Goal: Task Accomplishment & Management: Use online tool/utility

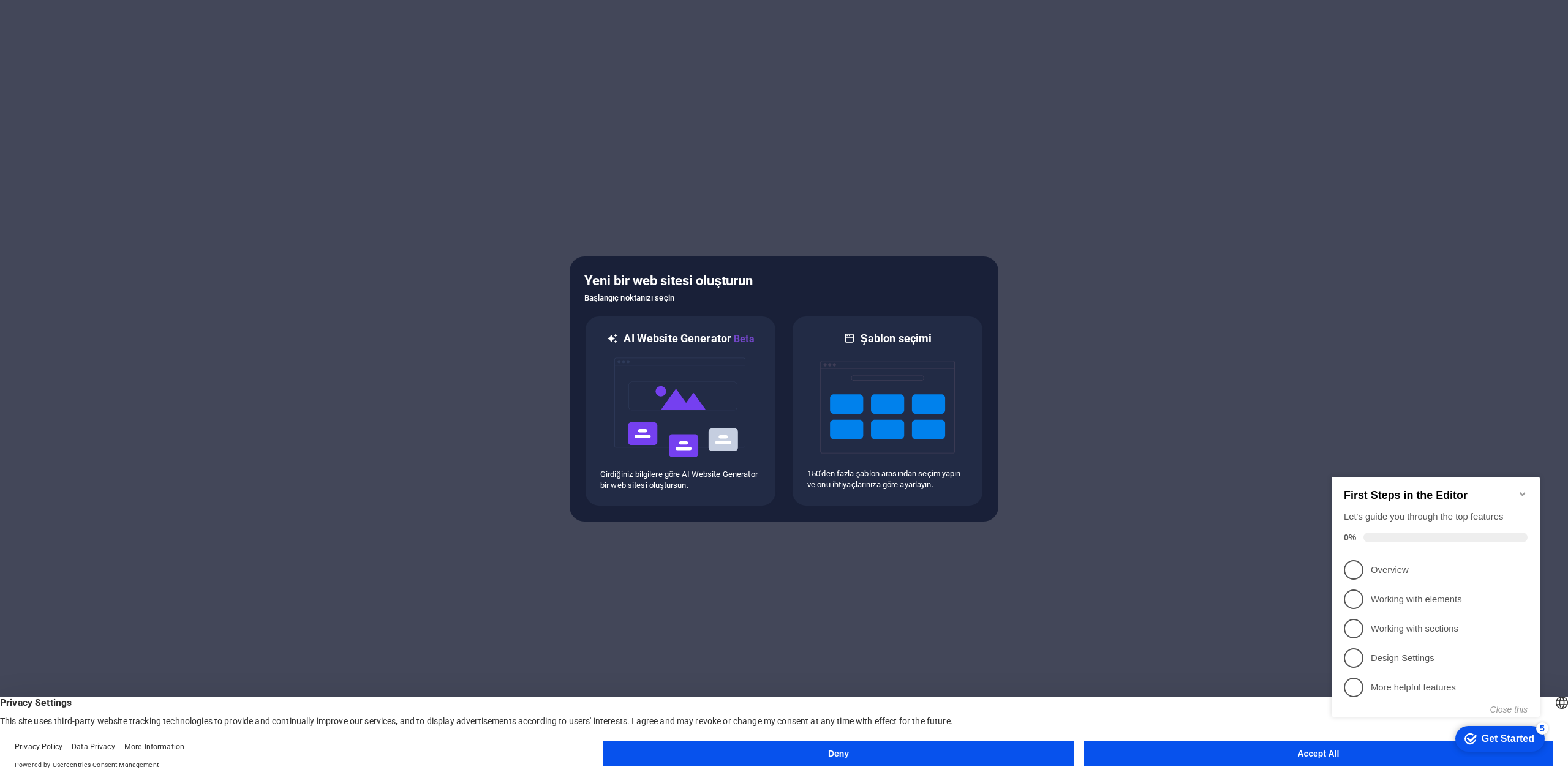
click at [1523, 492] on icon "Minimize checklist" at bounding box center [1522, 494] width 5 height 4
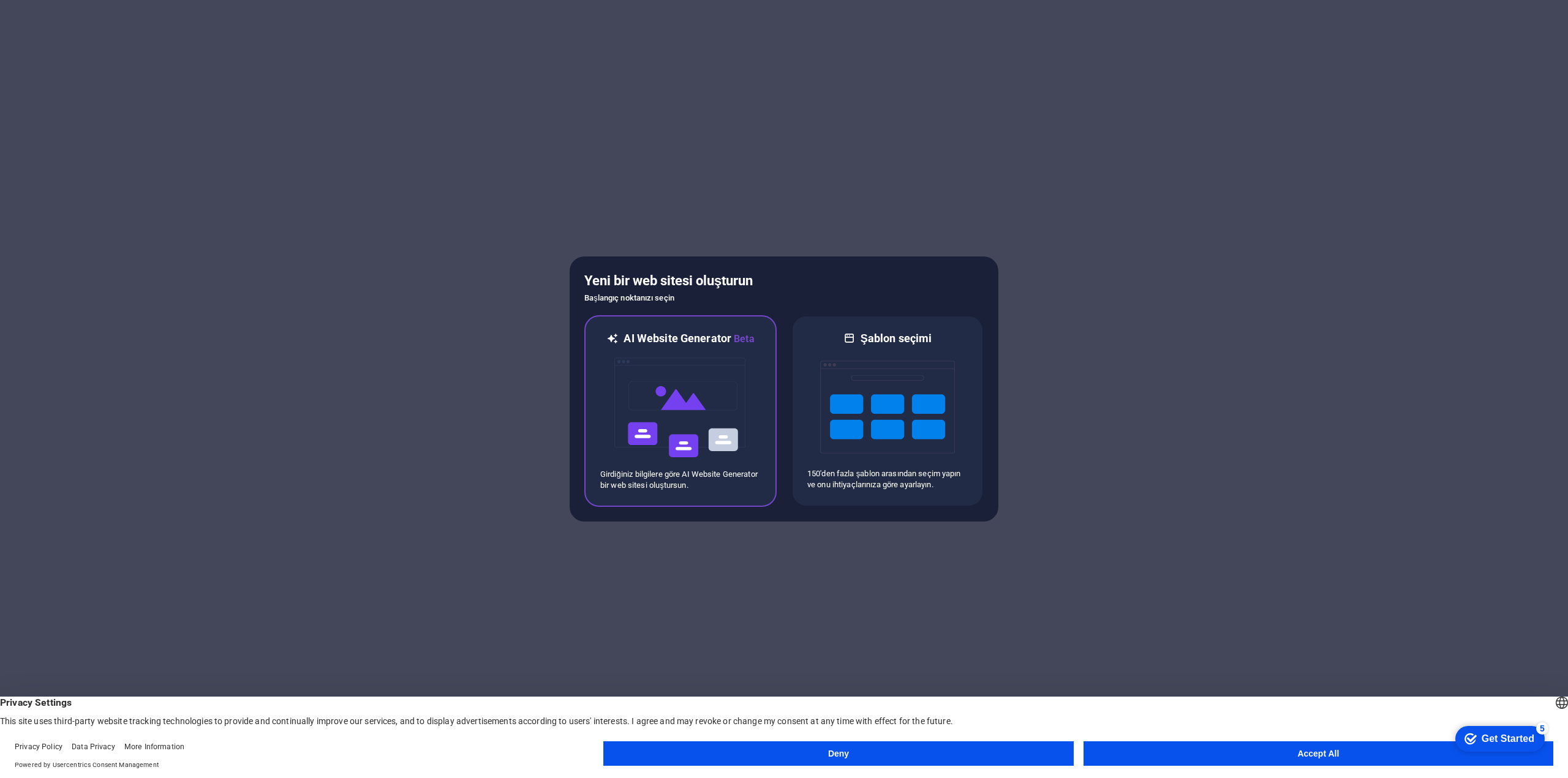
click at [684, 401] on img at bounding box center [680, 408] width 135 height 122
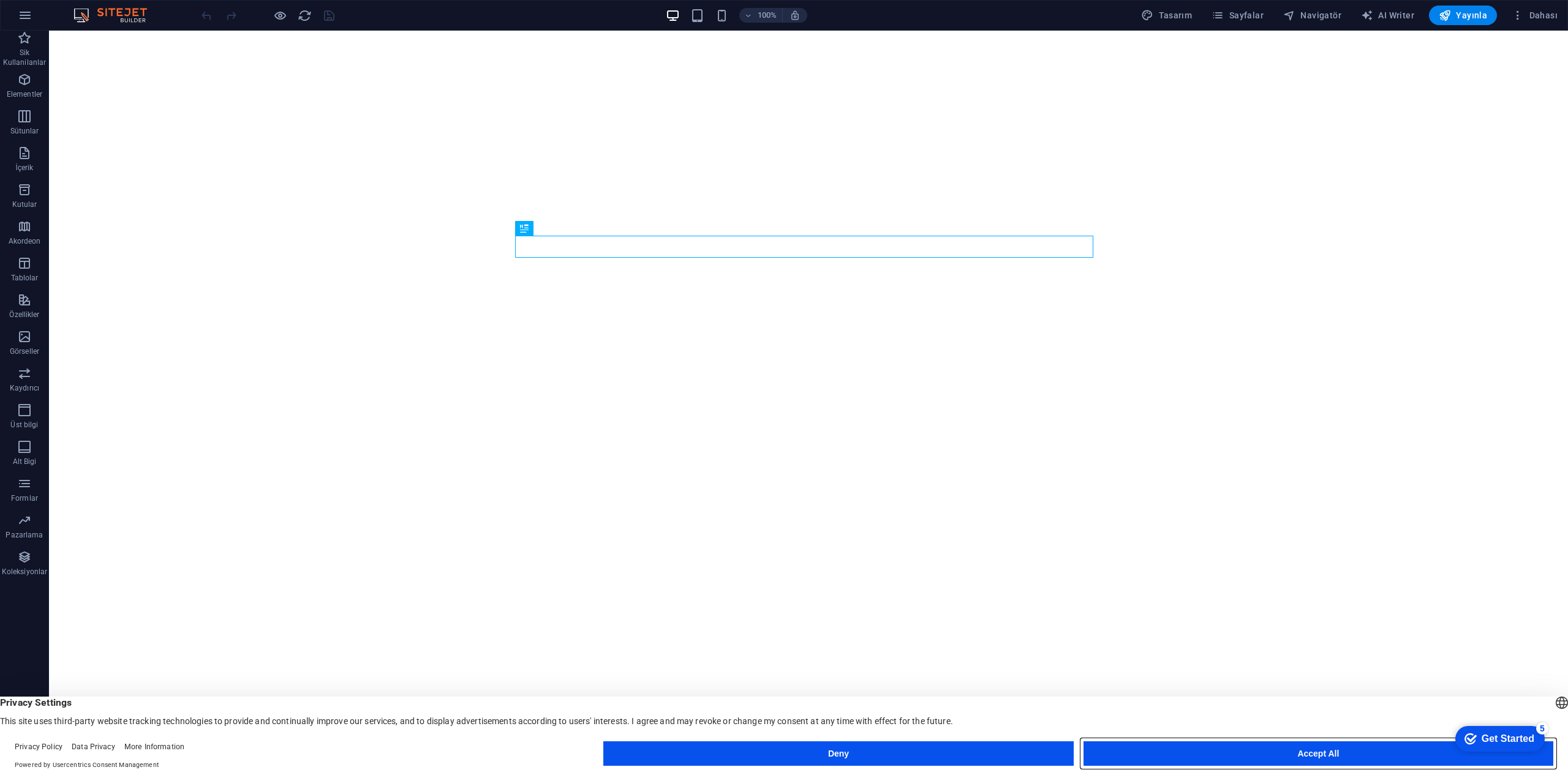
click at [1276, 751] on button "Accept All" at bounding box center [1318, 753] width 470 height 25
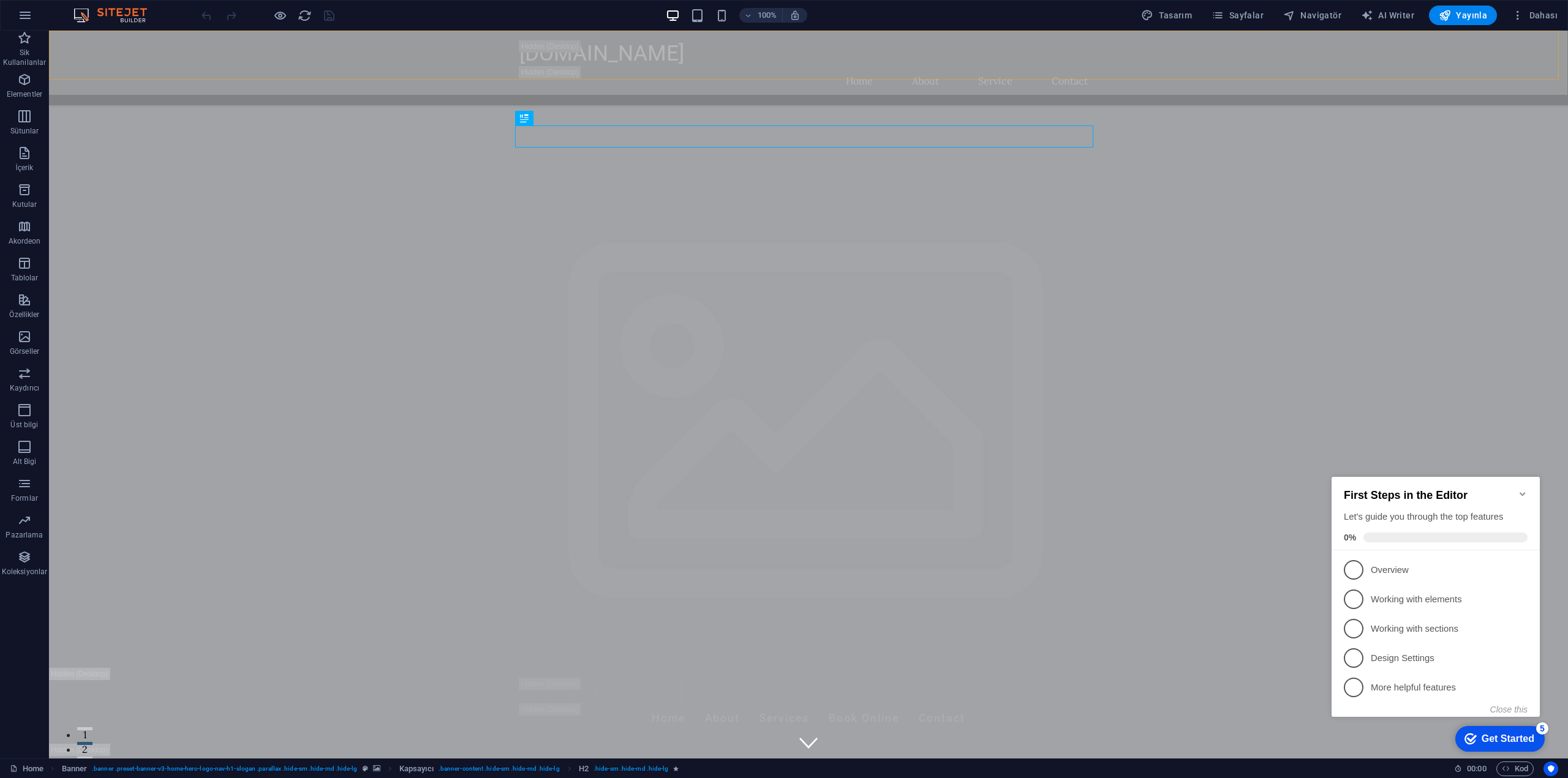
scroll to position [61, 0]
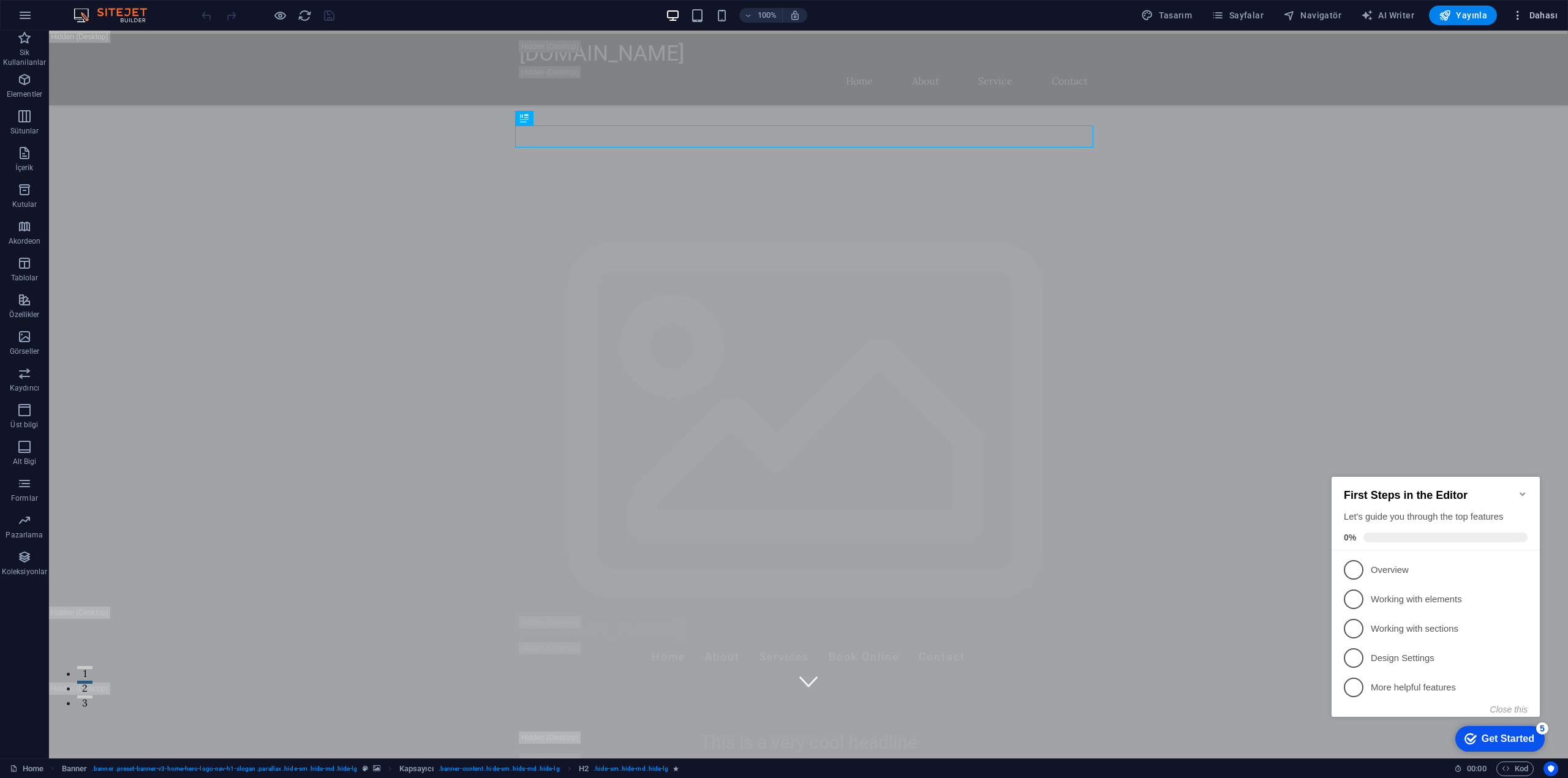
click at [1518, 15] on icon "button" at bounding box center [1517, 15] width 12 height 12
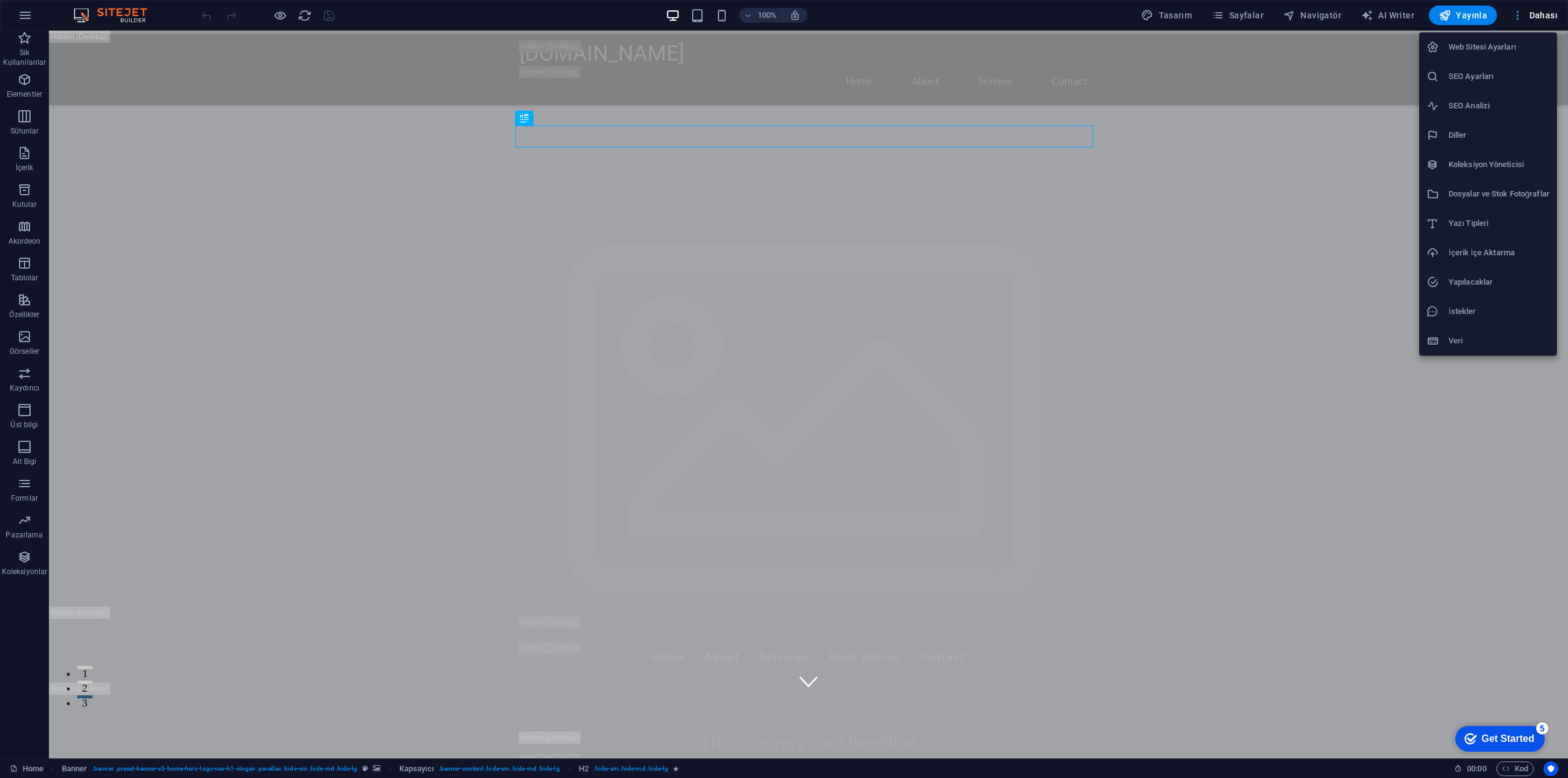
click at [1518, 15] on div at bounding box center [784, 389] width 1568 height 778
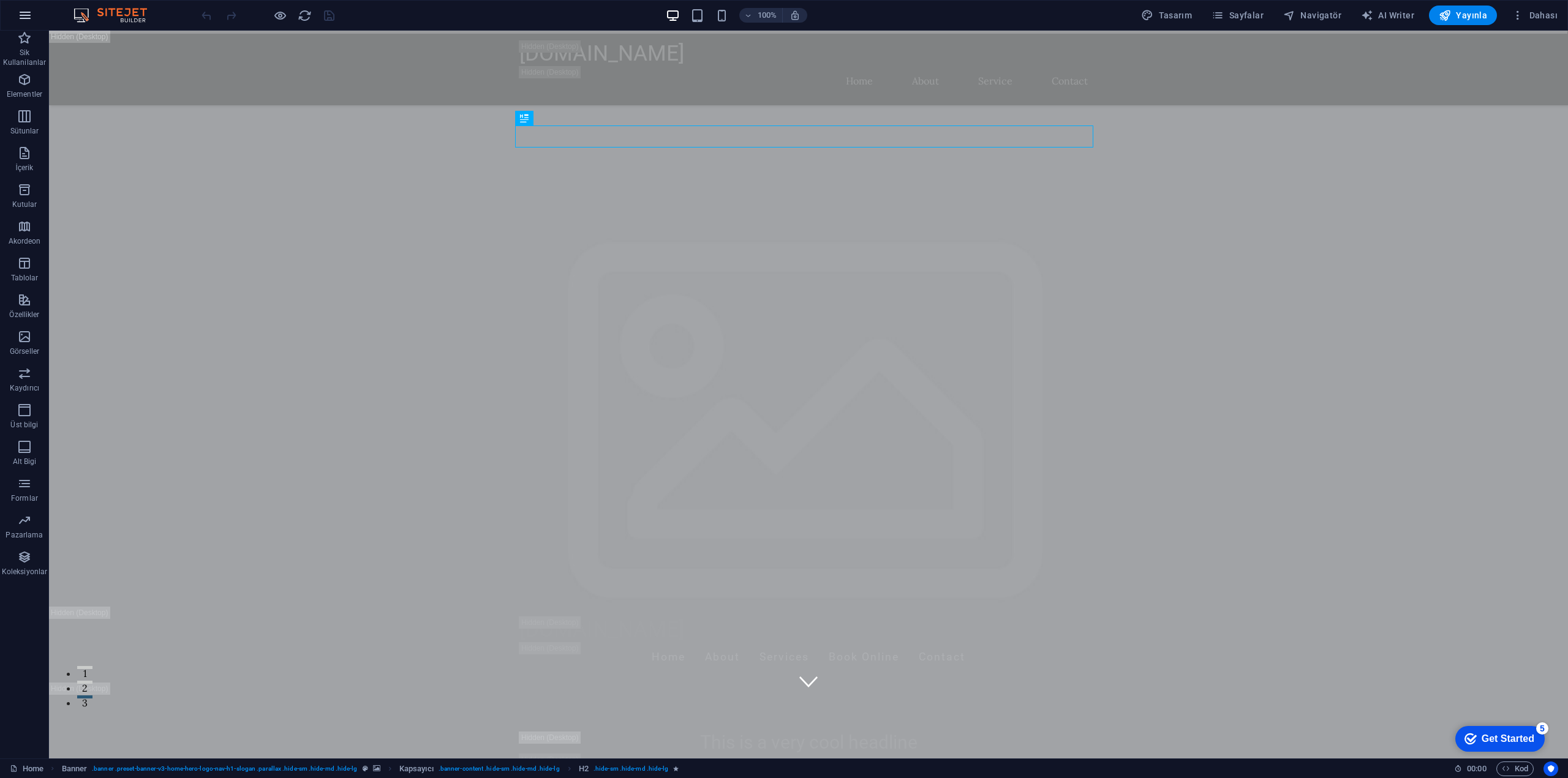
click at [23, 19] on icon "button" at bounding box center [25, 15] width 15 height 15
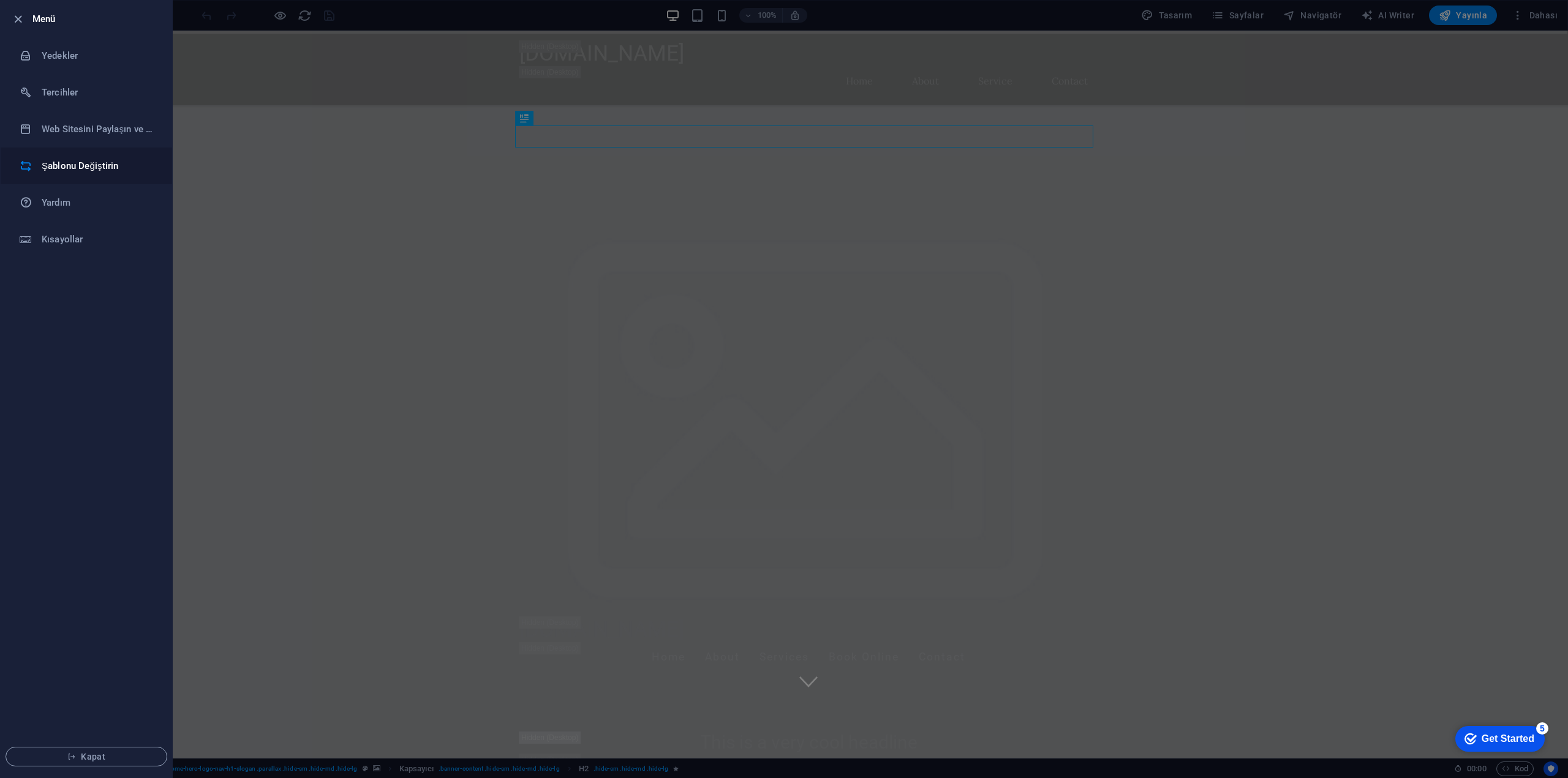
click at [114, 163] on h6 "Şablonu Değiştirin" at bounding box center [98, 166] width 113 height 15
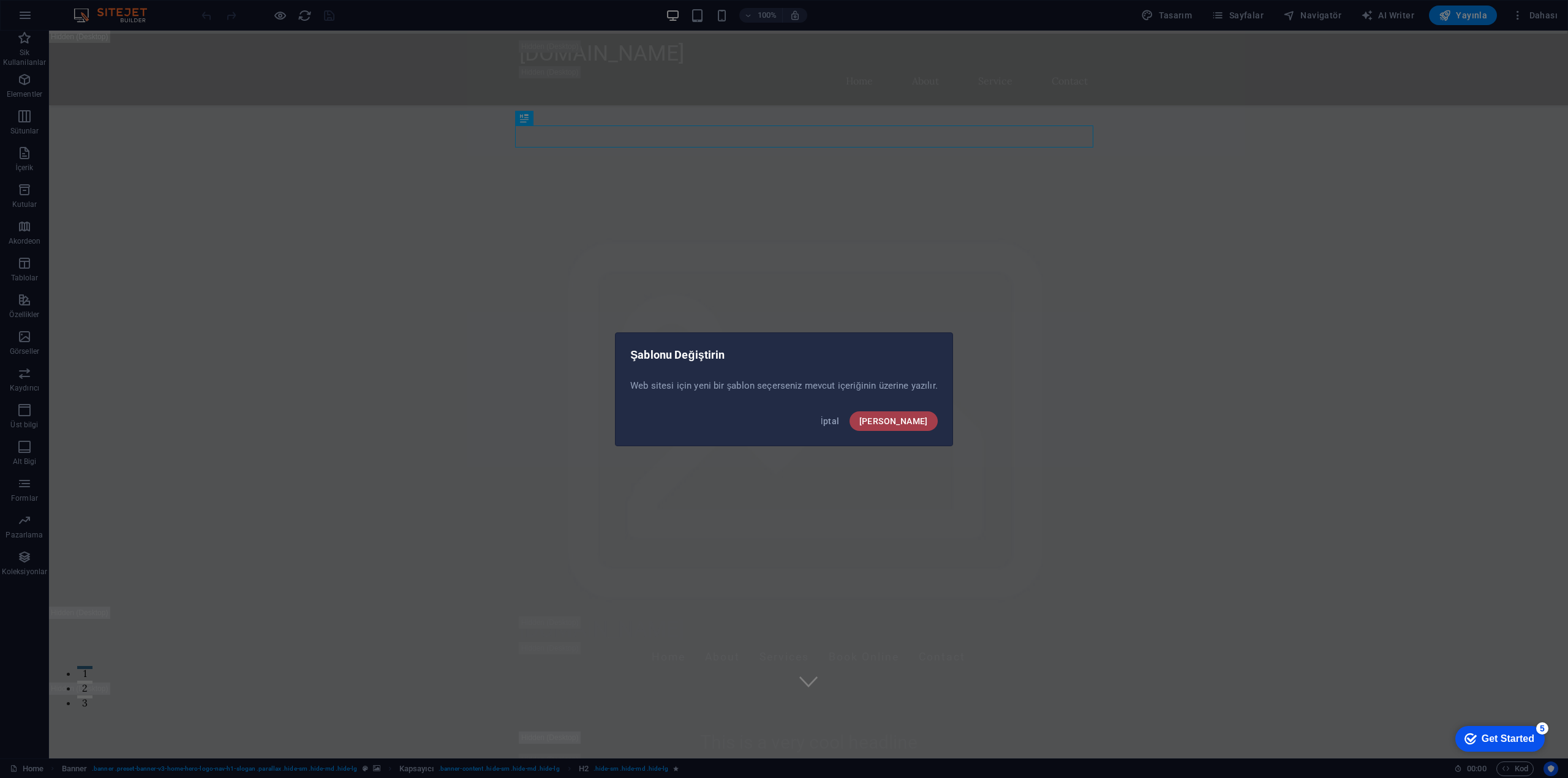
click at [921, 429] on button "[PERSON_NAME]" at bounding box center [893, 421] width 88 height 19
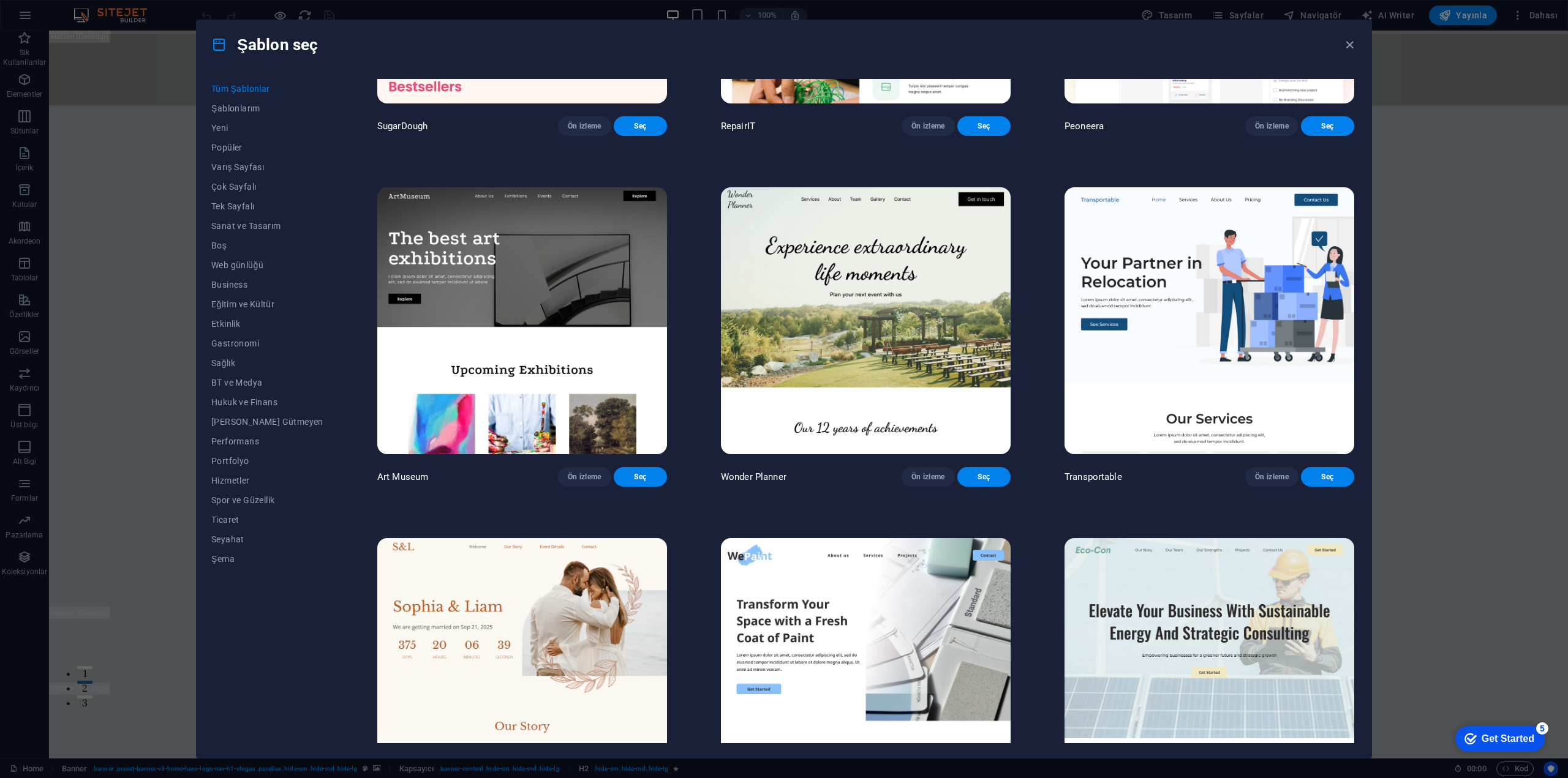
scroll to position [306, 0]
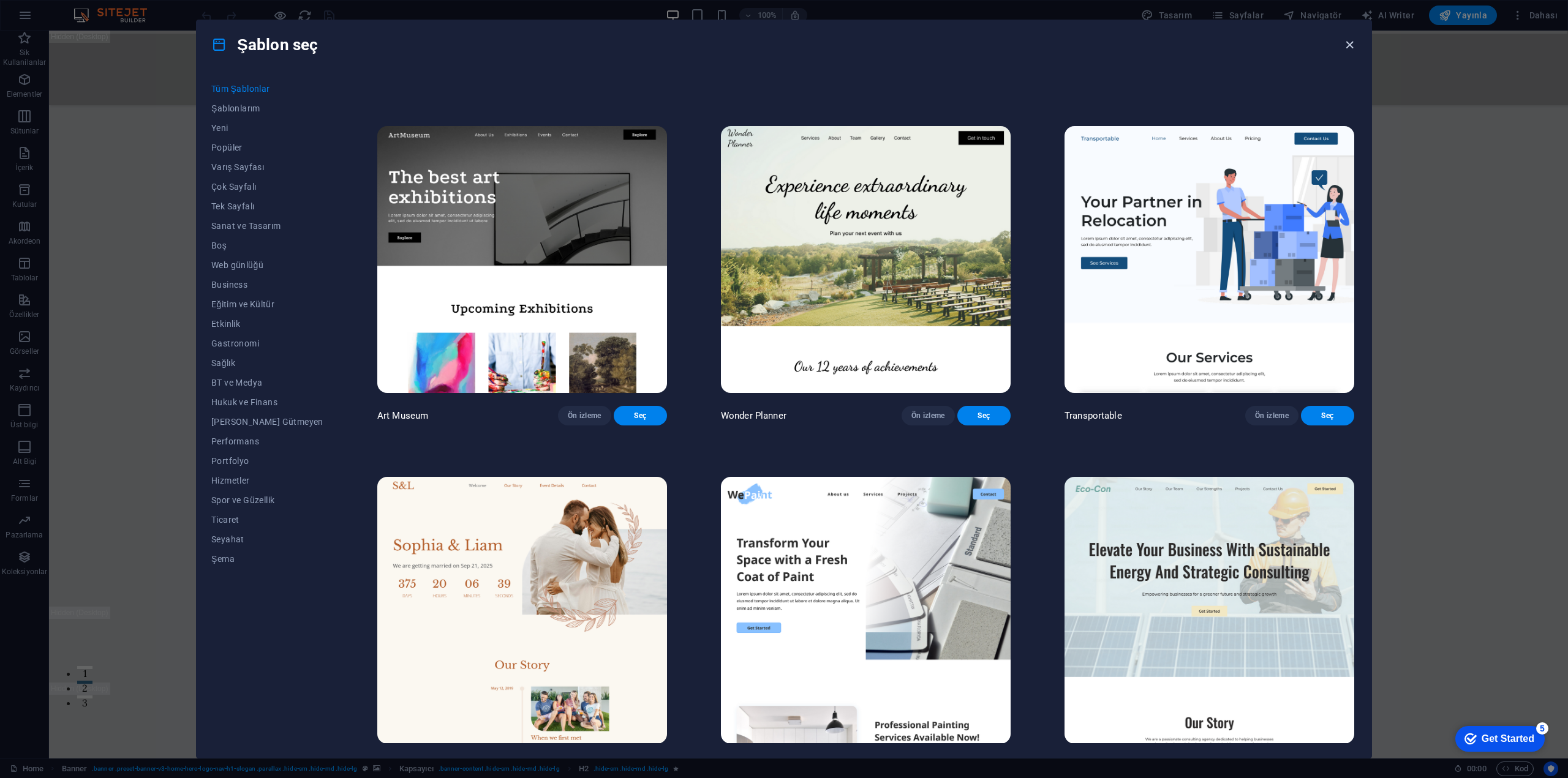
click at [1350, 45] on icon "button" at bounding box center [1349, 45] width 14 height 14
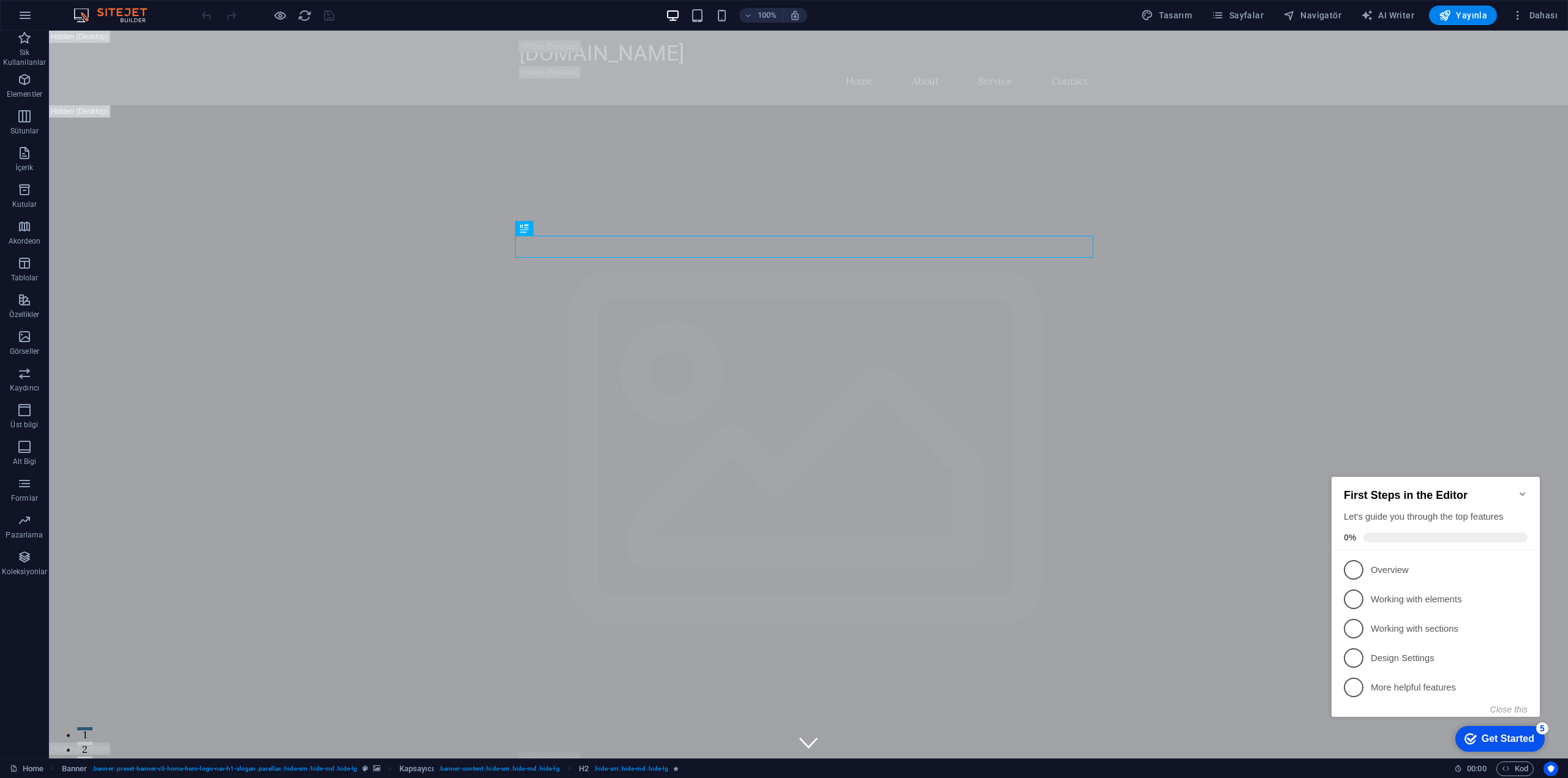
click at [1524, 489] on icon "Minimize checklist" at bounding box center [1523, 494] width 10 height 10
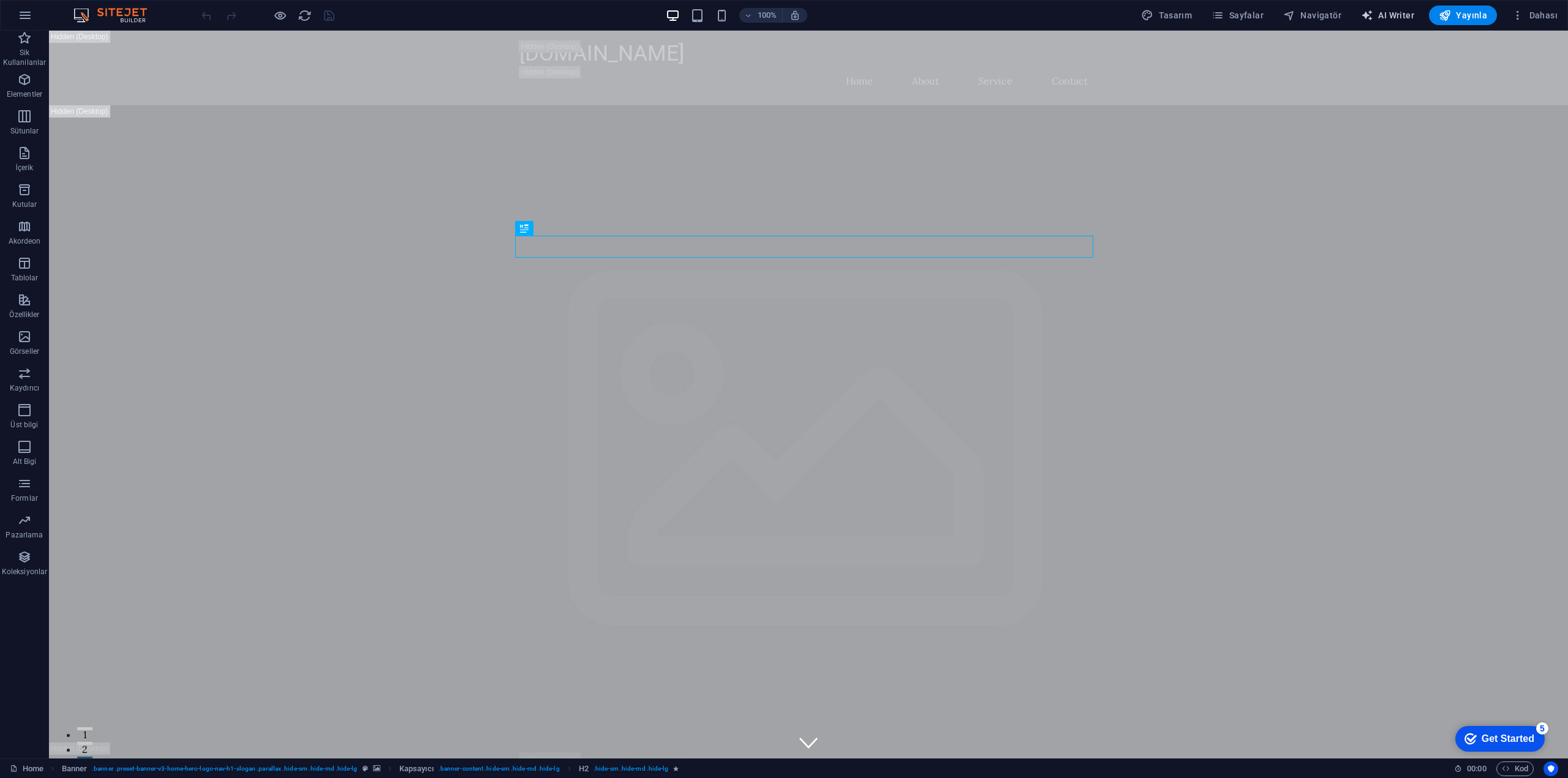
click at [1408, 15] on span "AI Writer" at bounding box center [1388, 15] width 53 height 12
select select "English"
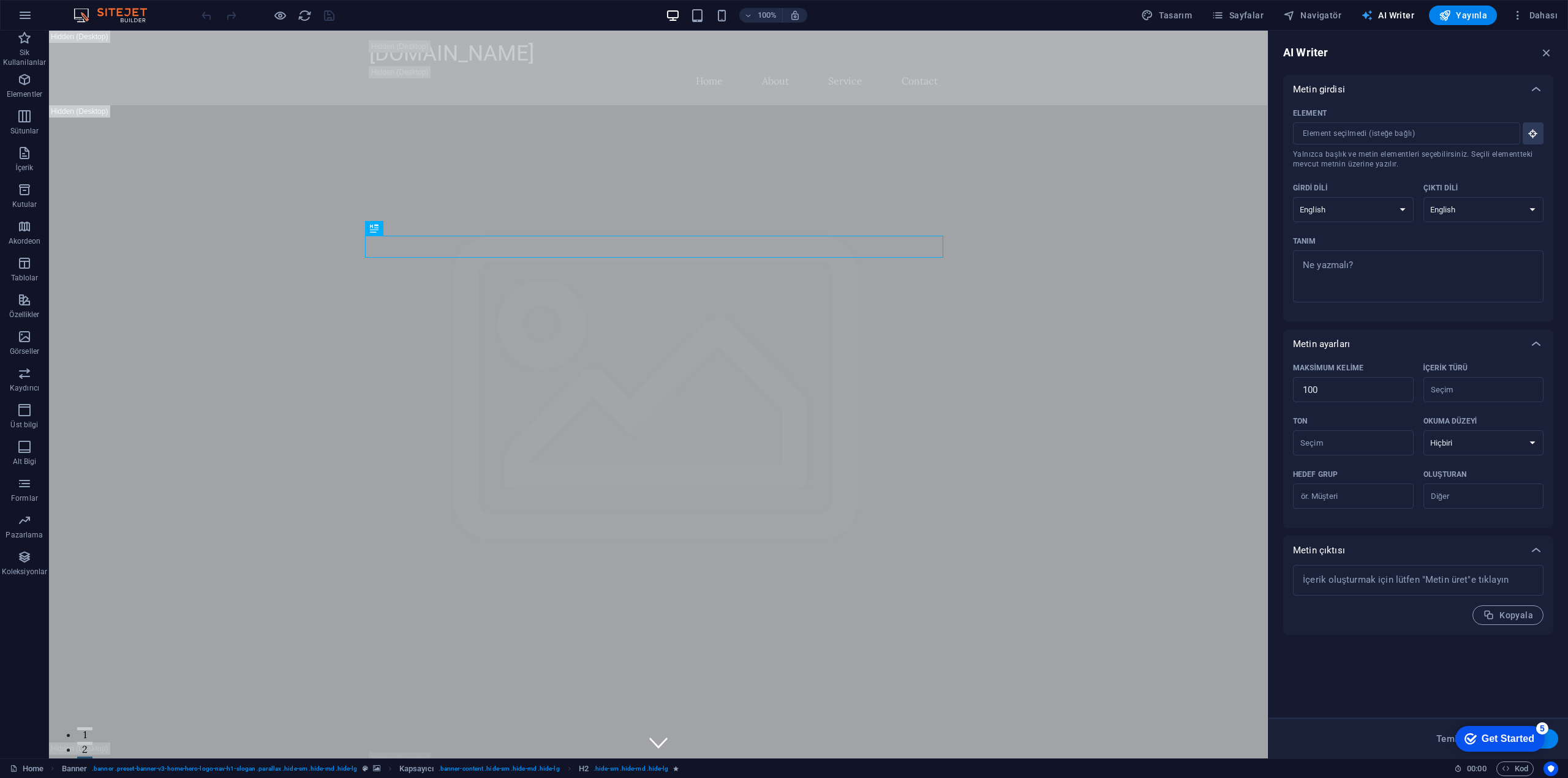
click at [1409, 15] on span "AI Writer" at bounding box center [1388, 15] width 53 height 12
click at [1528, 13] on span "Dahası" at bounding box center [1534, 15] width 46 height 12
click at [1519, 15] on div at bounding box center [784, 389] width 1568 height 778
click at [1547, 53] on icon "button" at bounding box center [1547, 52] width 13 height 13
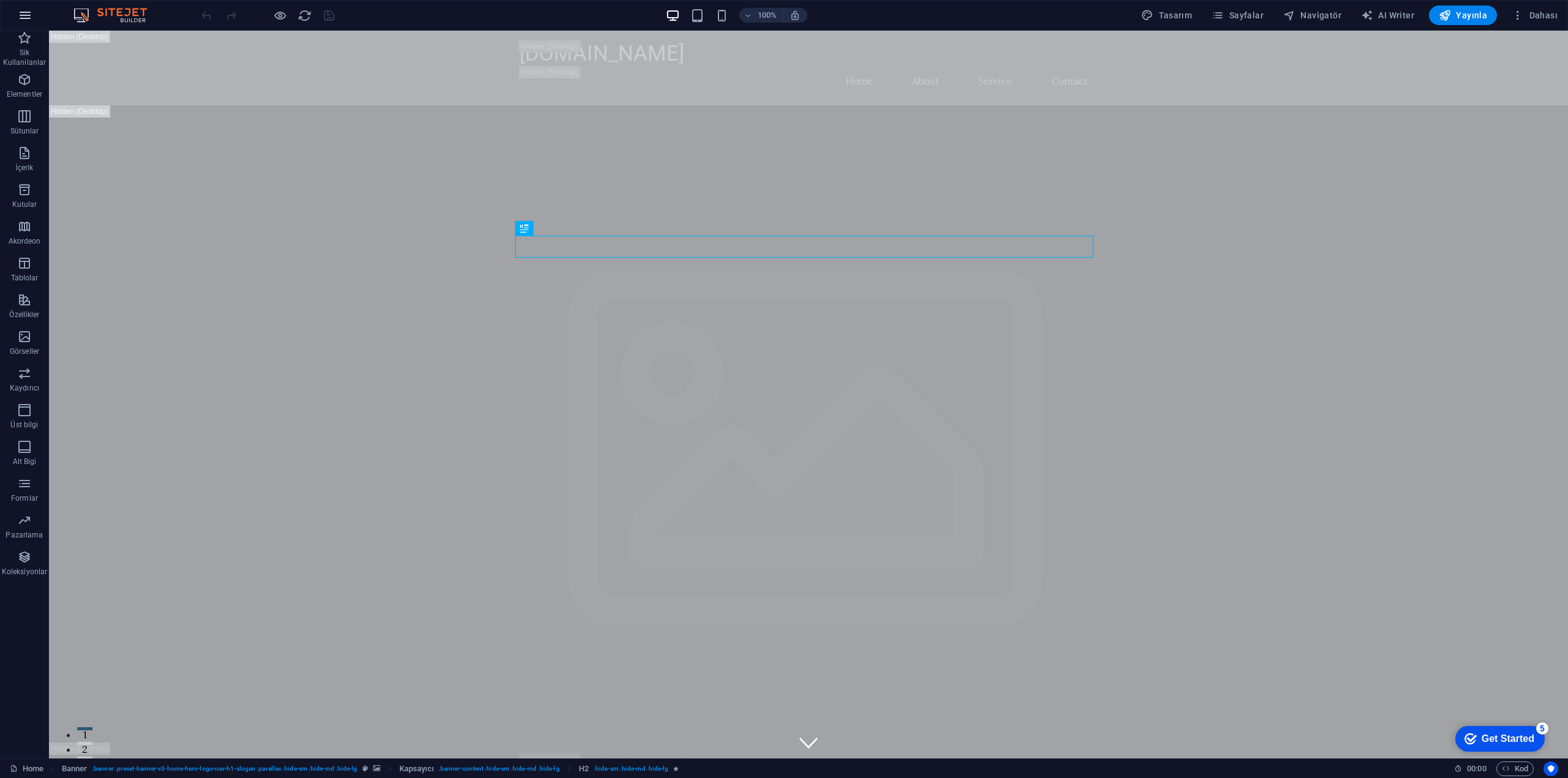
click at [33, 14] on button "button" at bounding box center [25, 15] width 29 height 29
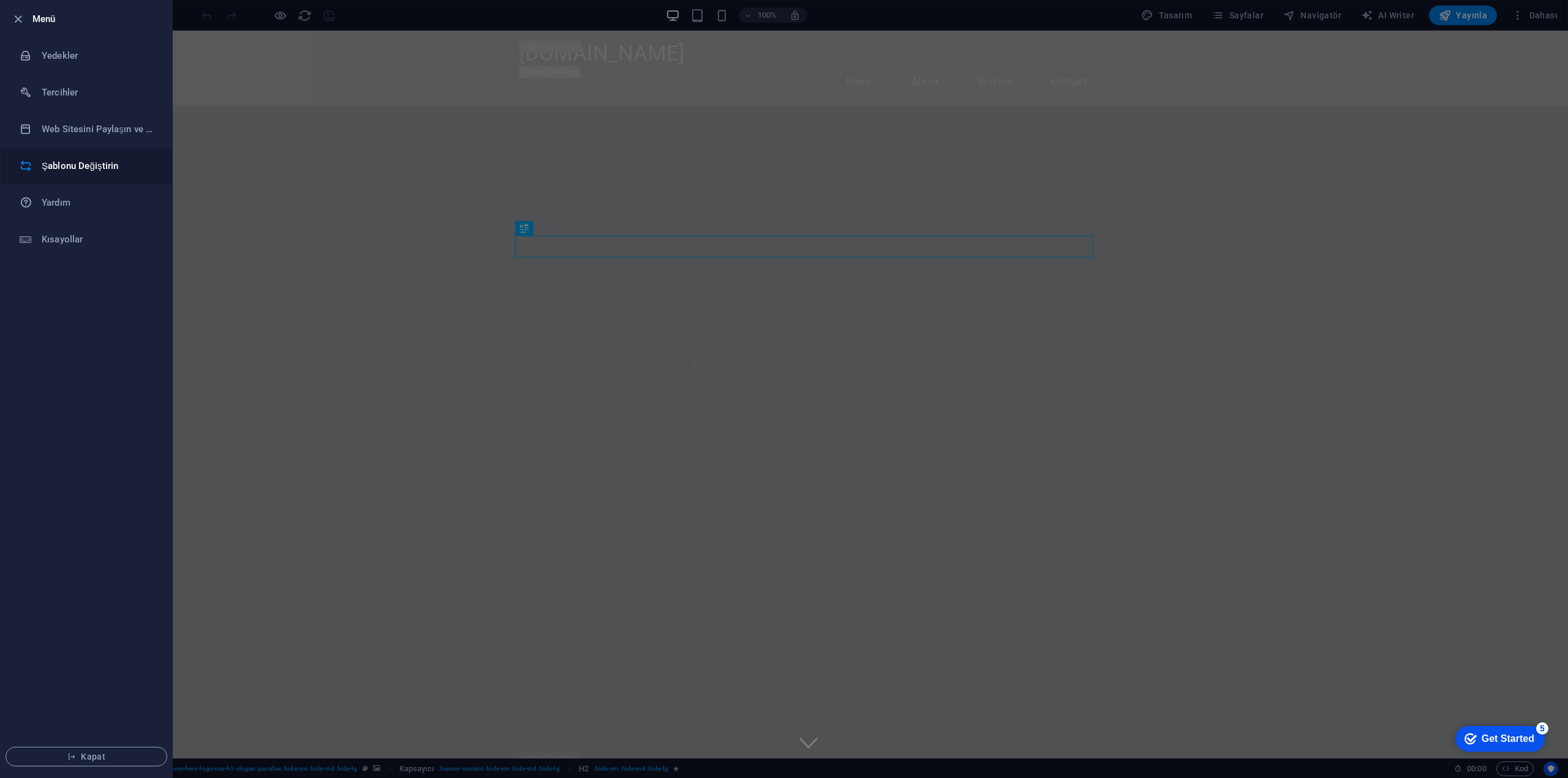
click at [106, 170] on h6 "Şablonu Değiştirin" at bounding box center [98, 166] width 113 height 15
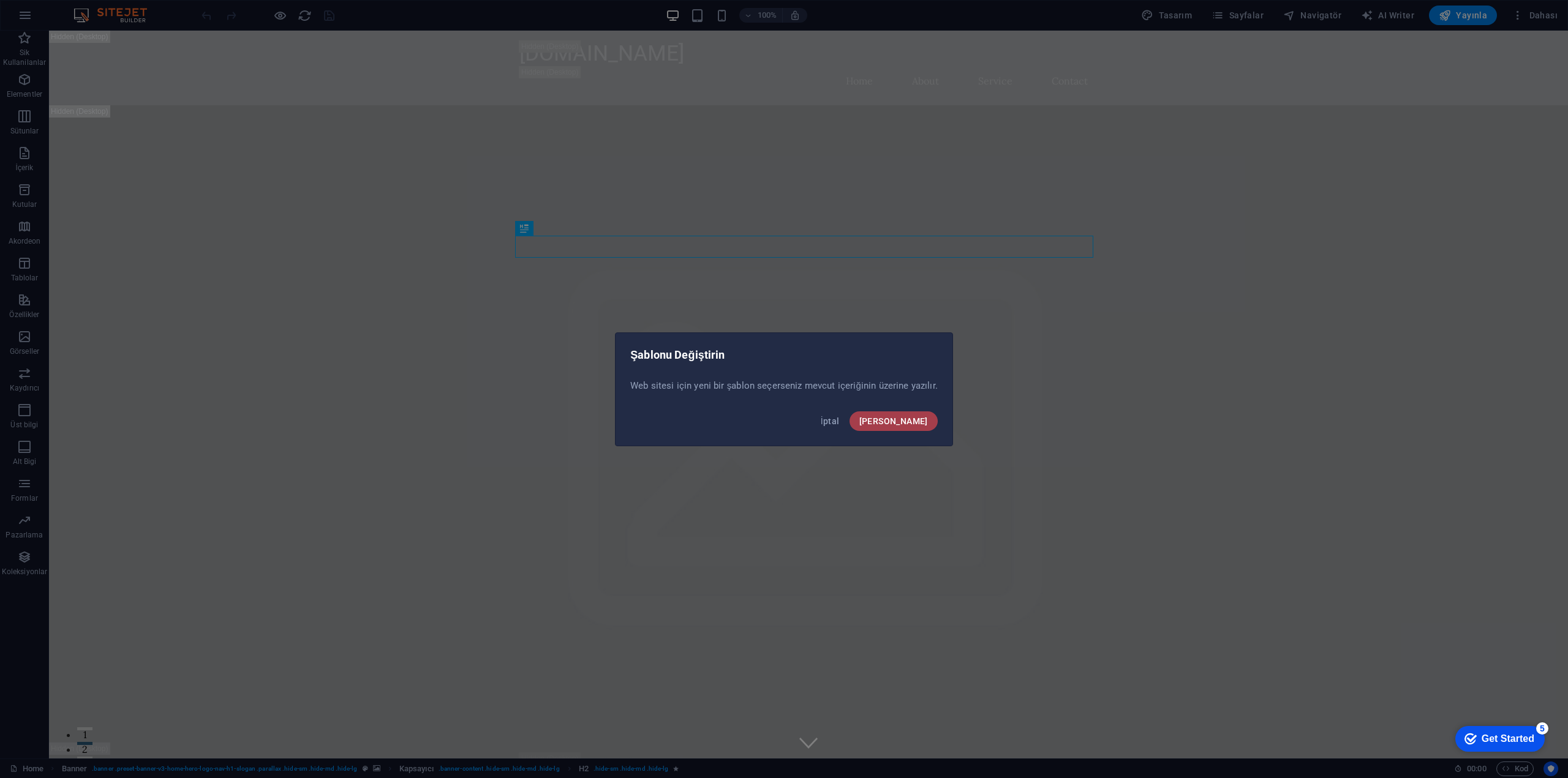
click at [927, 422] on button "[PERSON_NAME]" at bounding box center [893, 421] width 88 height 19
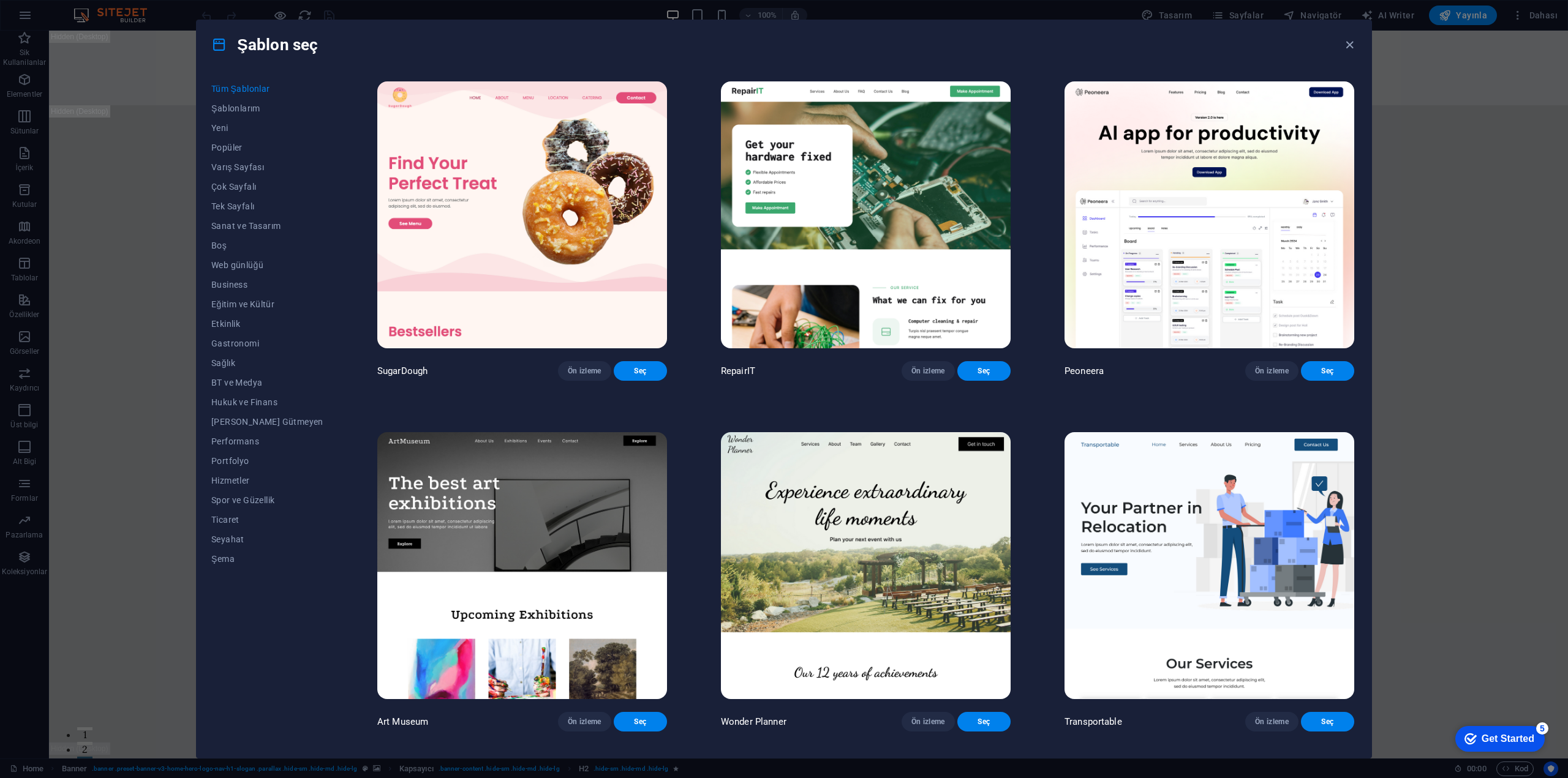
scroll to position [61, 0]
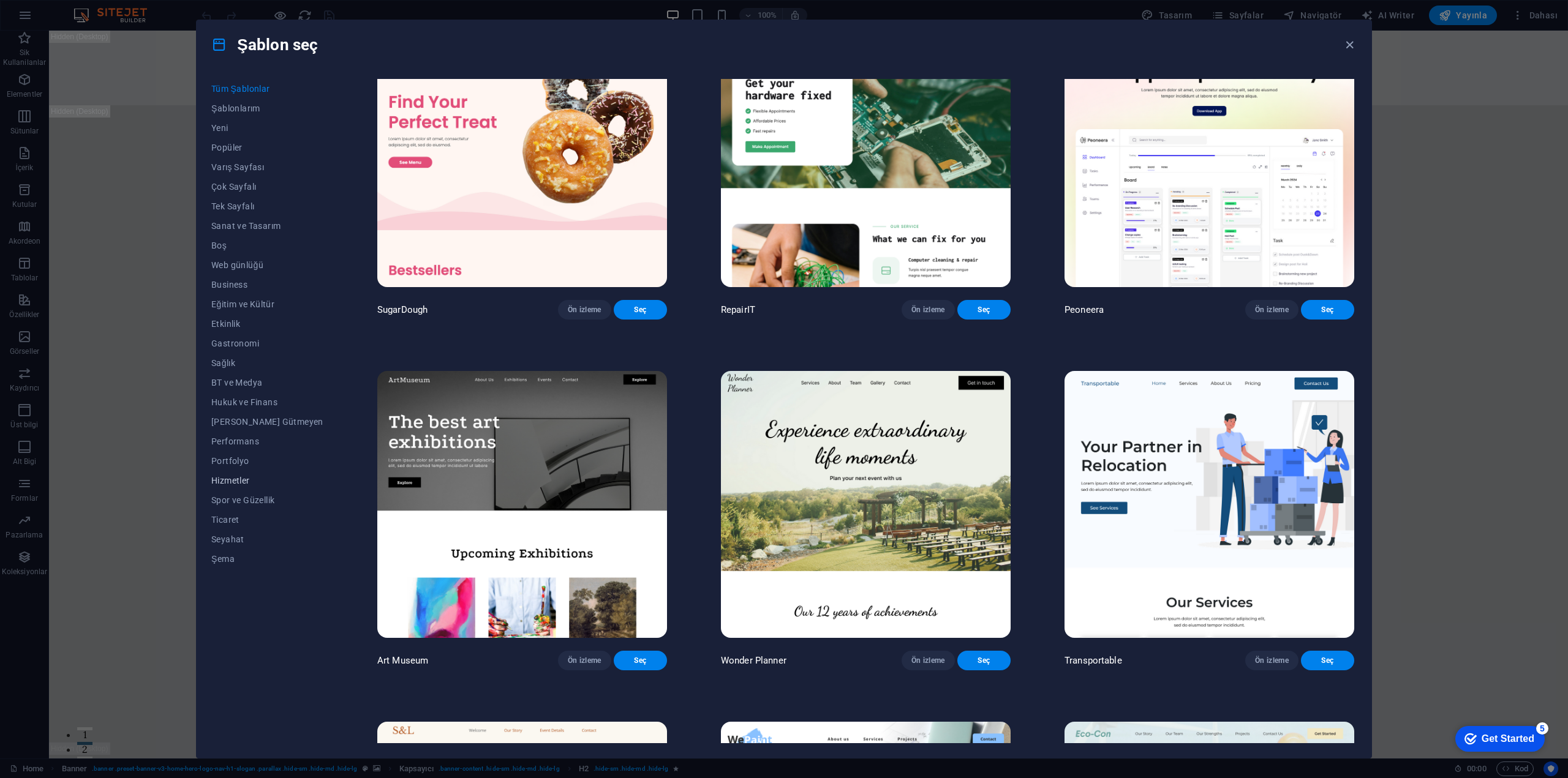
click at [246, 479] on span "Hizmetler" at bounding box center [267, 480] width 112 height 10
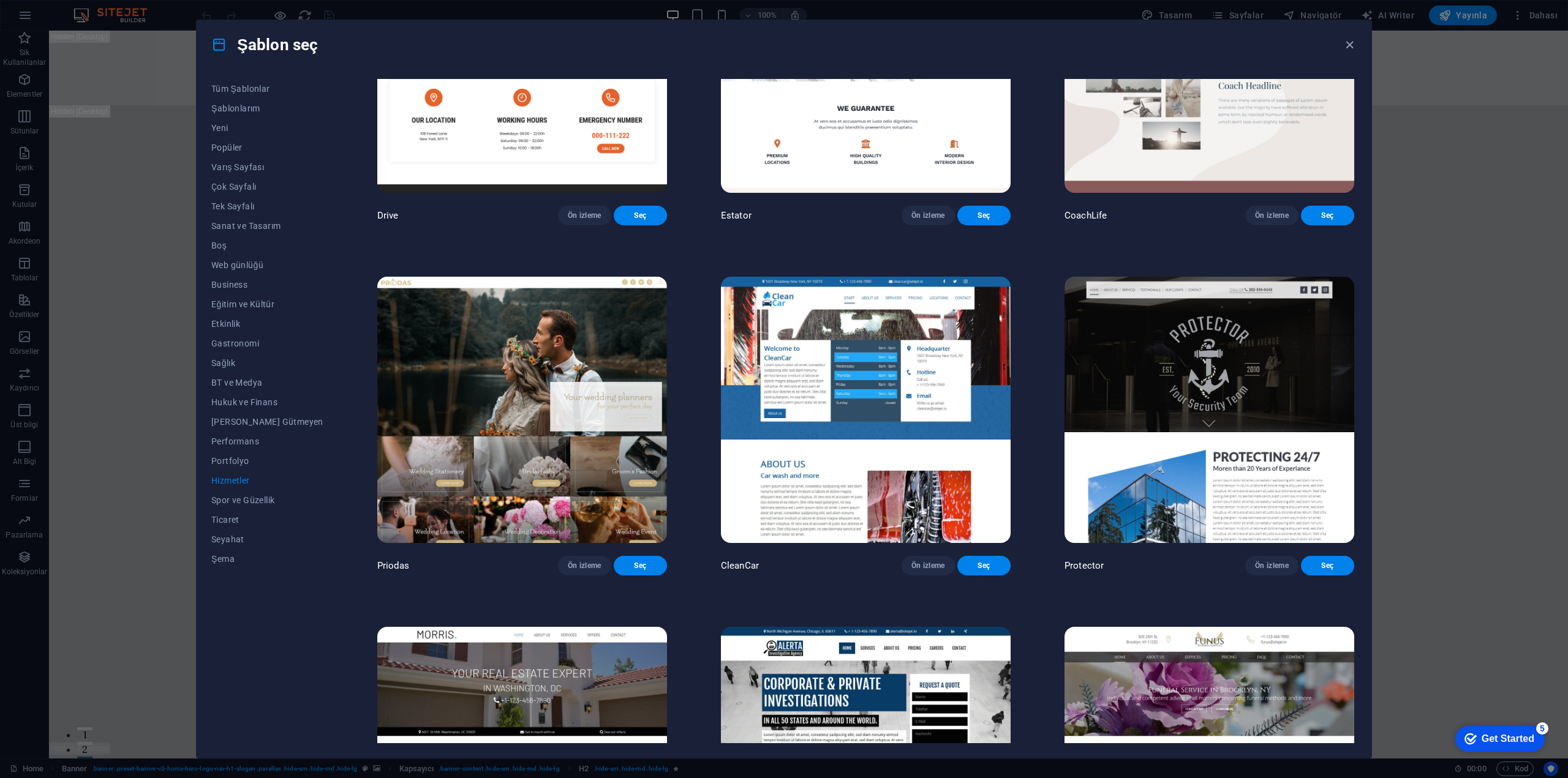
scroll to position [1041, 0]
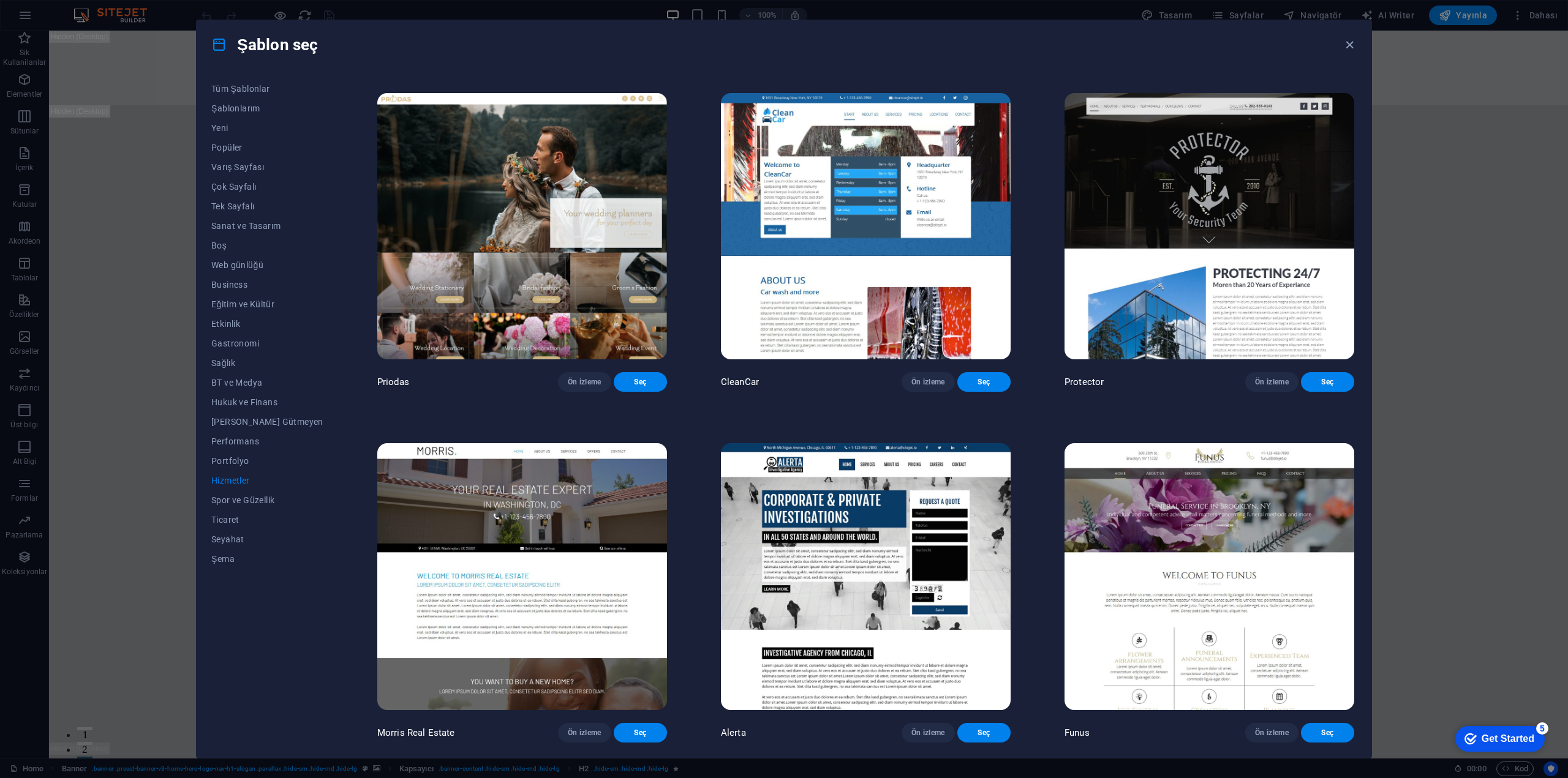
click at [1513, 737] on div "Get Started" at bounding box center [1508, 739] width 53 height 11
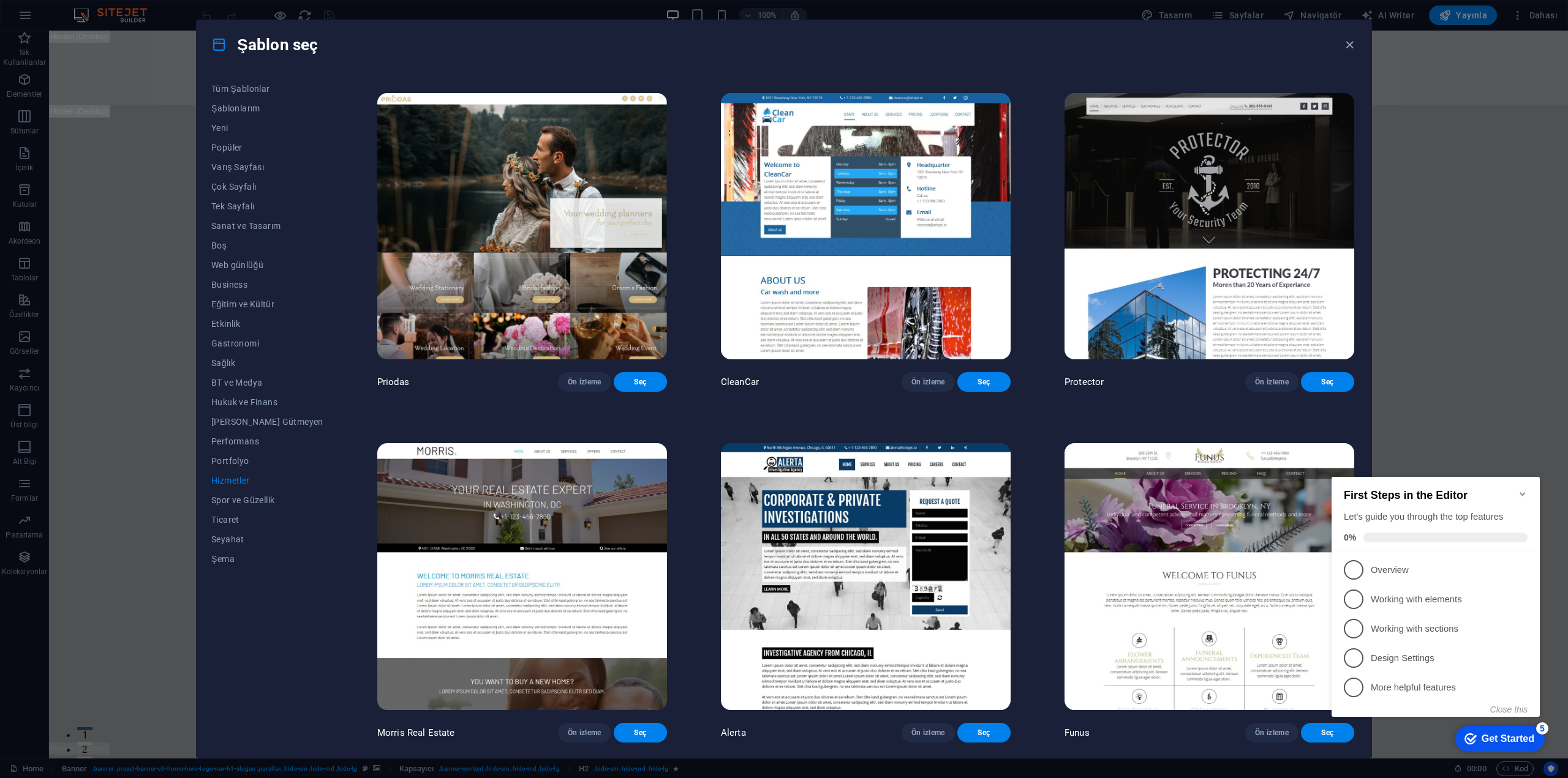
click at [1513, 737] on div "Get Started" at bounding box center [1508, 739] width 53 height 11
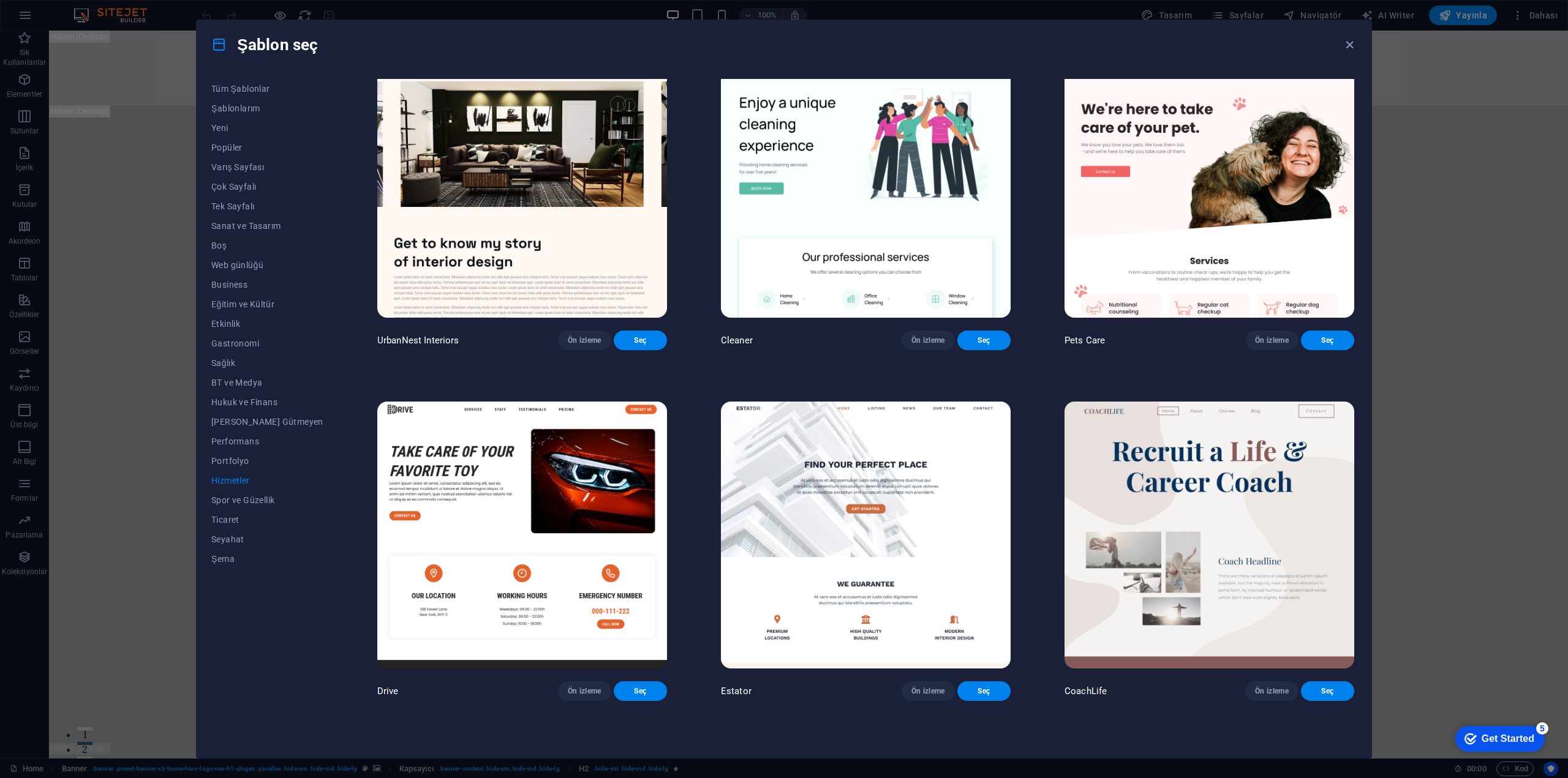
scroll to position [0, 0]
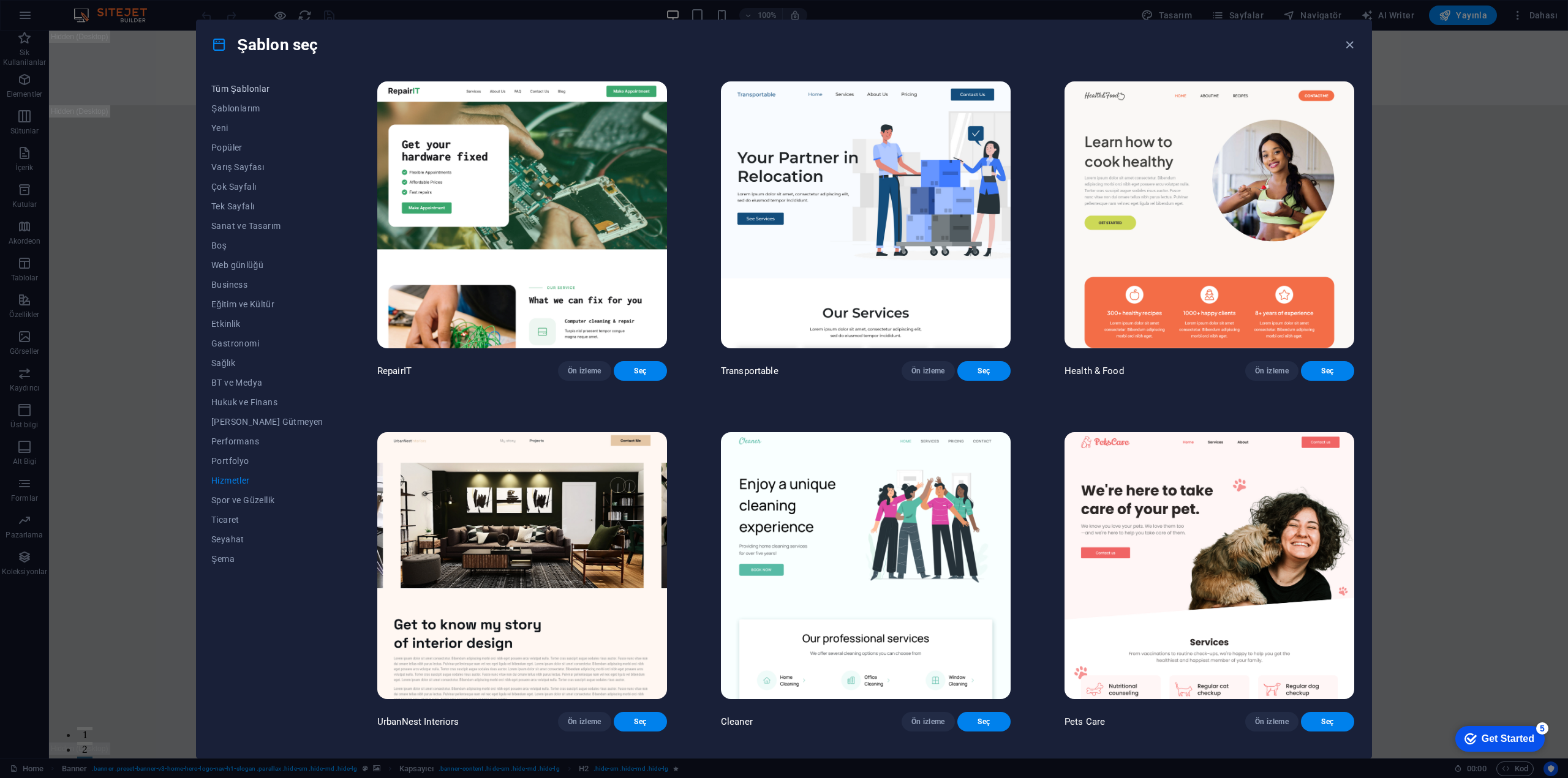
click at [246, 89] on span "Tüm Şablonlar" at bounding box center [267, 88] width 112 height 10
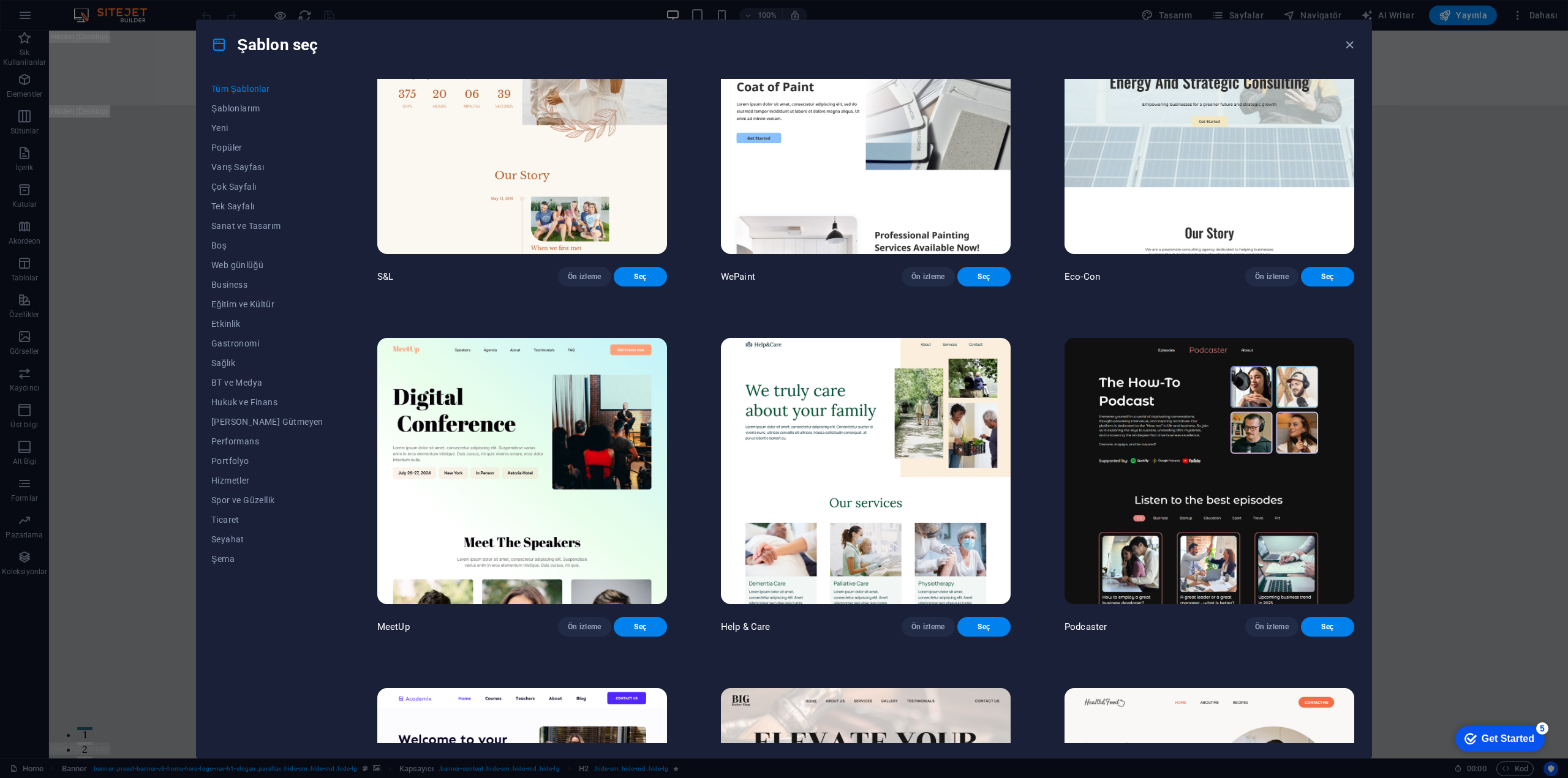
scroll to position [490, 0]
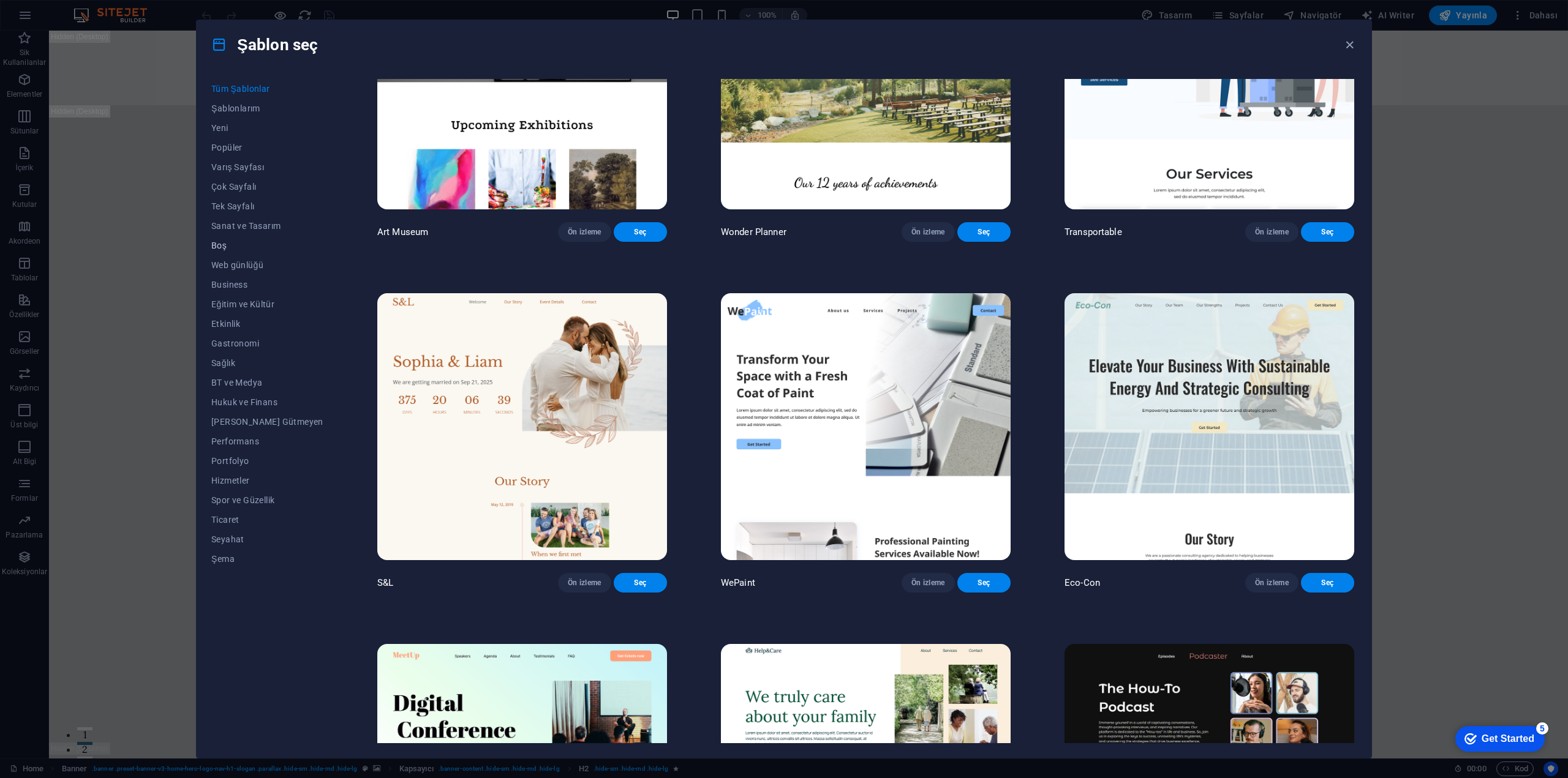
click at [221, 246] on span "Boş" at bounding box center [267, 245] width 112 height 10
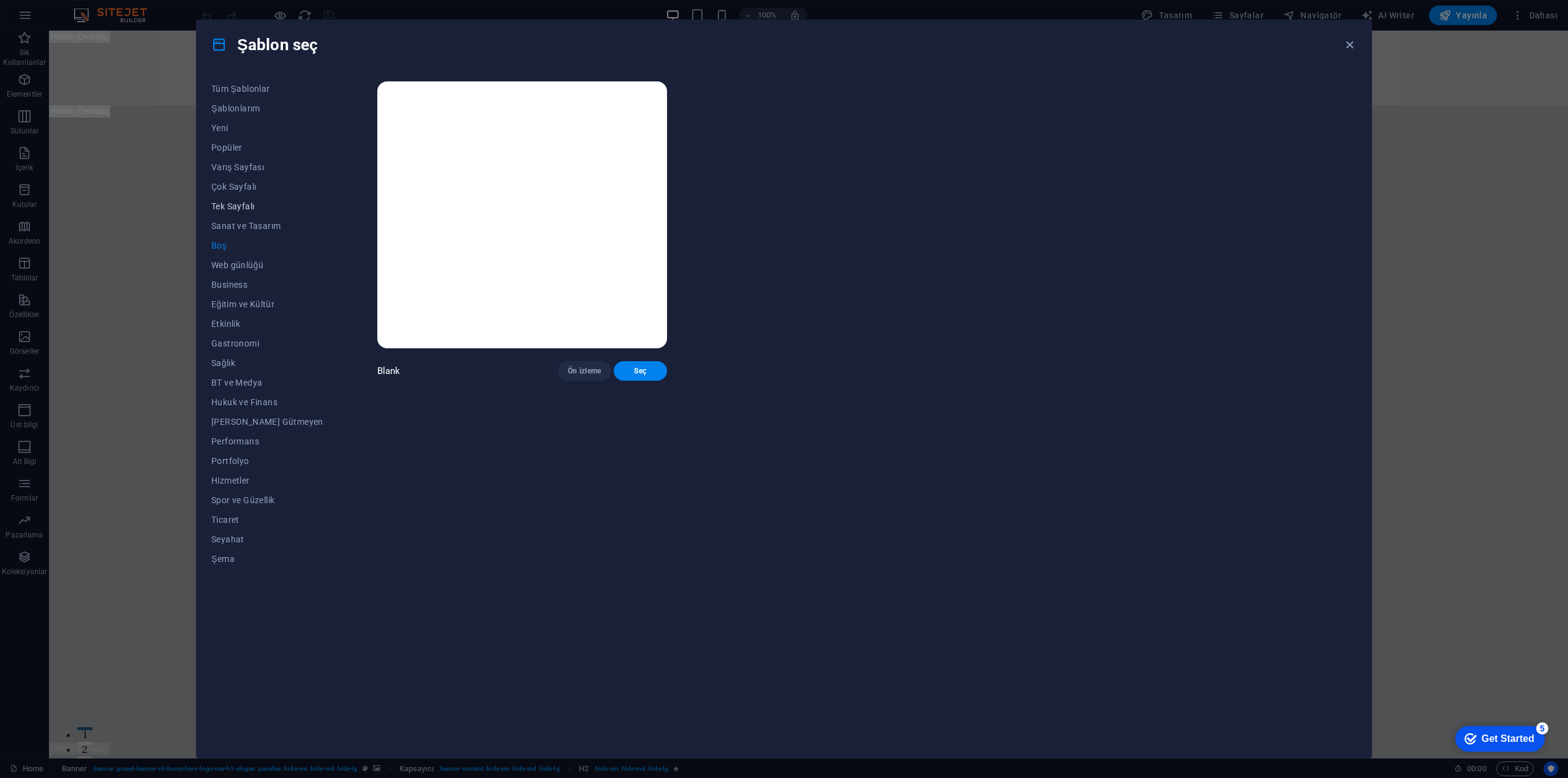
click at [237, 205] on span "Tek Sayfalı" at bounding box center [267, 206] width 112 height 10
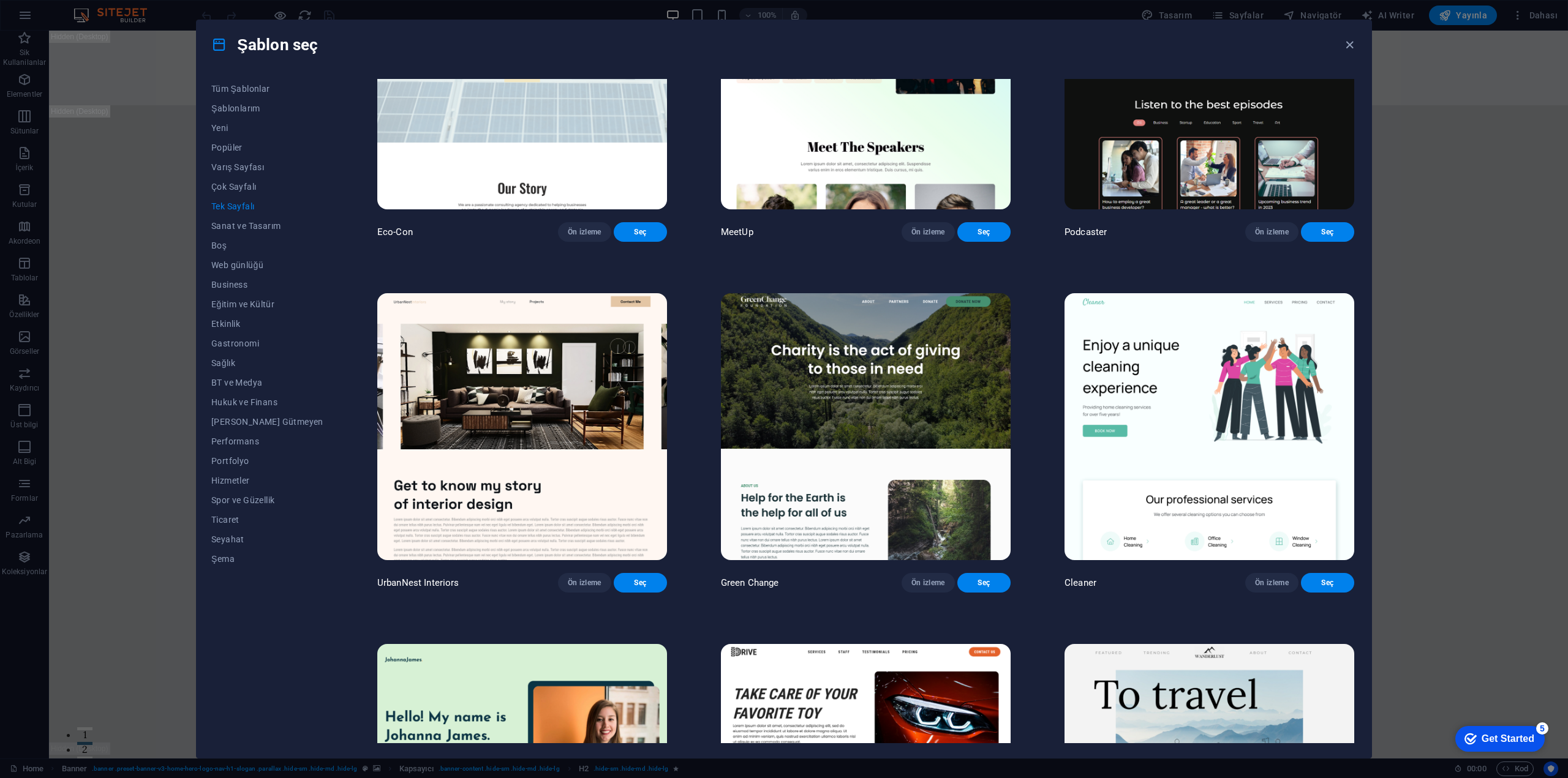
scroll to position [674, 0]
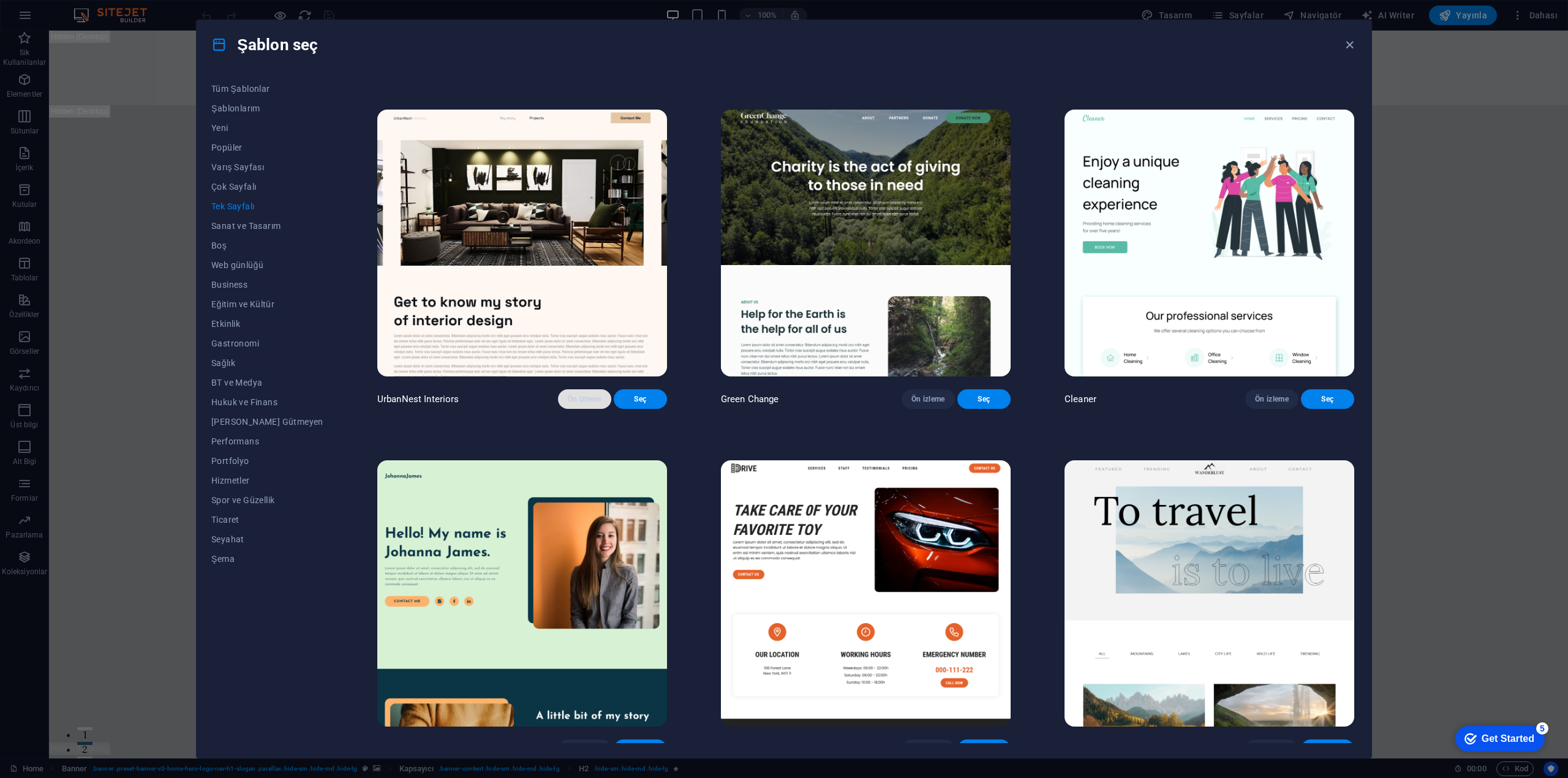
click at [568, 404] on span "Ön izleme" at bounding box center [584, 399] width 34 height 10
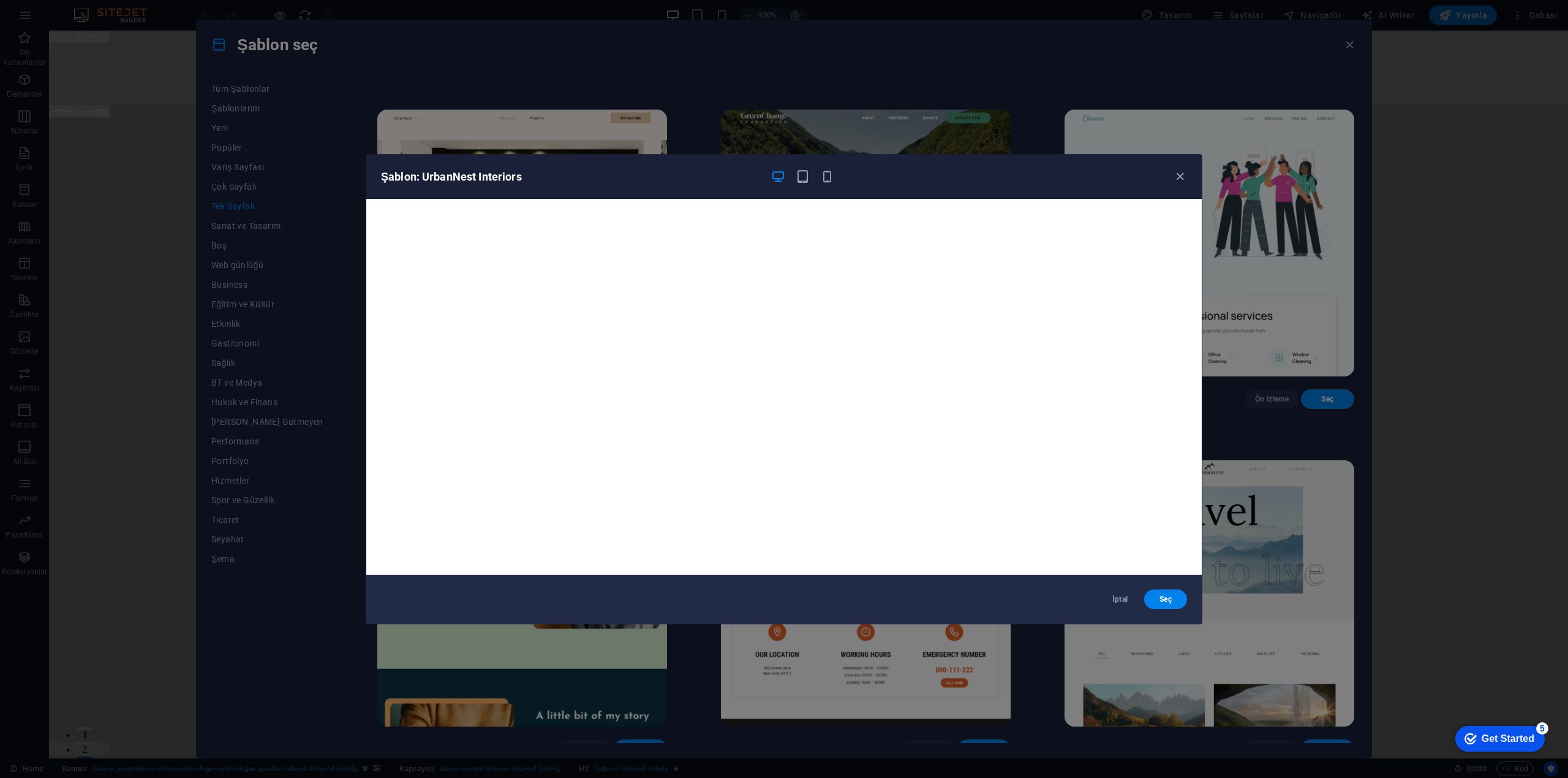
scroll to position [3, 0]
click at [1176, 600] on span "Seç" at bounding box center [1165, 599] width 23 height 10
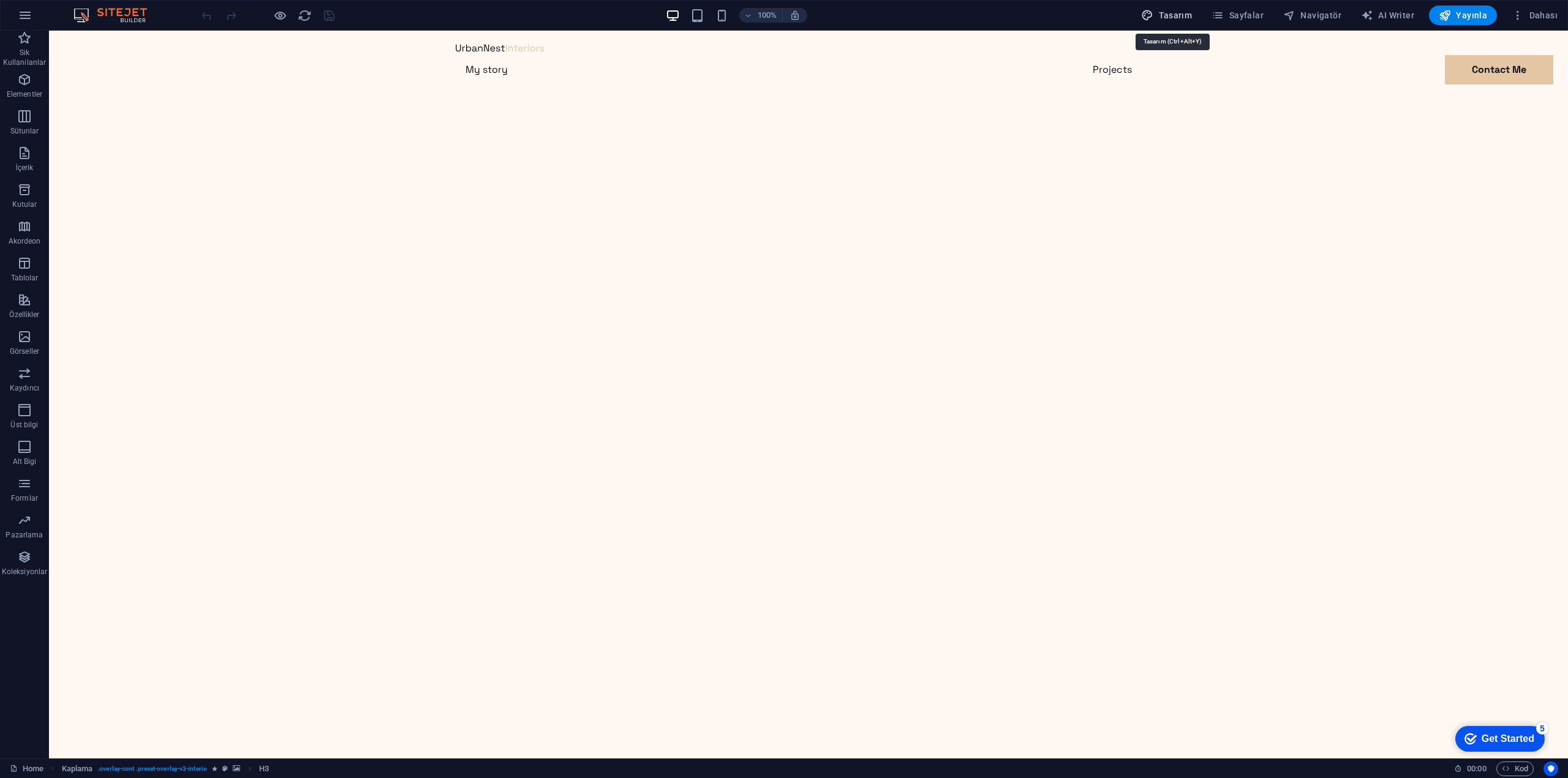
click at [1192, 17] on span "Tasarım" at bounding box center [1167, 15] width 51 height 12
select select "px"
select select "400"
select select "px"
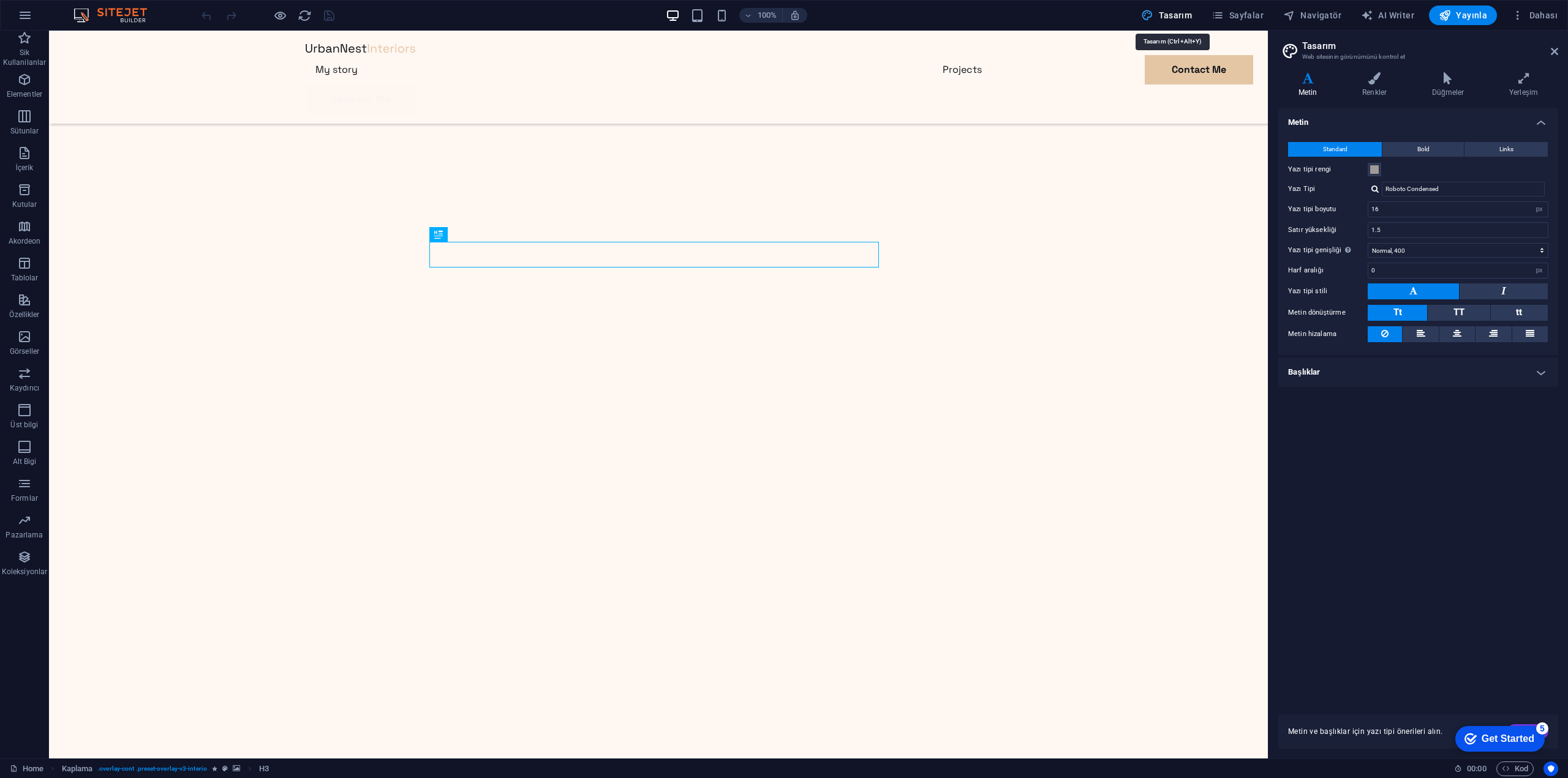
scroll to position [522, 0]
click at [1401, 17] on span "AI Writer" at bounding box center [1388, 15] width 53 height 12
select select "English"
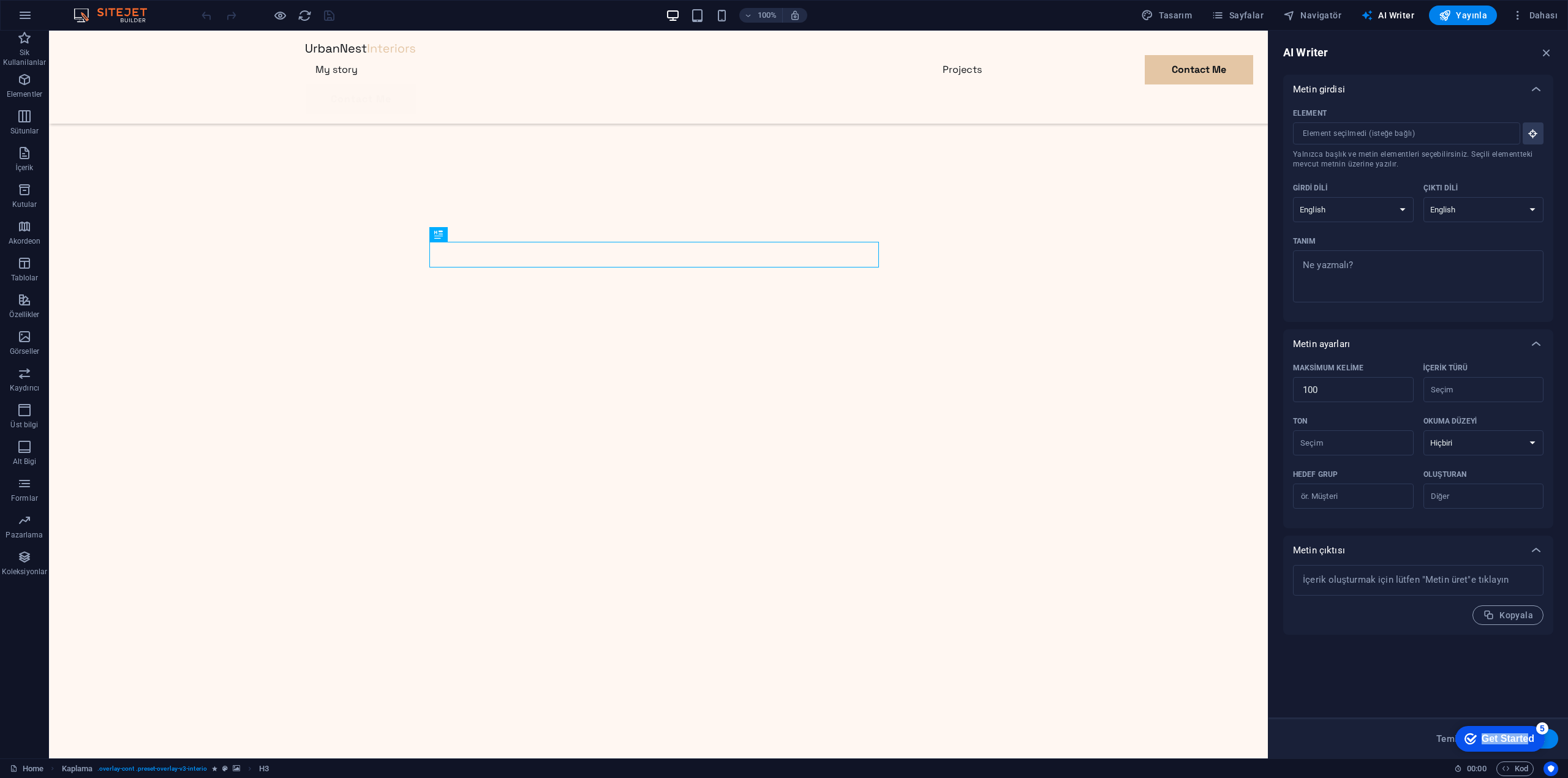
drag, startPoint x: 1506, startPoint y: 737, endPoint x: 1399, endPoint y: 739, distance: 107.0
click html "checkmark Get Started 5 First Steps in the Editor Let's guide you through the t…"
click at [1408, 691] on div "Metin girdisi Element ​ Yalnızca başlık ve metin elementleri seçebilirsiniz. Se…" at bounding box center [1418, 389] width 270 height 631
click at [19, 19] on icon "button" at bounding box center [25, 15] width 15 height 15
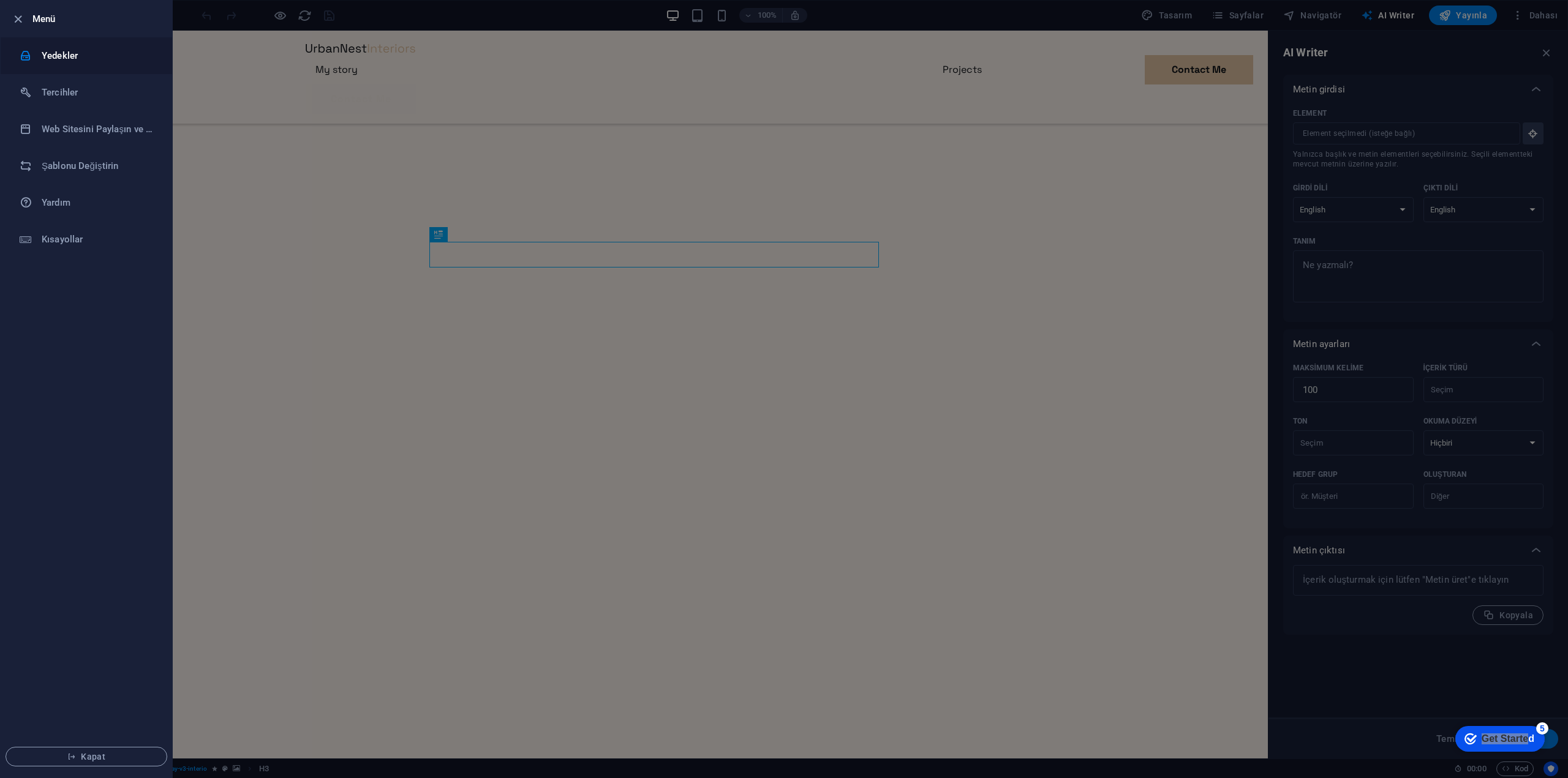
click at [90, 46] on li "Yedekler" at bounding box center [86, 55] width 171 height 37
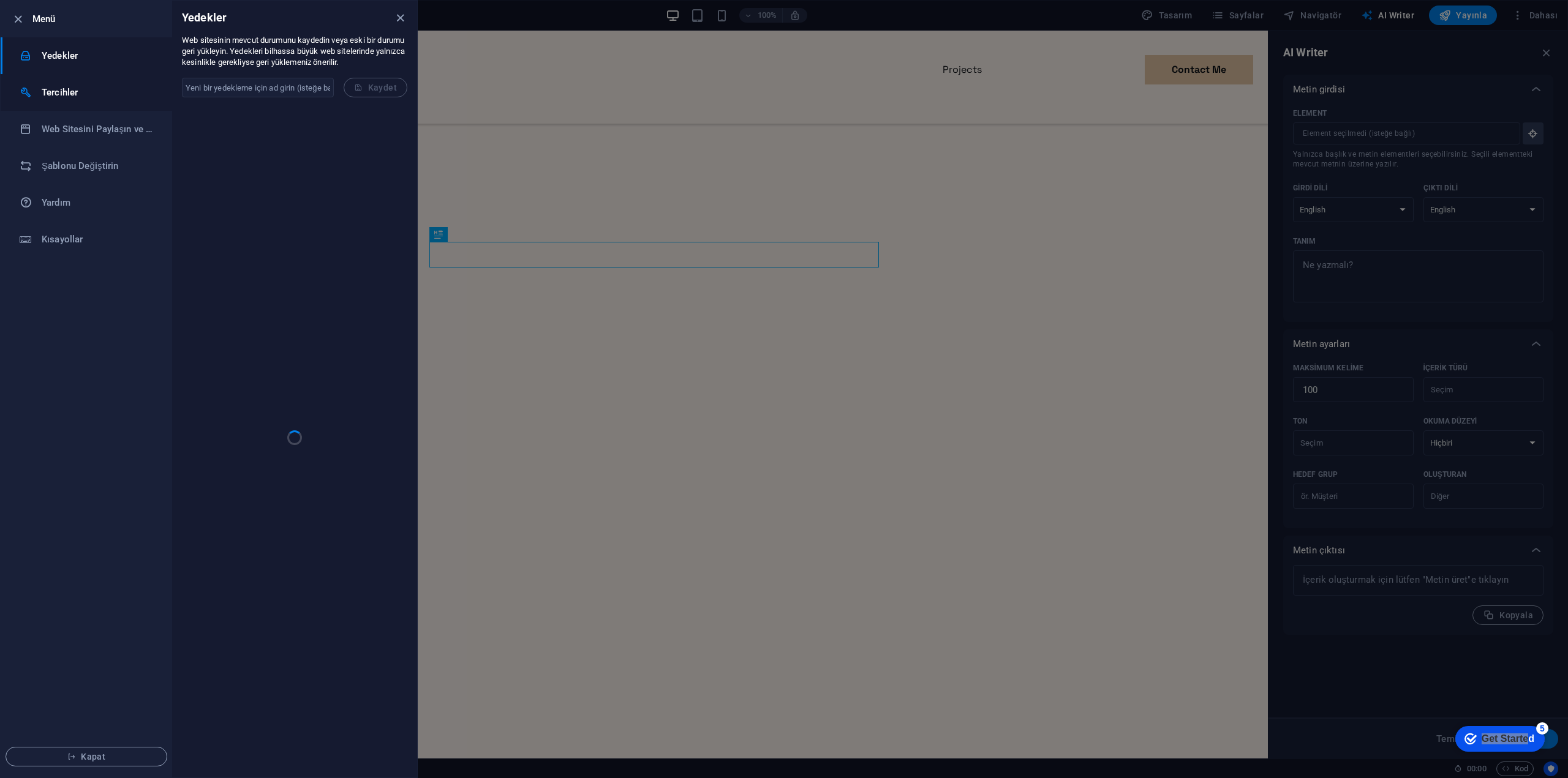
click at [66, 93] on h6 "Tercihler" at bounding box center [98, 92] width 113 height 15
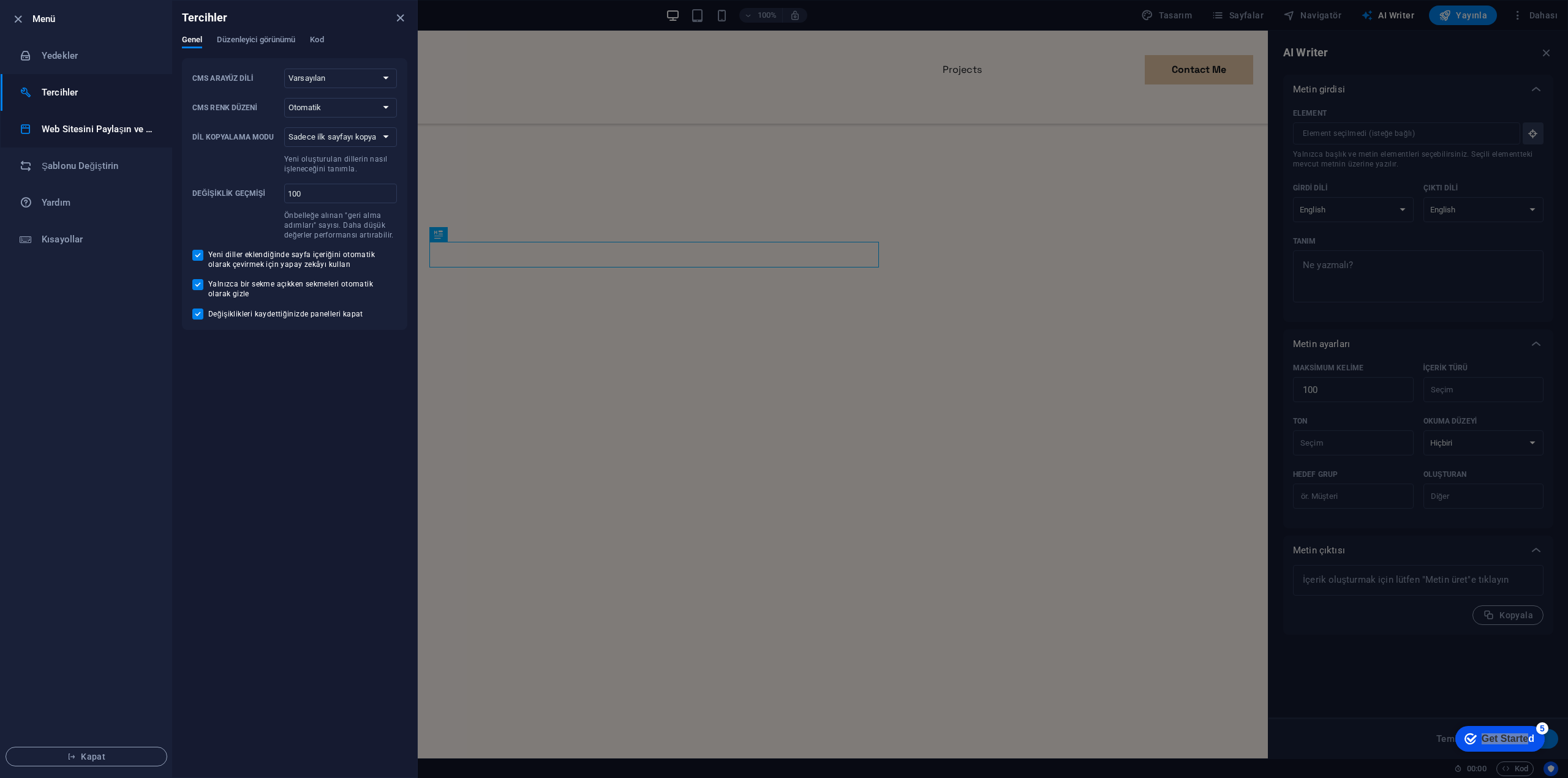
click at [86, 131] on h6 "Web Sitesini Paylaşın ve [GEOGRAPHIC_DATA]" at bounding box center [98, 129] width 113 height 15
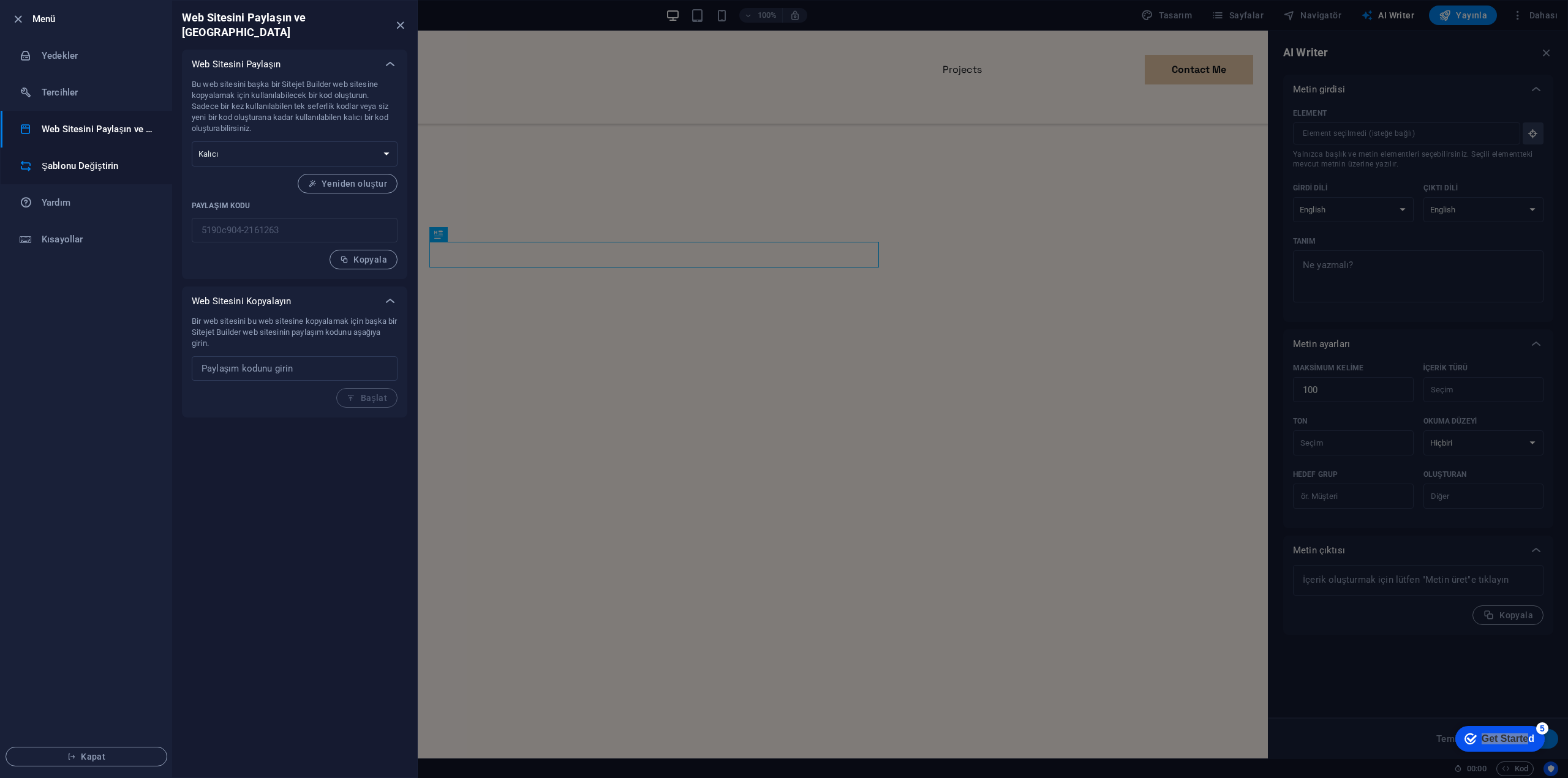
click at [70, 174] on li "Şablonu Değiştirin" at bounding box center [86, 165] width 171 height 37
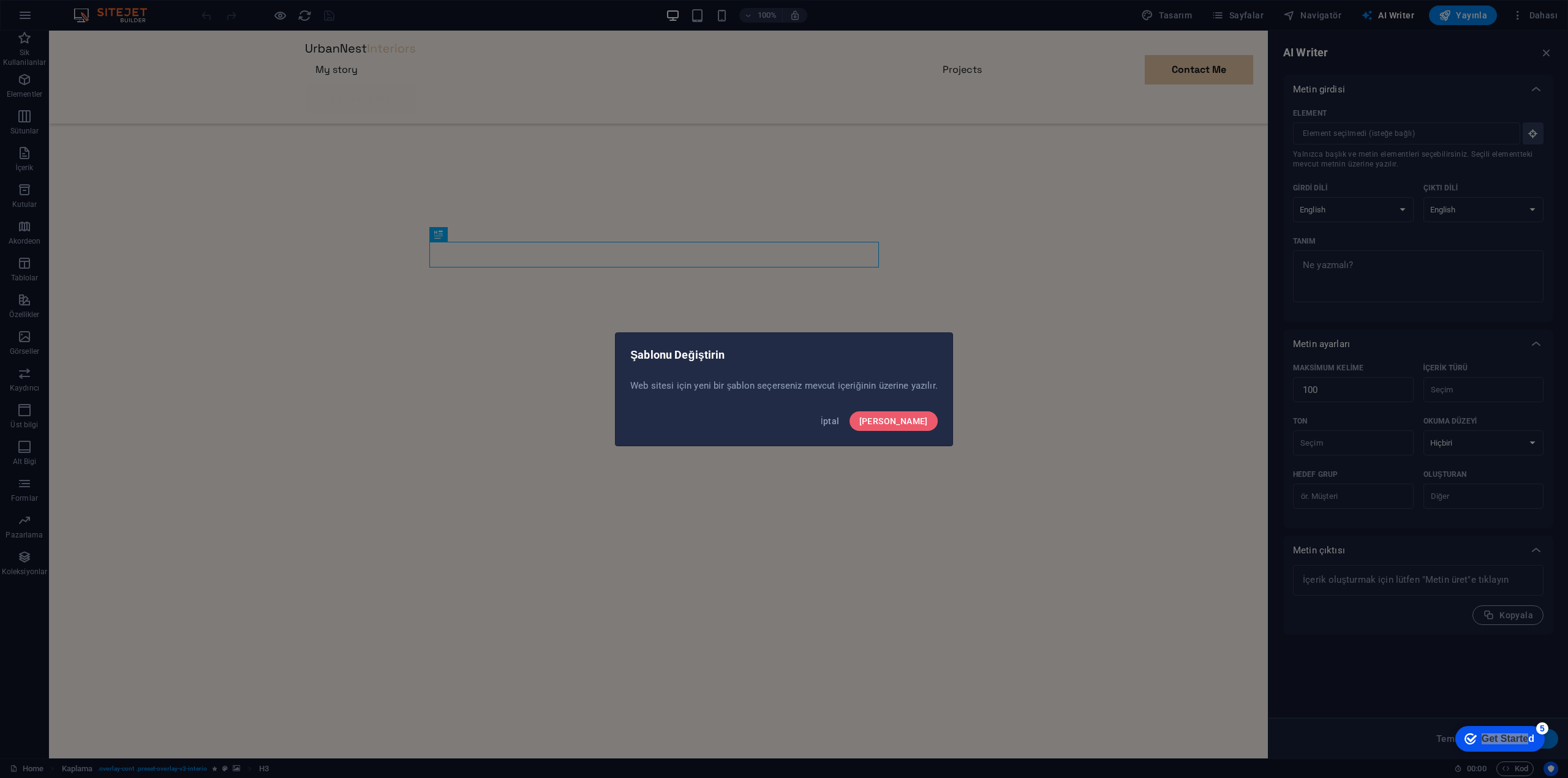
click at [10, 12] on div "Şablonu Değiştirin Web sitesi için yeni bir şablon seçerseniz mevcut içeriğinin…" at bounding box center [784, 389] width 1568 height 778
click at [845, 421] on button "İptal" at bounding box center [830, 421] width 29 height 19
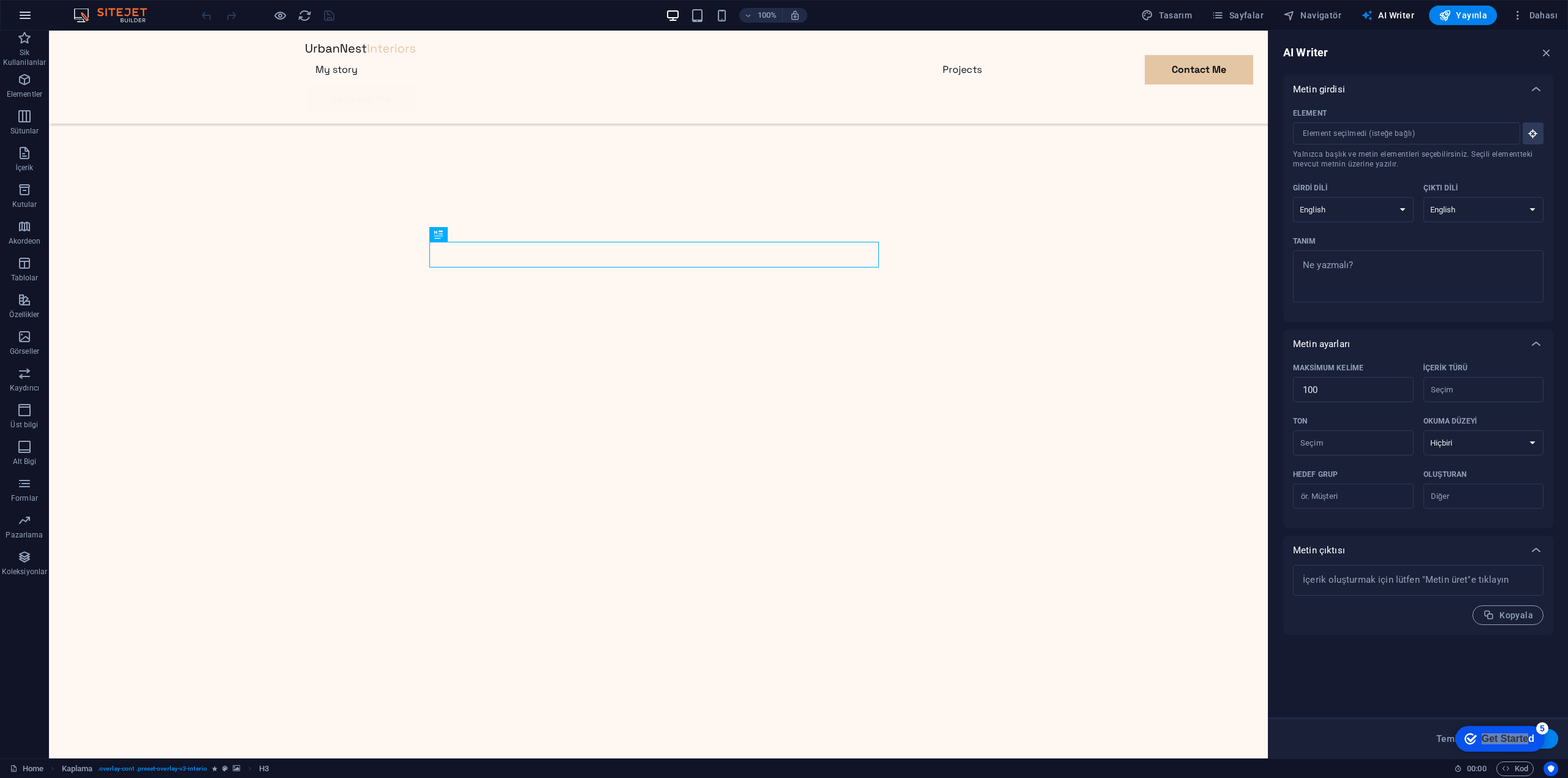
click at [23, 17] on icon "button" at bounding box center [25, 15] width 15 height 15
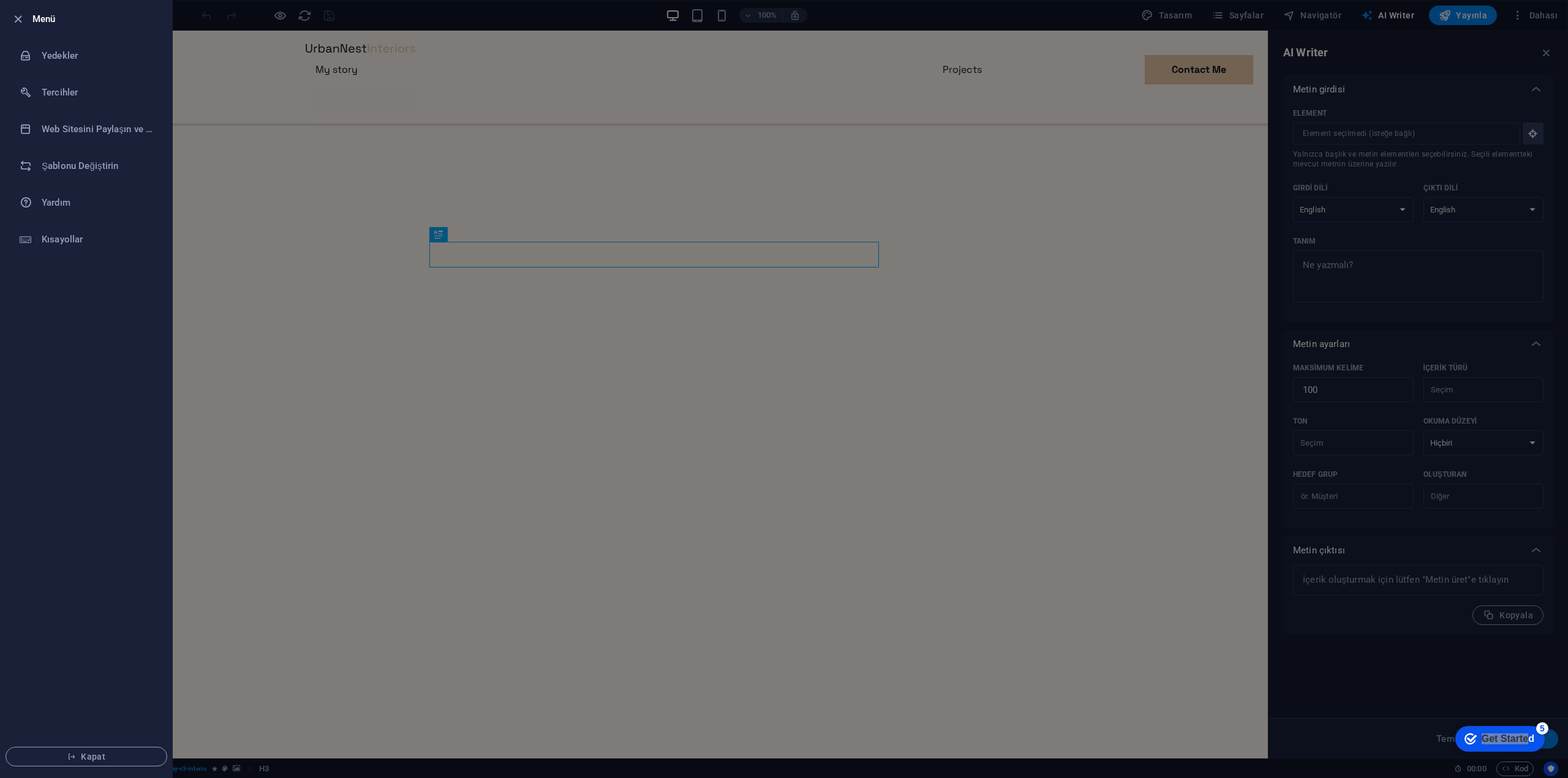
click at [1416, 29] on div at bounding box center [784, 389] width 1568 height 778
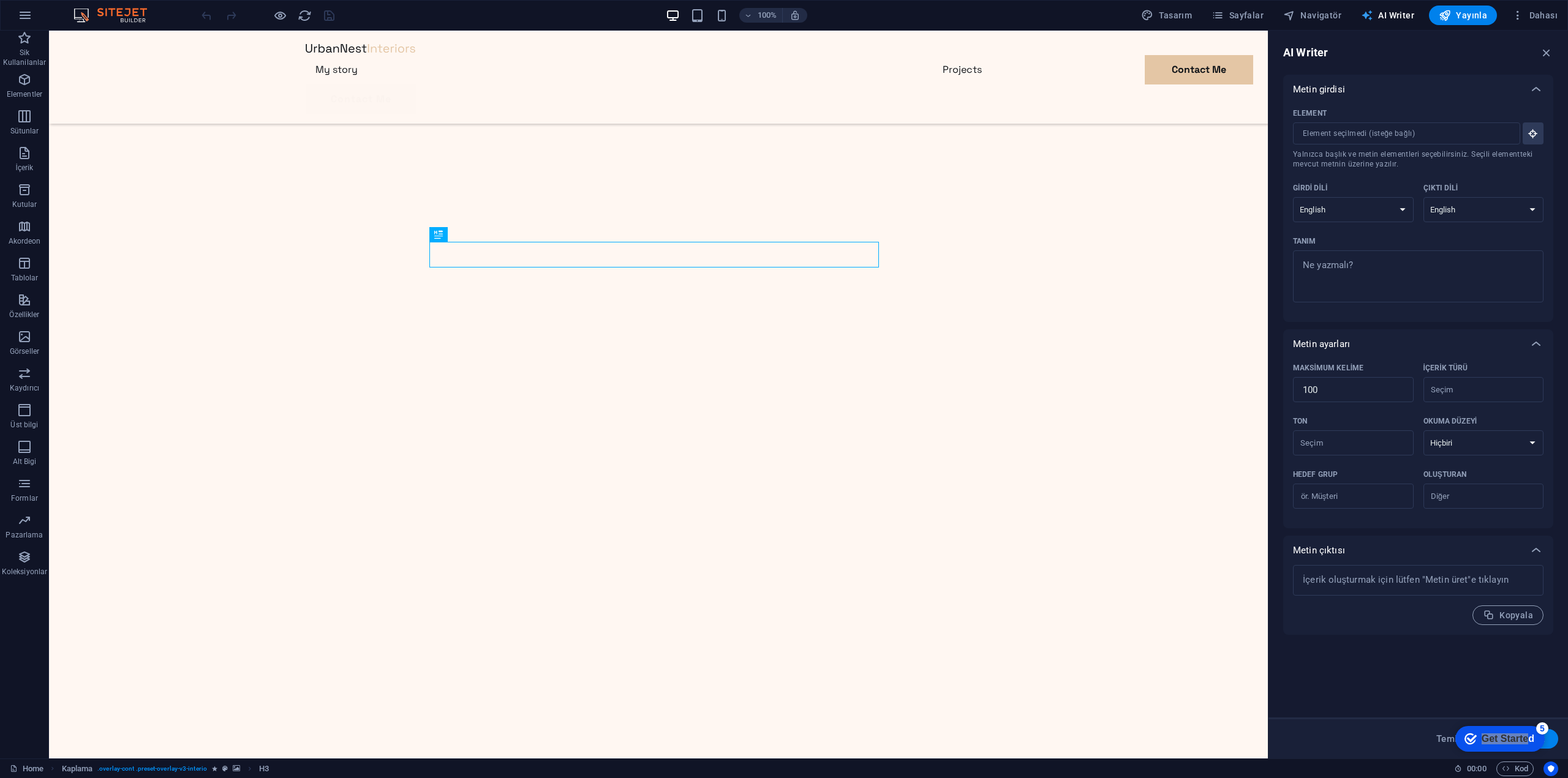
click at [1397, 17] on span "AI Writer" at bounding box center [1388, 15] width 53 height 12
click at [1551, 52] on icon "button" at bounding box center [1547, 52] width 13 height 13
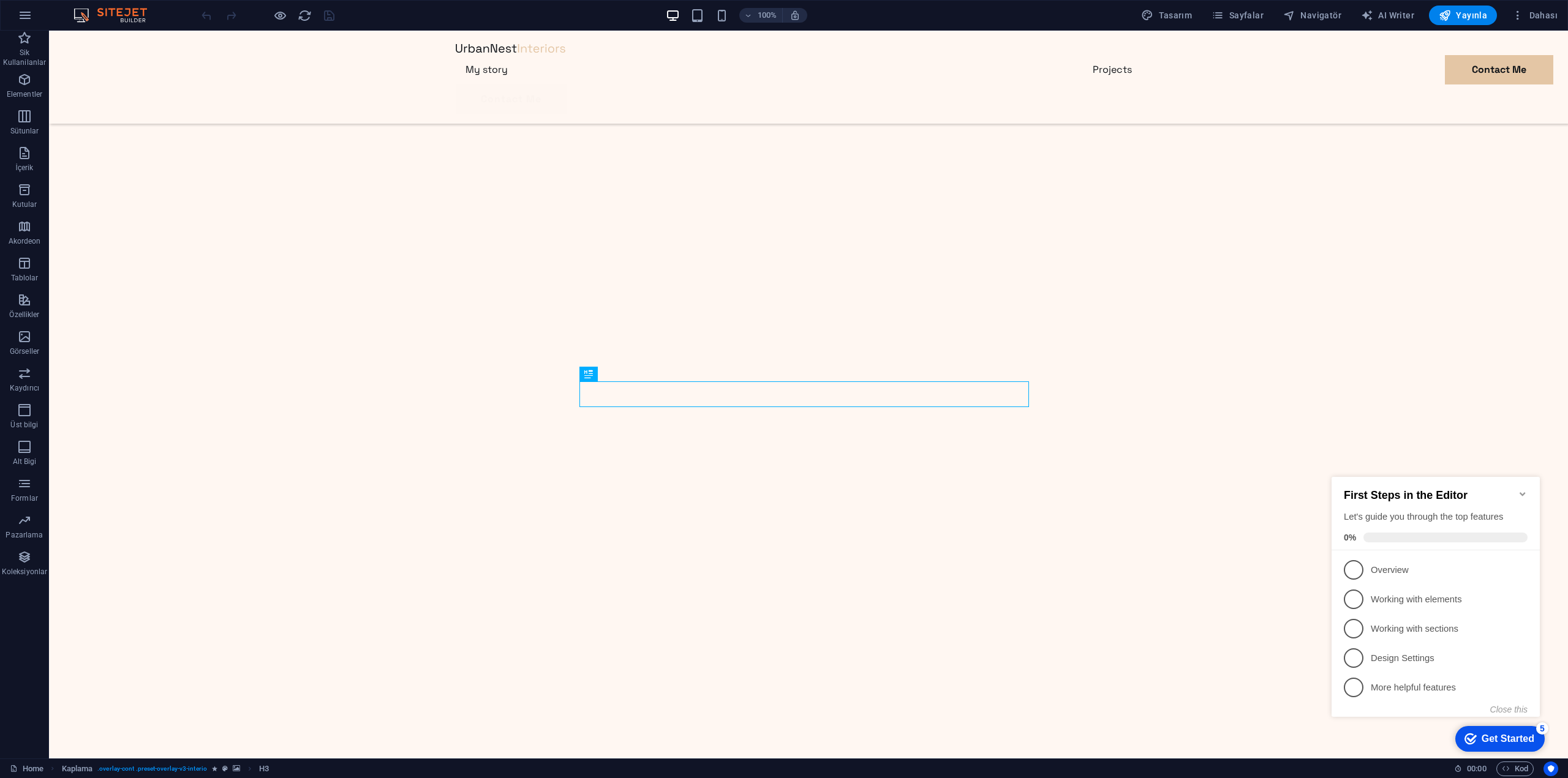
click at [118, 9] on img at bounding box center [116, 15] width 92 height 15
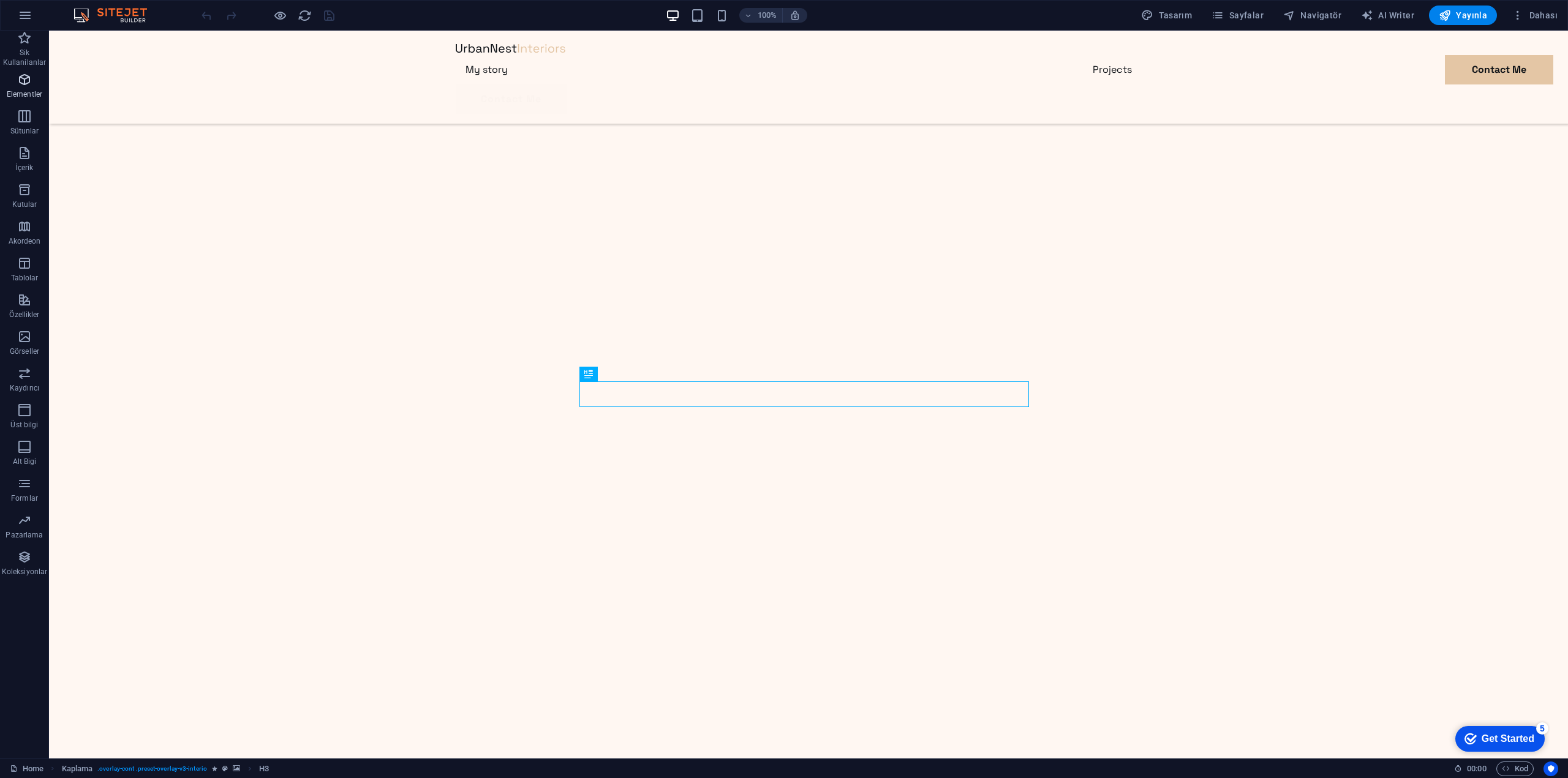
click at [30, 91] on p "Elementler" at bounding box center [24, 94] width 35 height 10
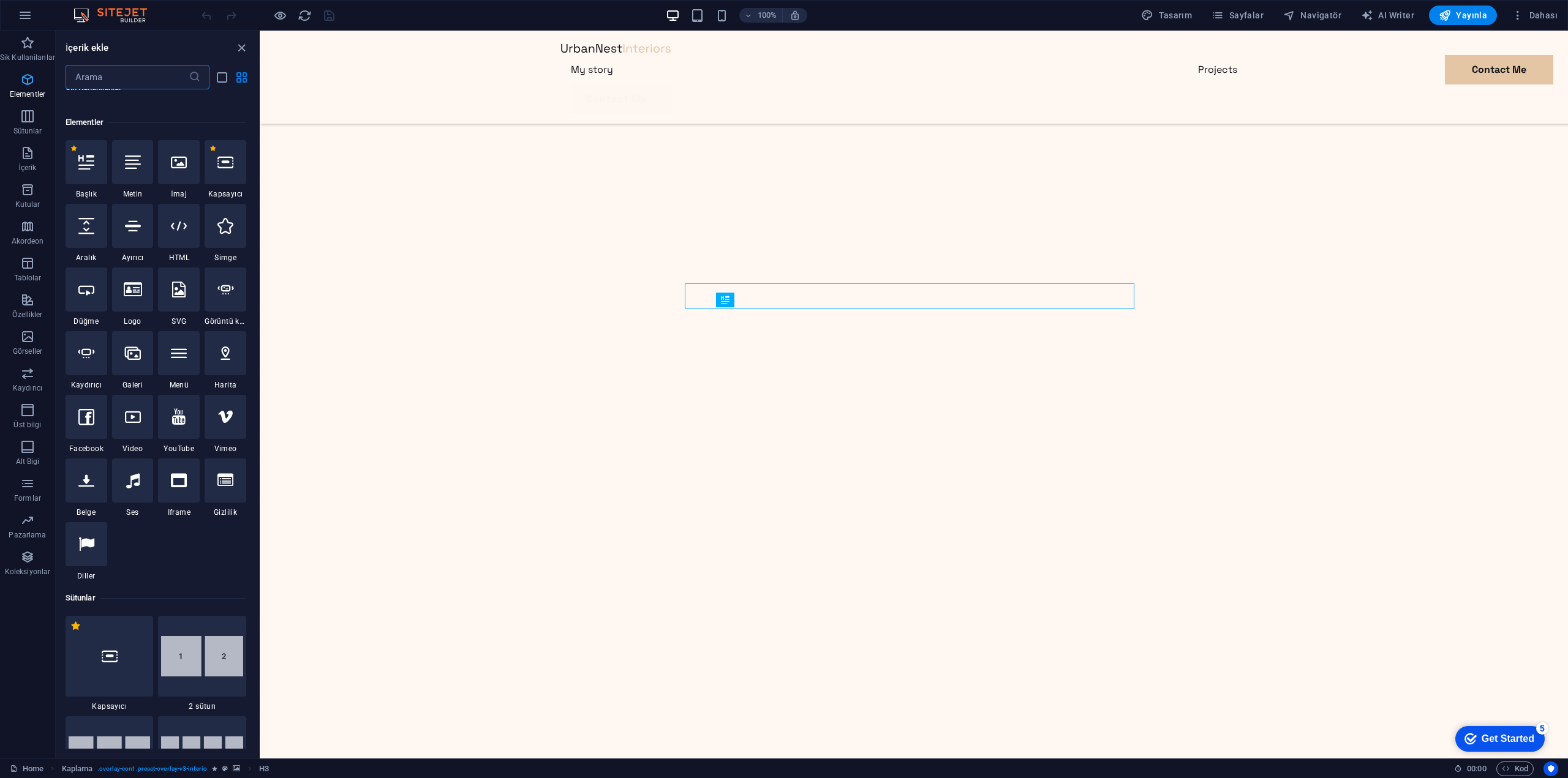
scroll to position [130, 0]
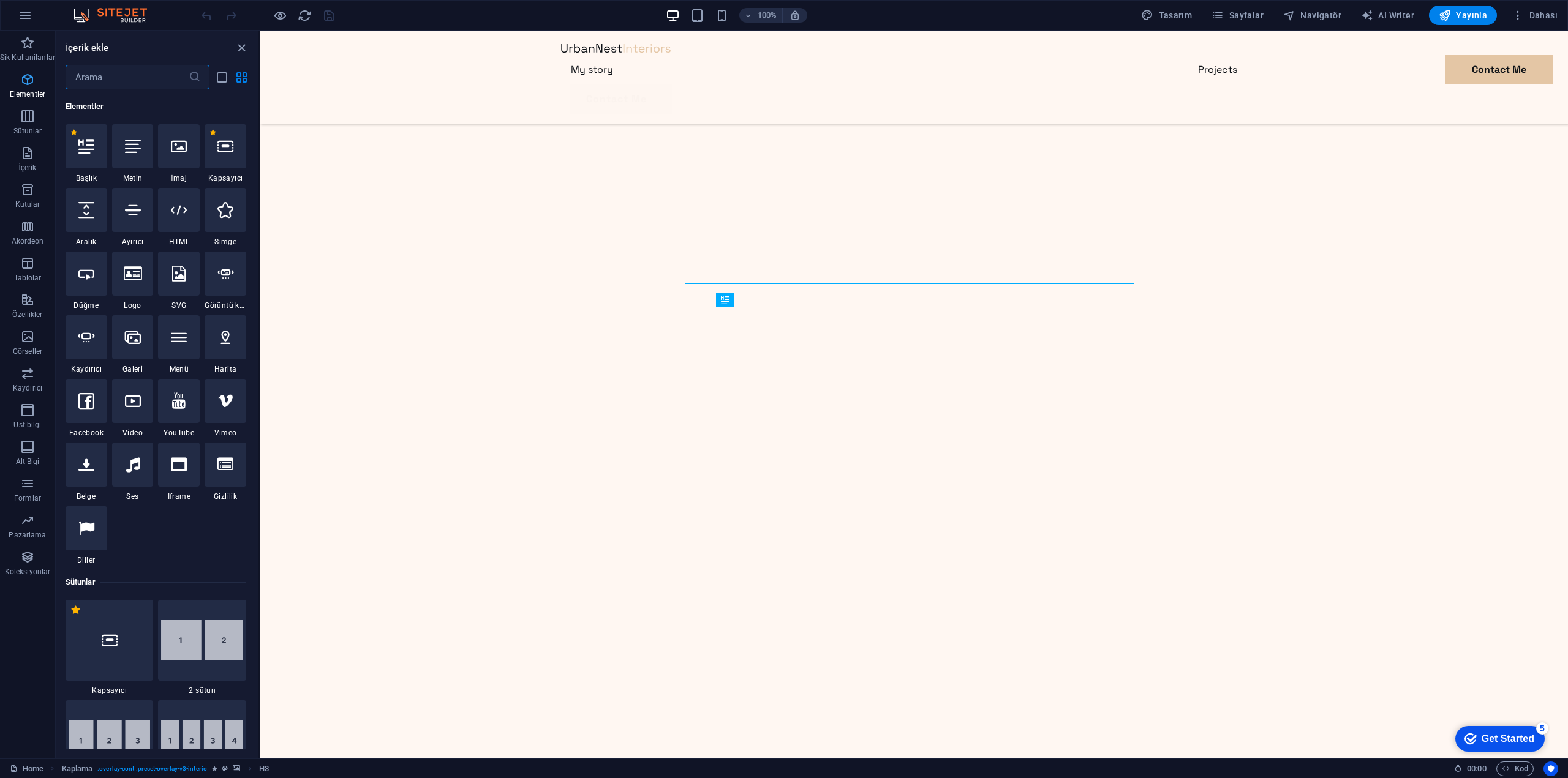
click at [26, 81] on icon "button" at bounding box center [27, 80] width 15 height 15
click at [26, 51] on span "Sik Kullanilanlar" at bounding box center [27, 50] width 55 height 29
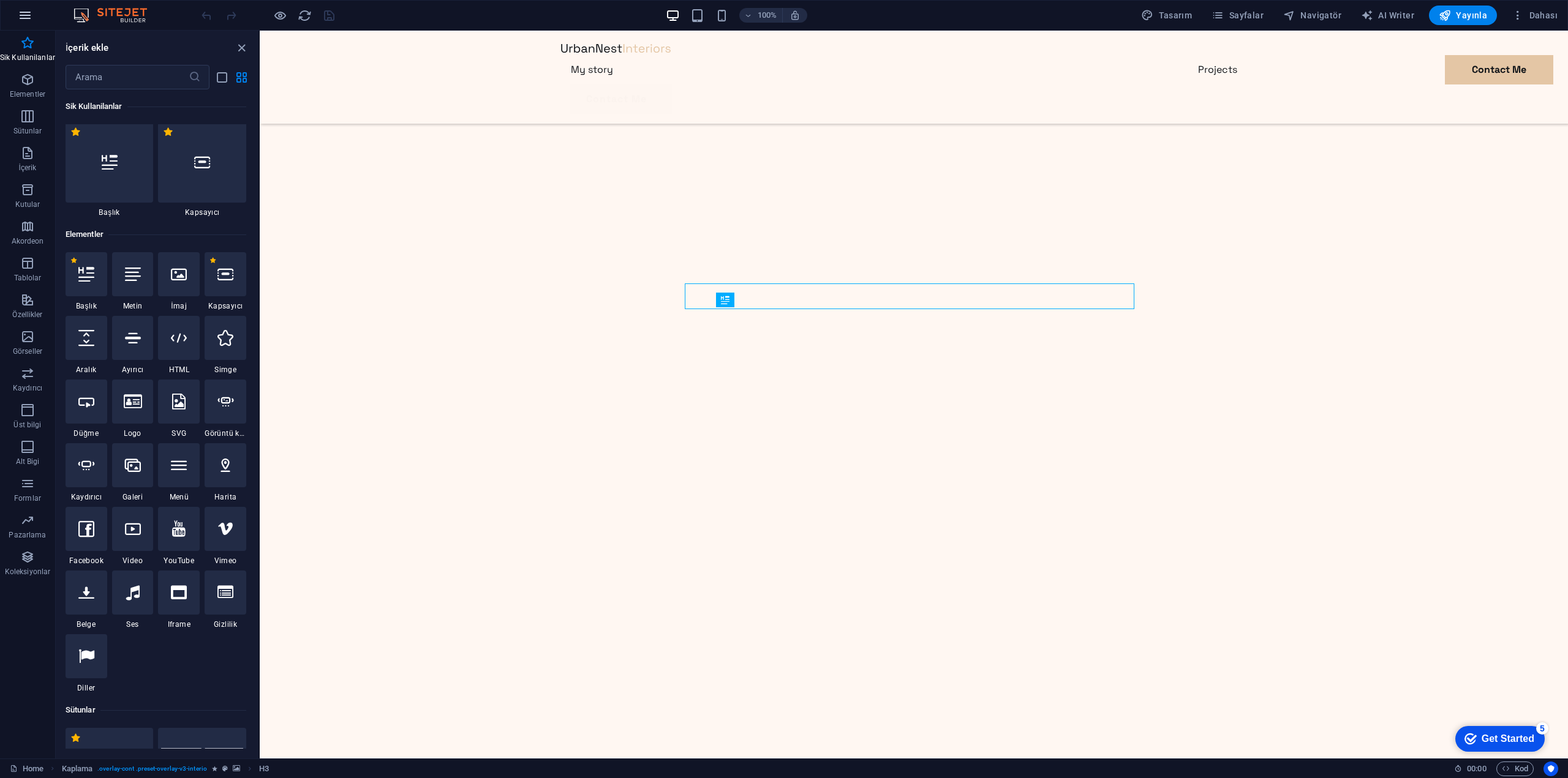
scroll to position [1, 0]
click at [31, 13] on icon "button" at bounding box center [25, 15] width 15 height 15
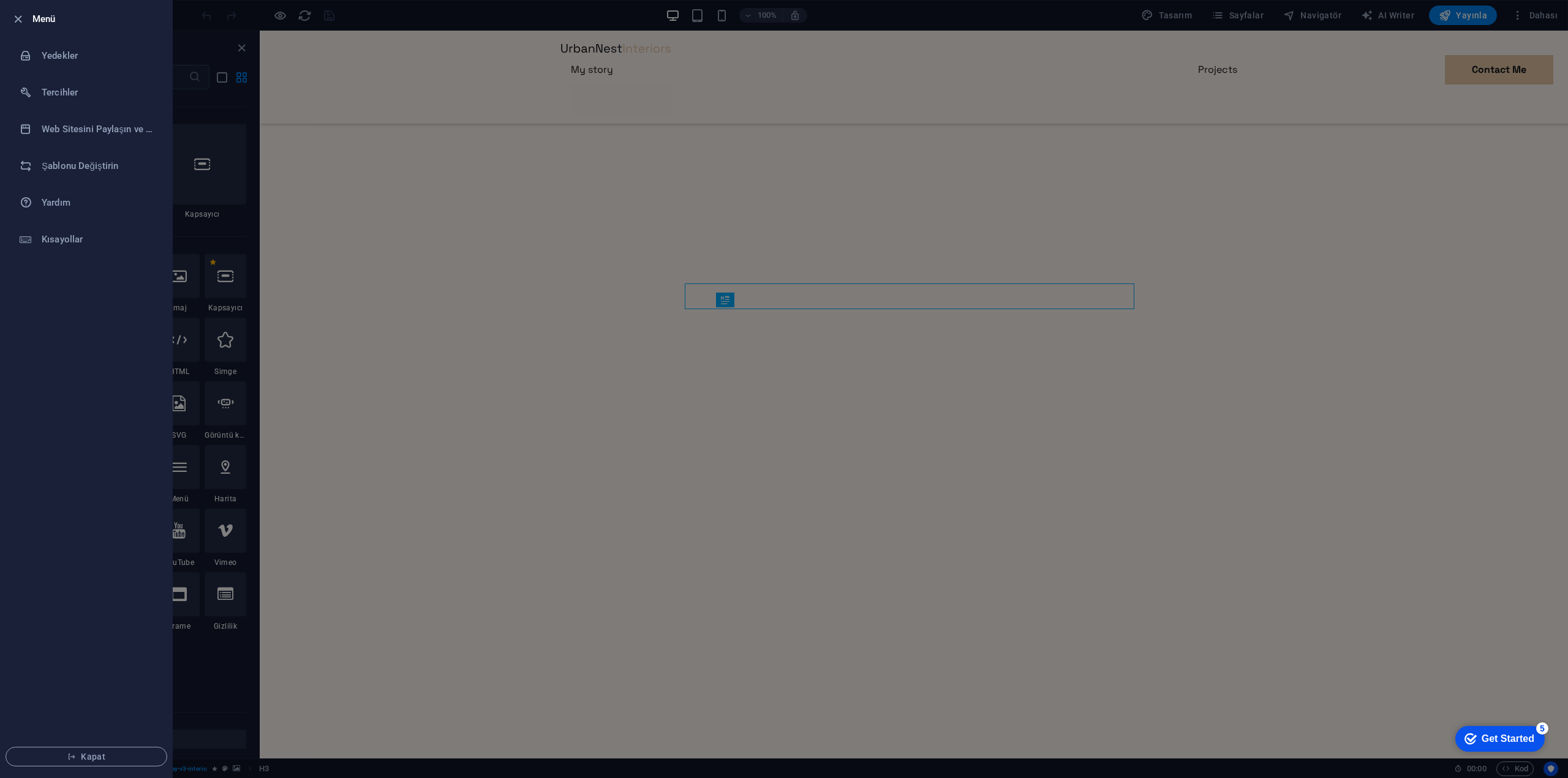
click at [27, 17] on div at bounding box center [21, 19] width 22 height 15
click at [15, 11] on li "Menü" at bounding box center [86, 19] width 171 height 37
click at [16, 16] on icon "button" at bounding box center [18, 19] width 14 height 14
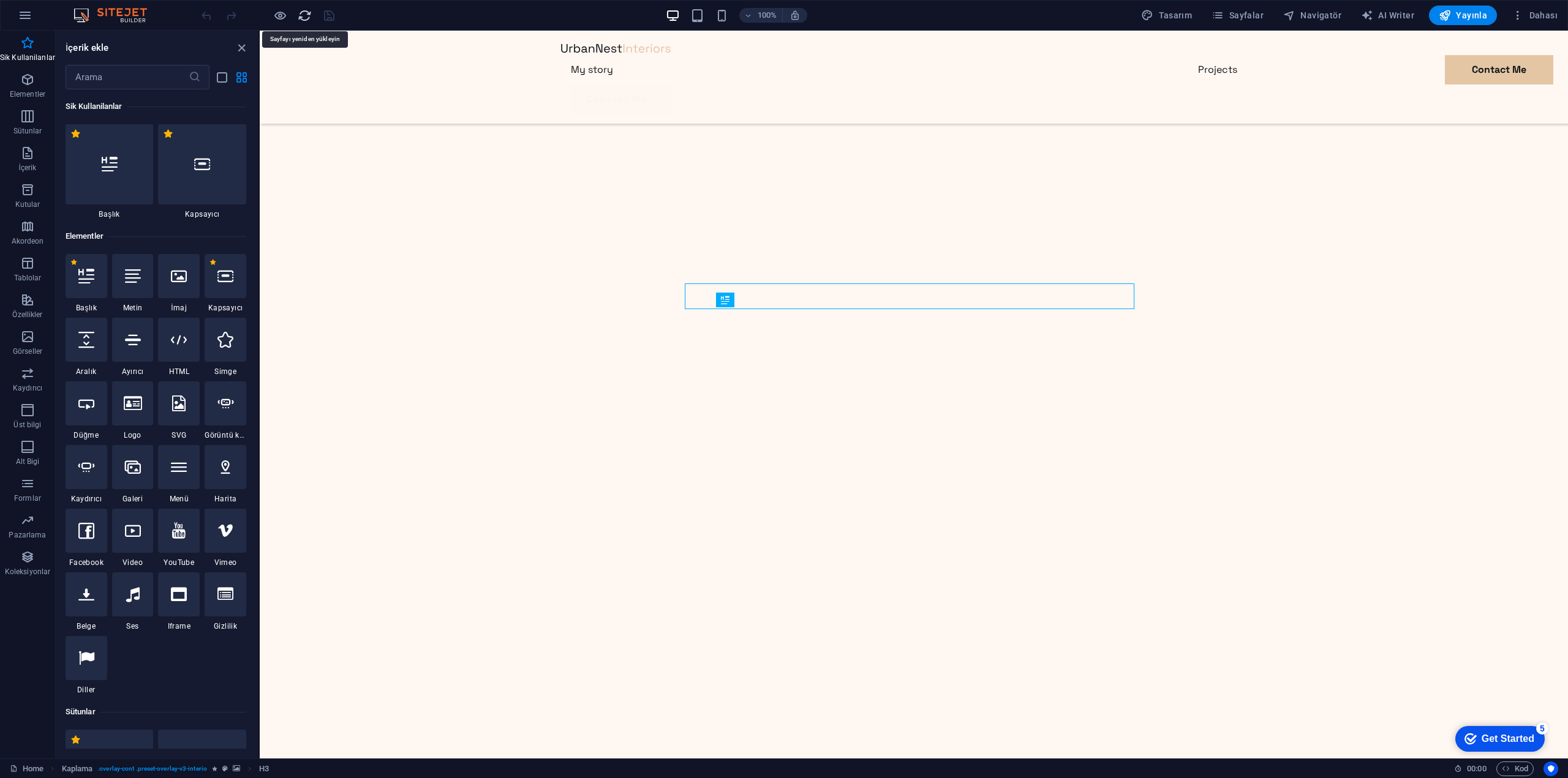
click at [301, 19] on icon "reload" at bounding box center [304, 15] width 14 height 14
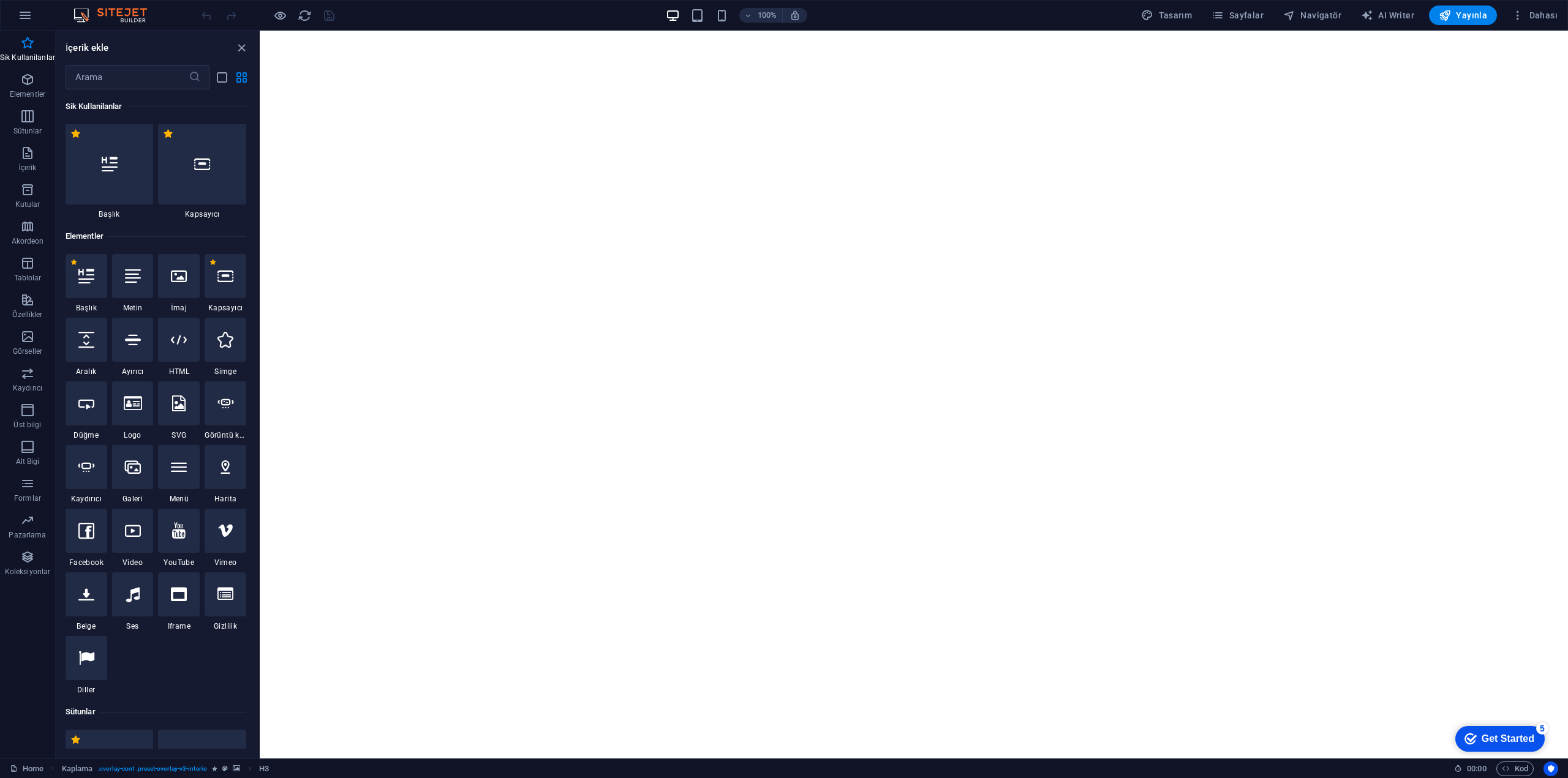
scroll to position [429, 0]
drag, startPoint x: 243, startPoint y: 47, endPoint x: 195, endPoint y: 21, distance: 54.6
click at [243, 47] on icon "close panel" at bounding box center [241, 48] width 14 height 14
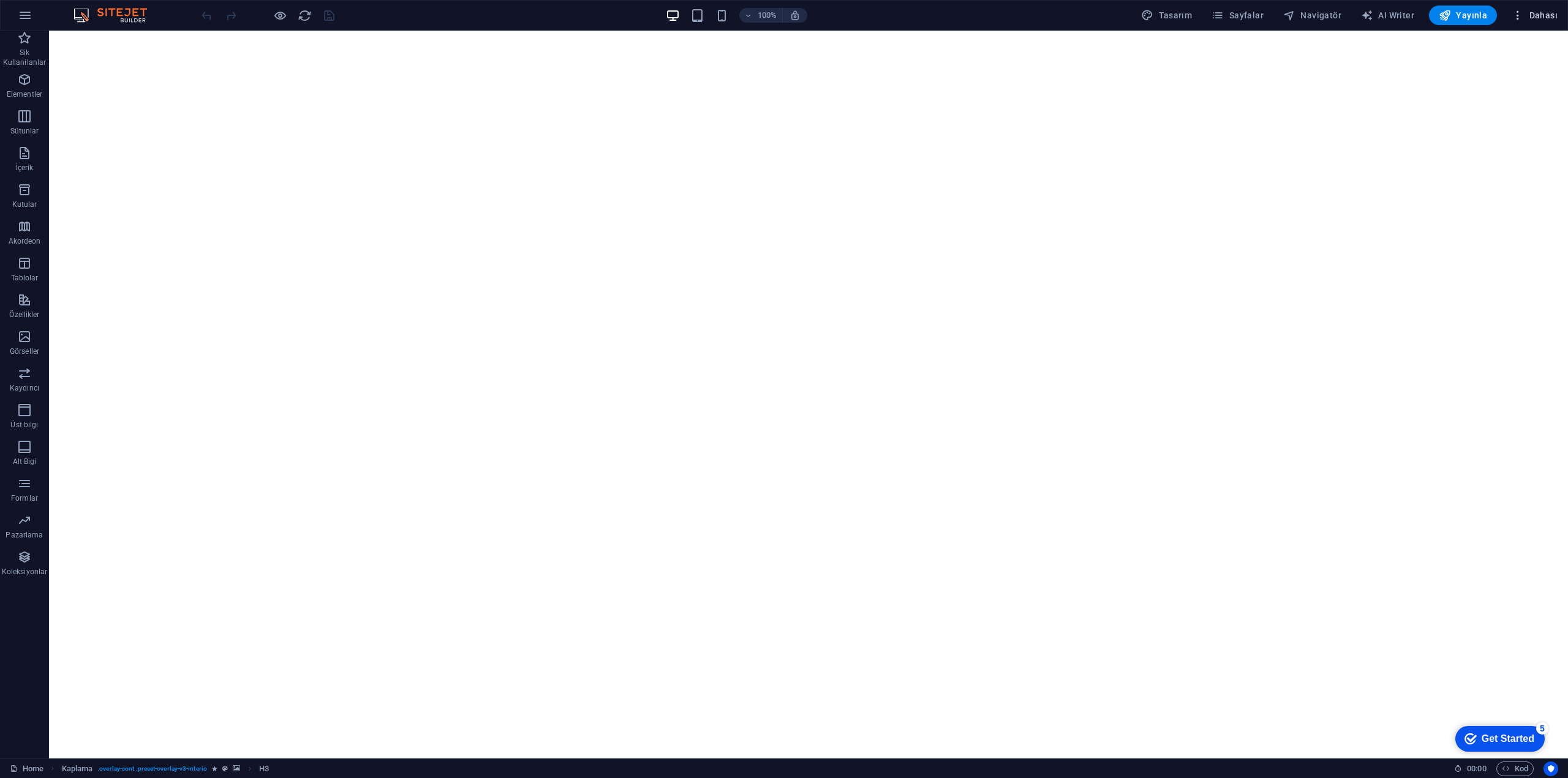
click at [1515, 17] on icon "button" at bounding box center [1517, 15] width 12 height 12
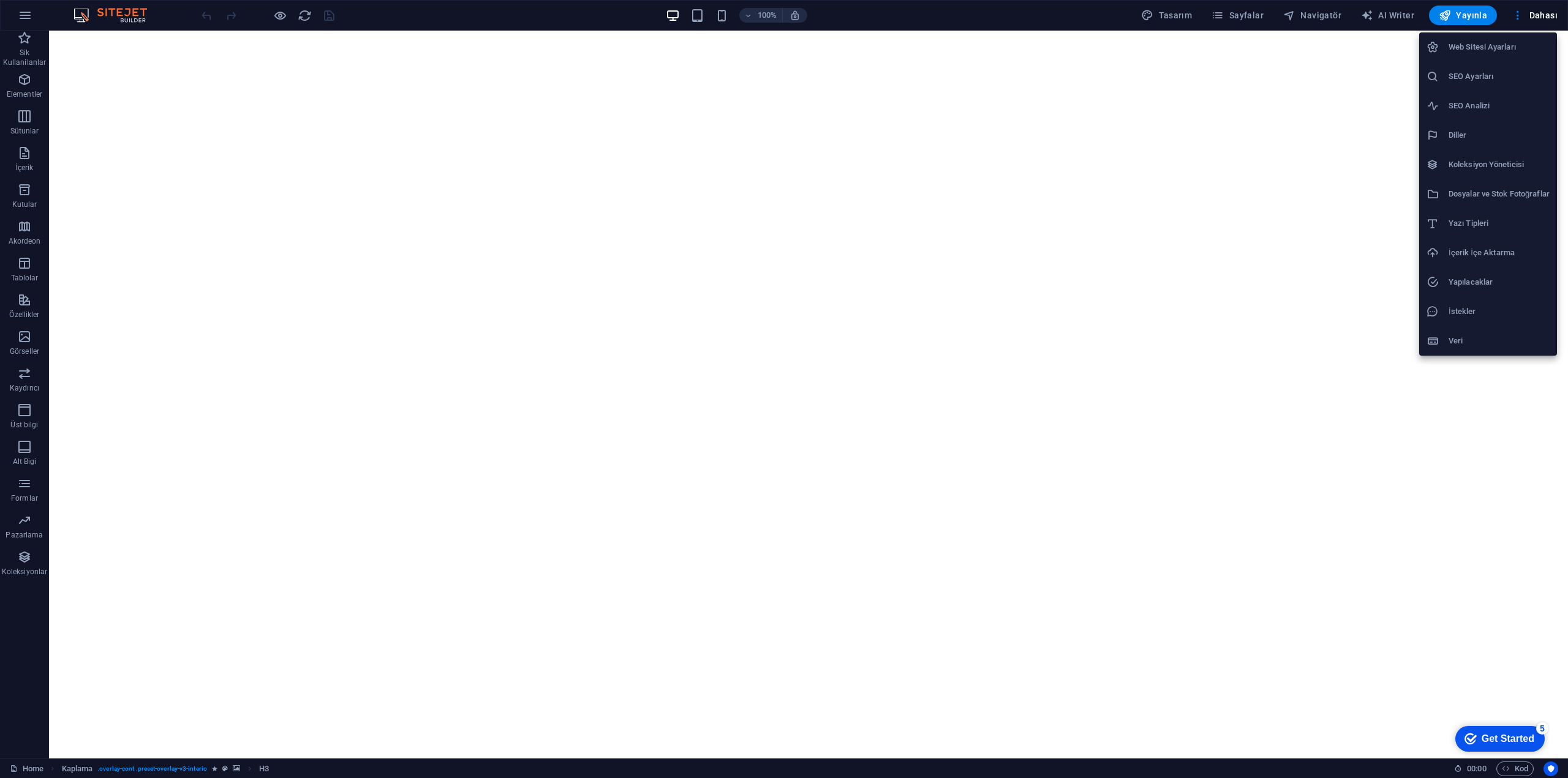
click at [1519, 45] on h6 "Web Sitesi Ayarları" at bounding box center [1499, 47] width 101 height 15
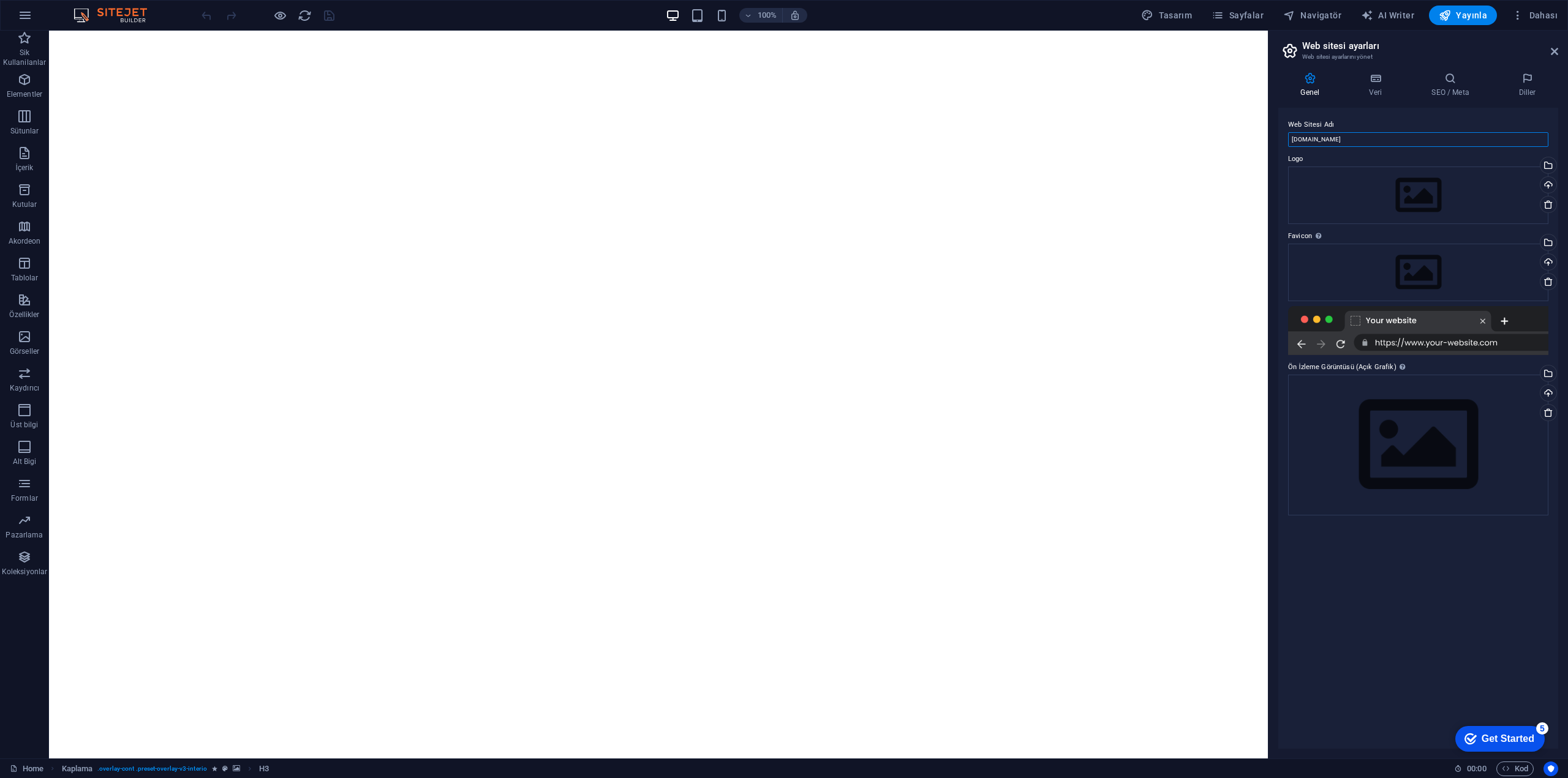
click at [1357, 140] on input "[DOMAIN_NAME]" at bounding box center [1418, 140] width 261 height 15
type input "velanique"
click at [1332, 185] on div "Dosyaları buraya sürükleyin, dosyaları seçmek için tıklayın veya Dosyalardan ya…" at bounding box center [1418, 195] width 261 height 58
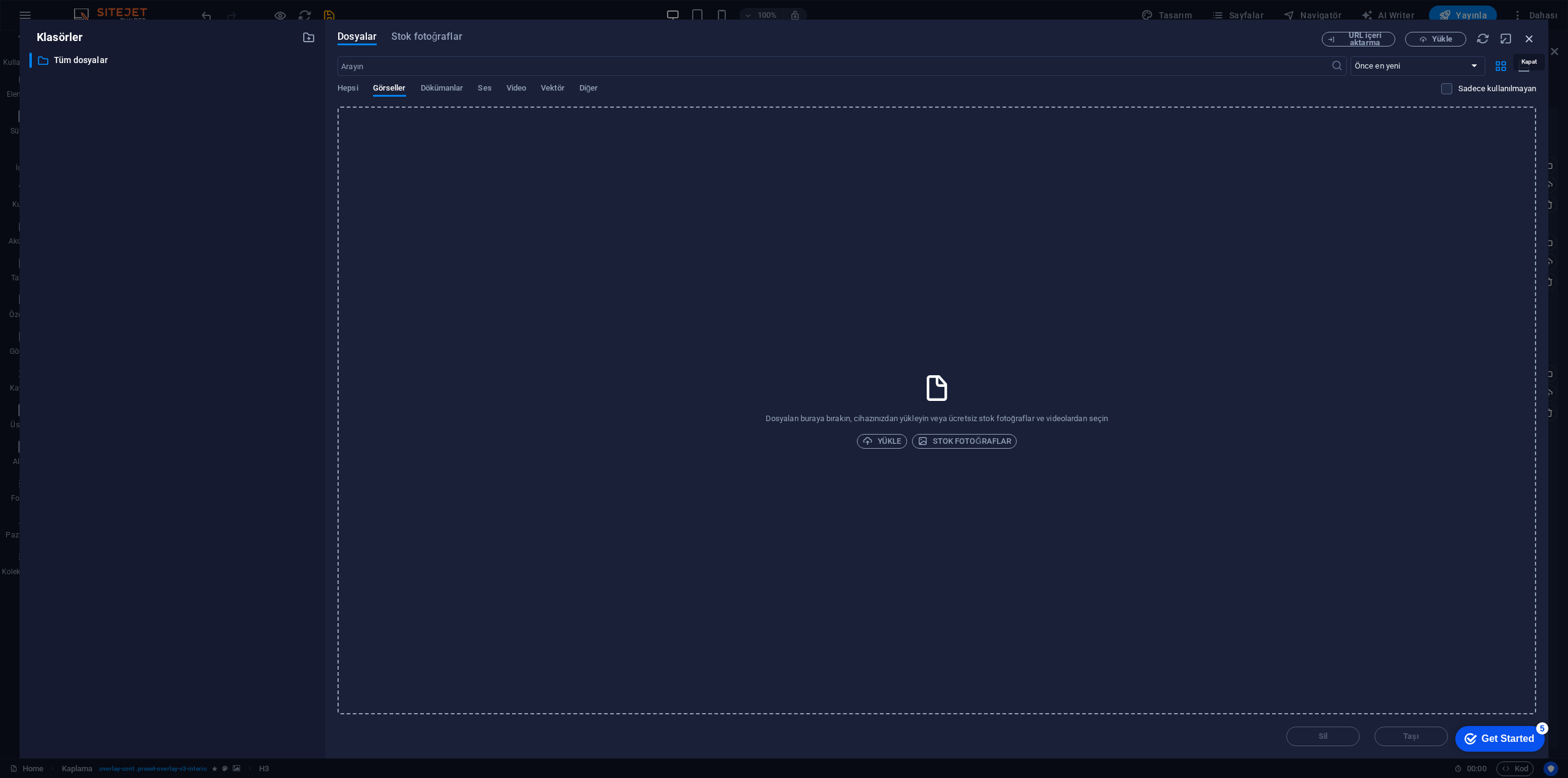
click at [1535, 44] on icon "button" at bounding box center [1529, 39] width 13 height 13
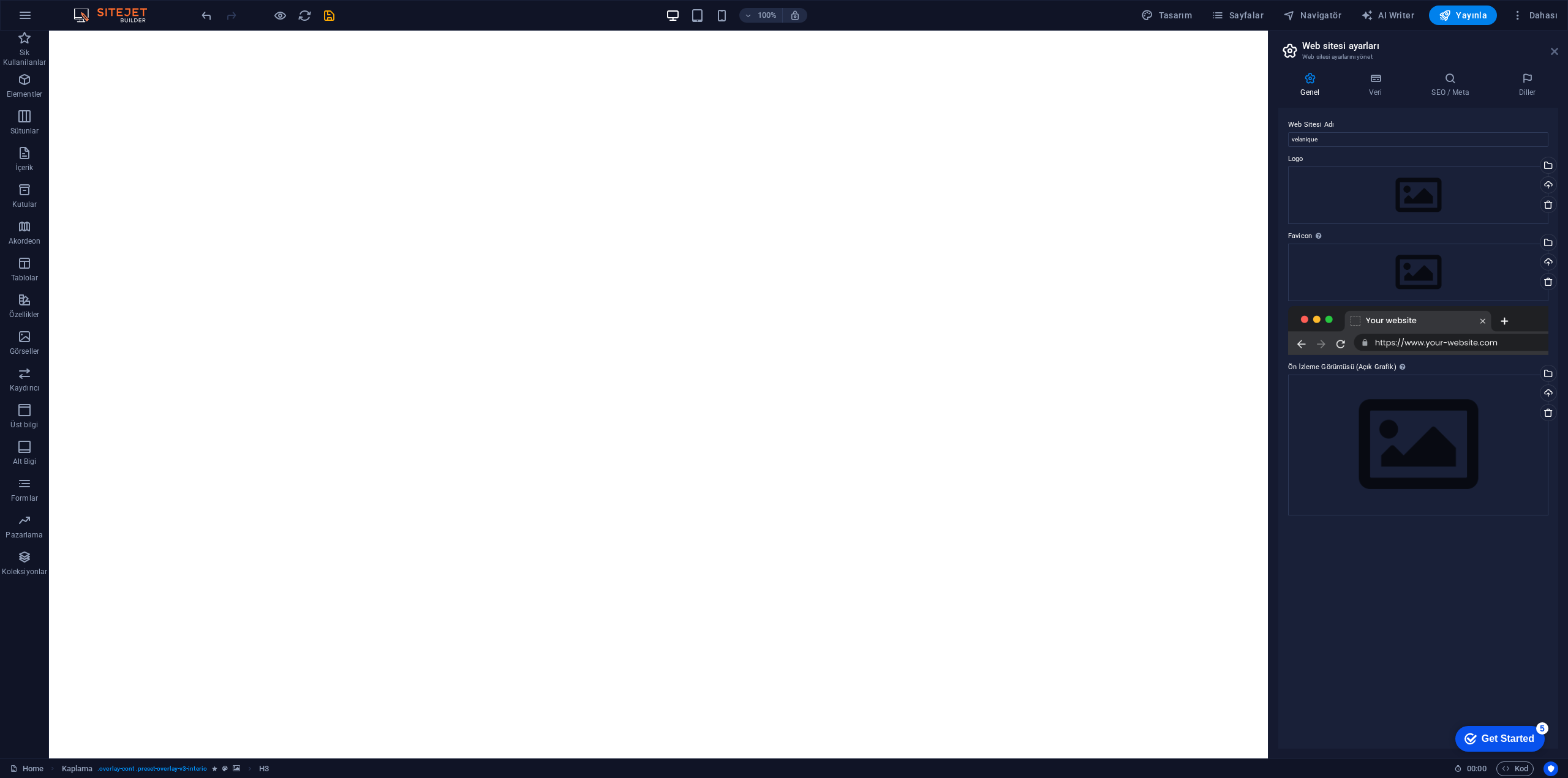
click at [1555, 49] on icon at bounding box center [1554, 51] width 7 height 10
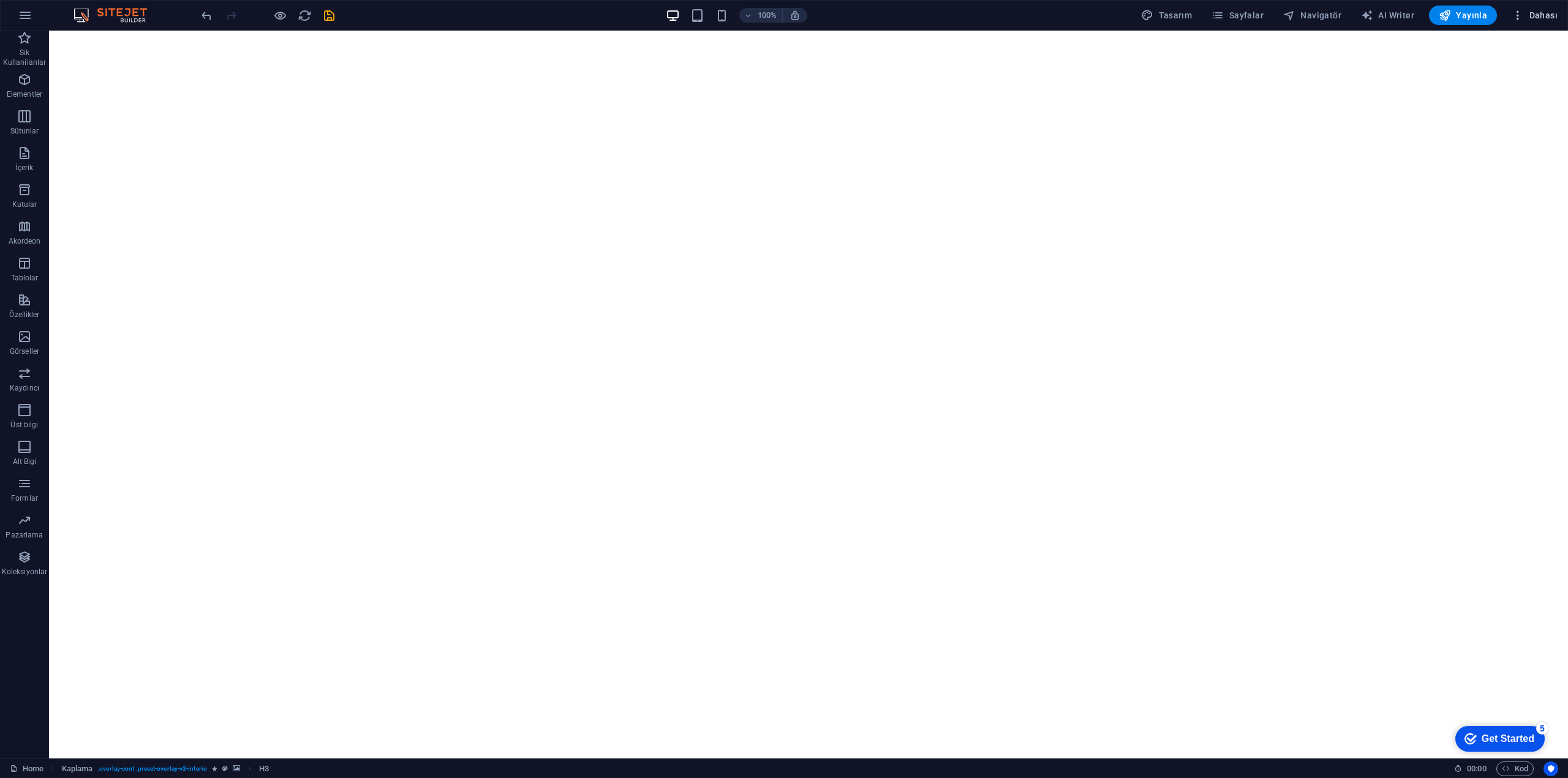
click at [1515, 12] on icon "button" at bounding box center [1517, 15] width 12 height 12
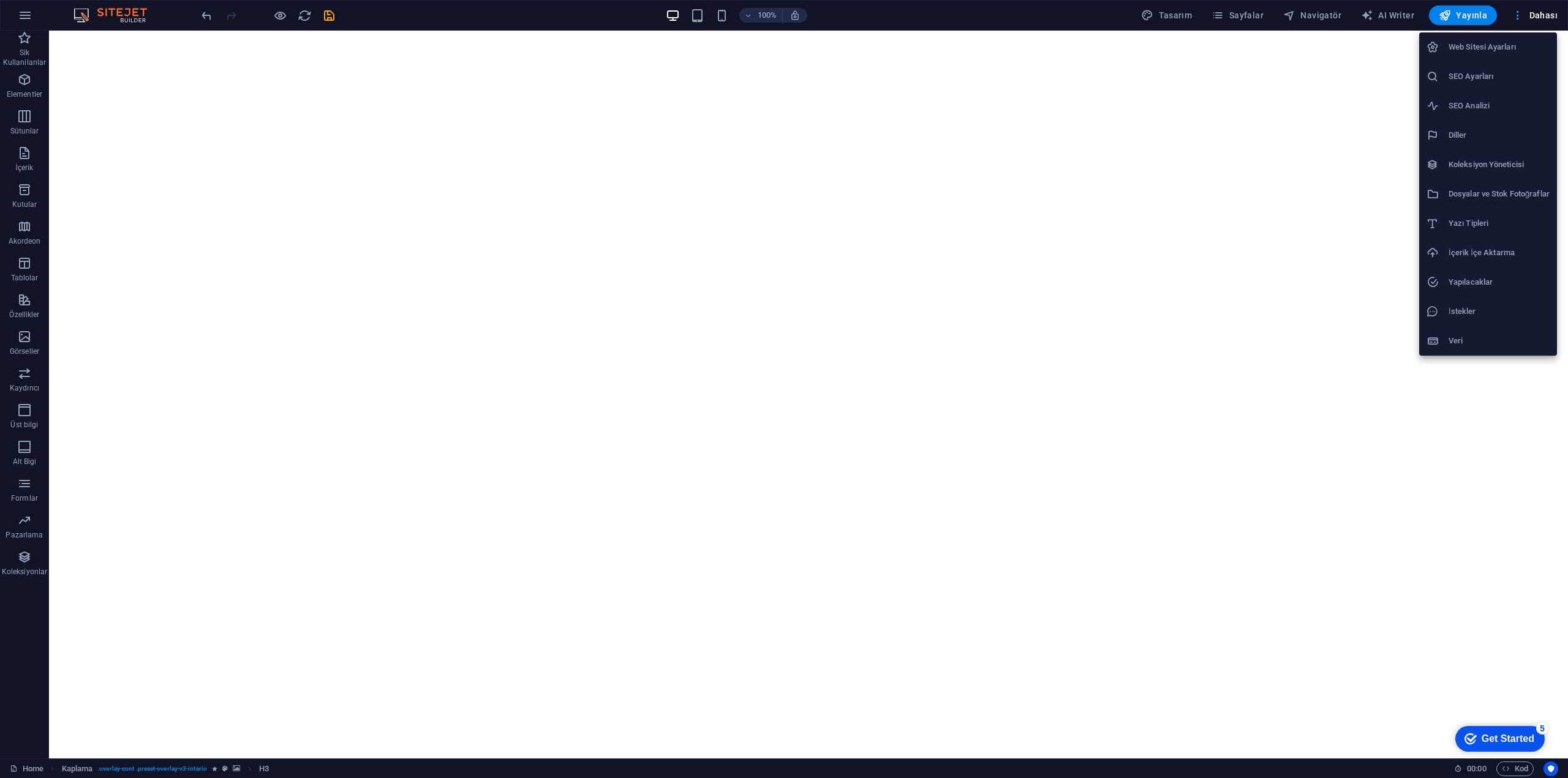
click at [1515, 12] on div at bounding box center [784, 389] width 1568 height 778
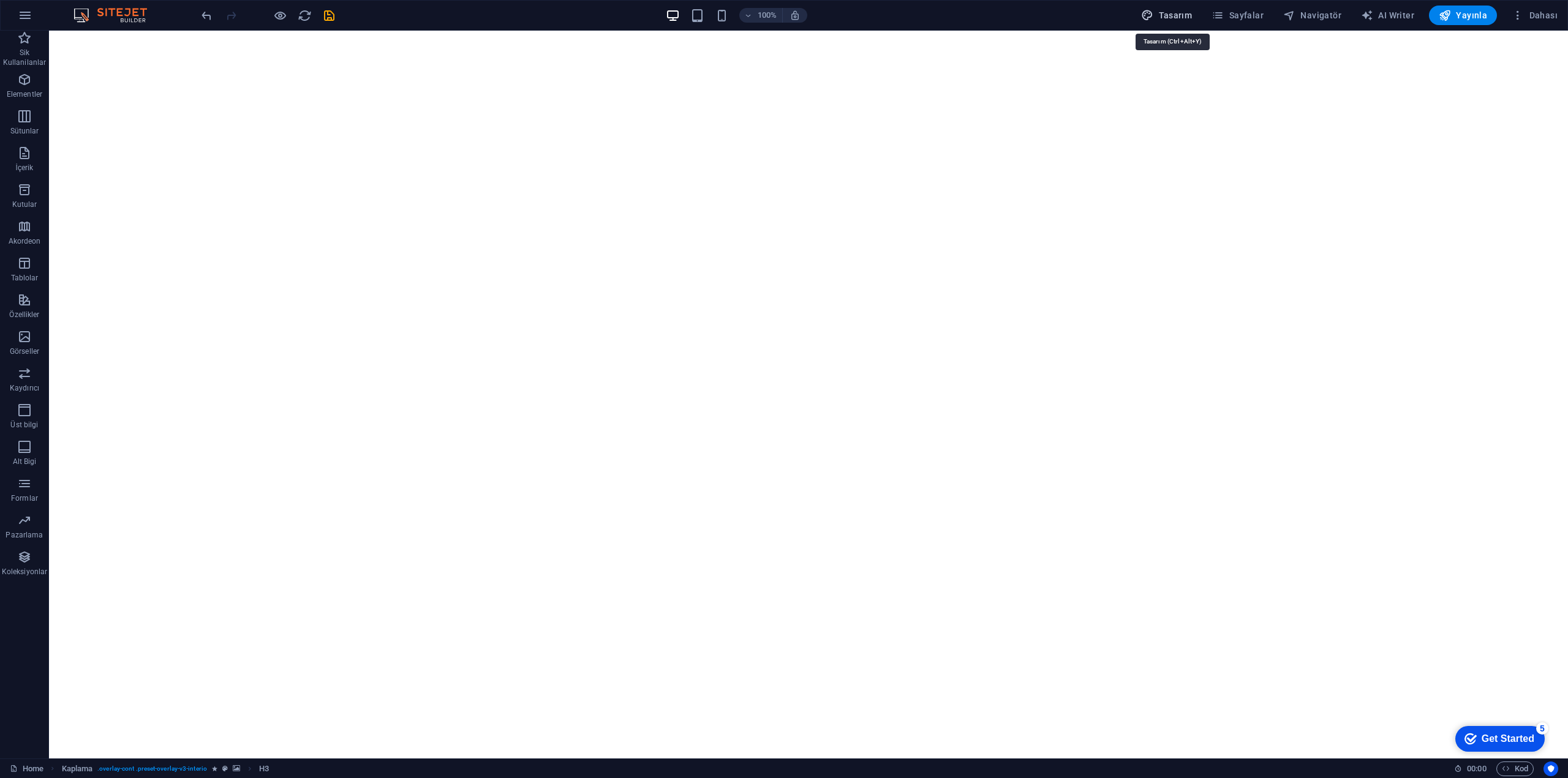
click at [1187, 16] on span "Tasarım" at bounding box center [1167, 15] width 51 height 12
select select "px"
select select "400"
select select "px"
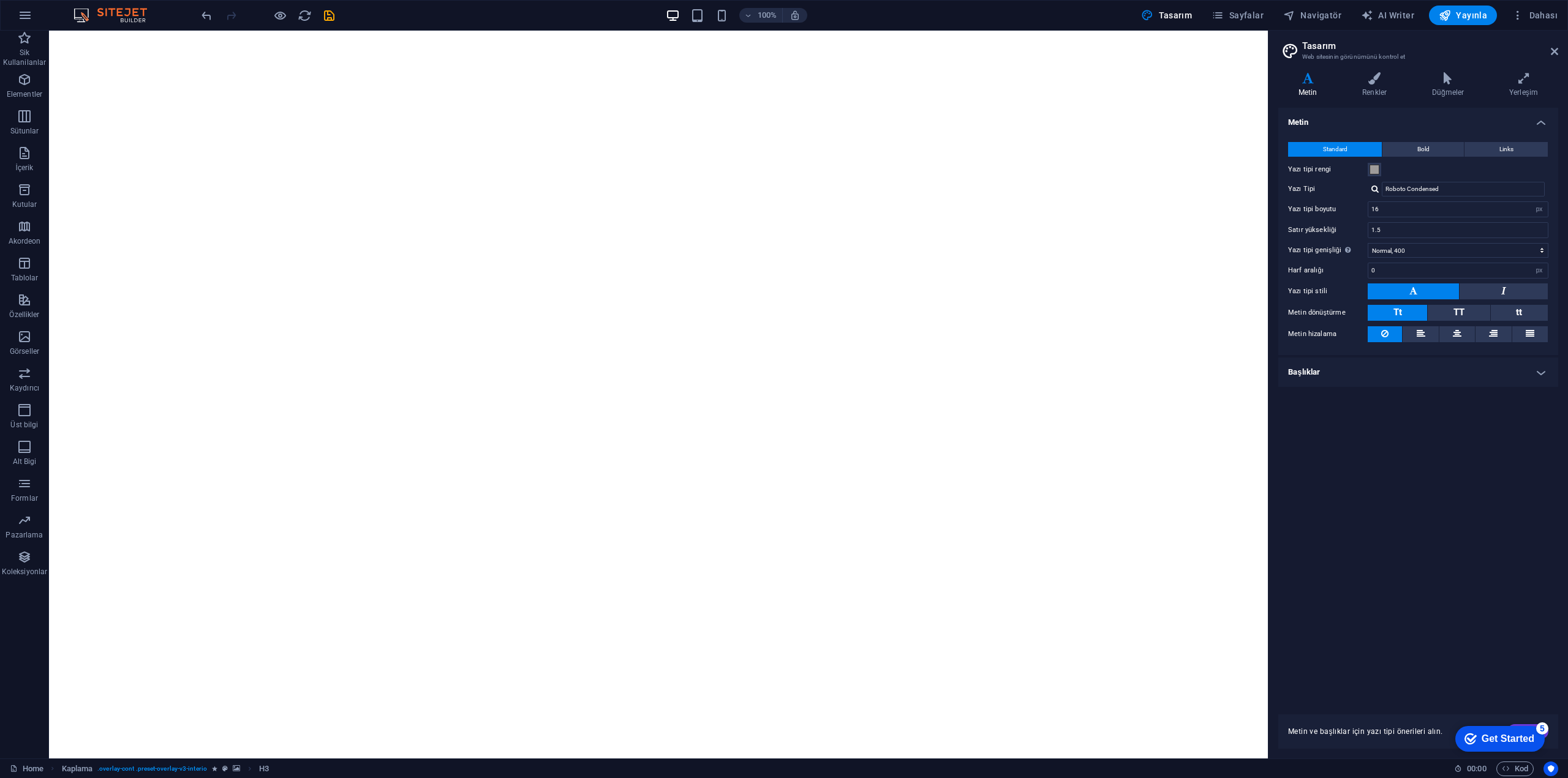
click at [1553, 45] on h2 "Tasarım" at bounding box center [1430, 46] width 256 height 11
click at [23, 9] on icon "button" at bounding box center [25, 15] width 15 height 15
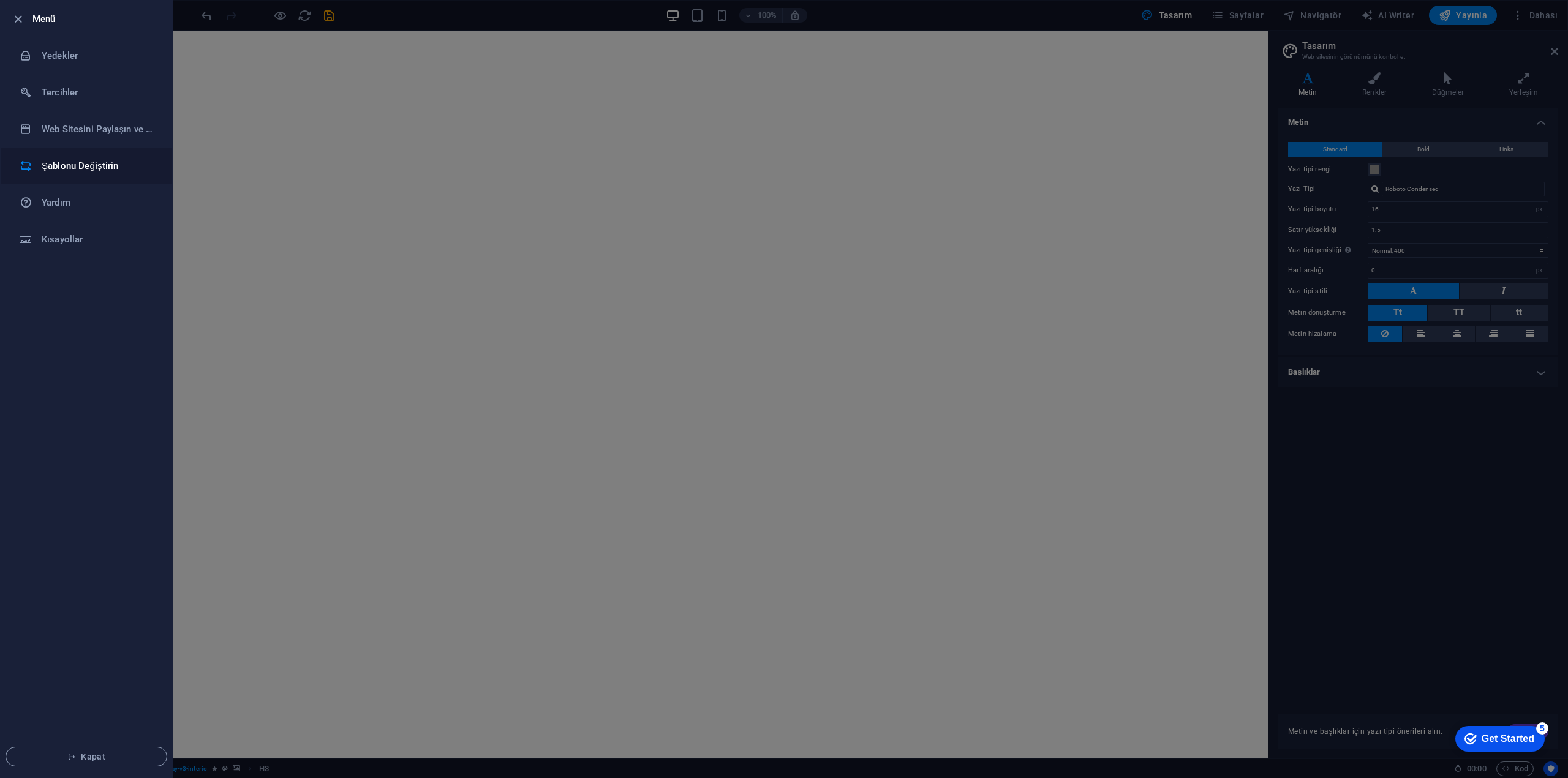
click at [84, 167] on h6 "Şablonu Değiştirin" at bounding box center [98, 166] width 113 height 15
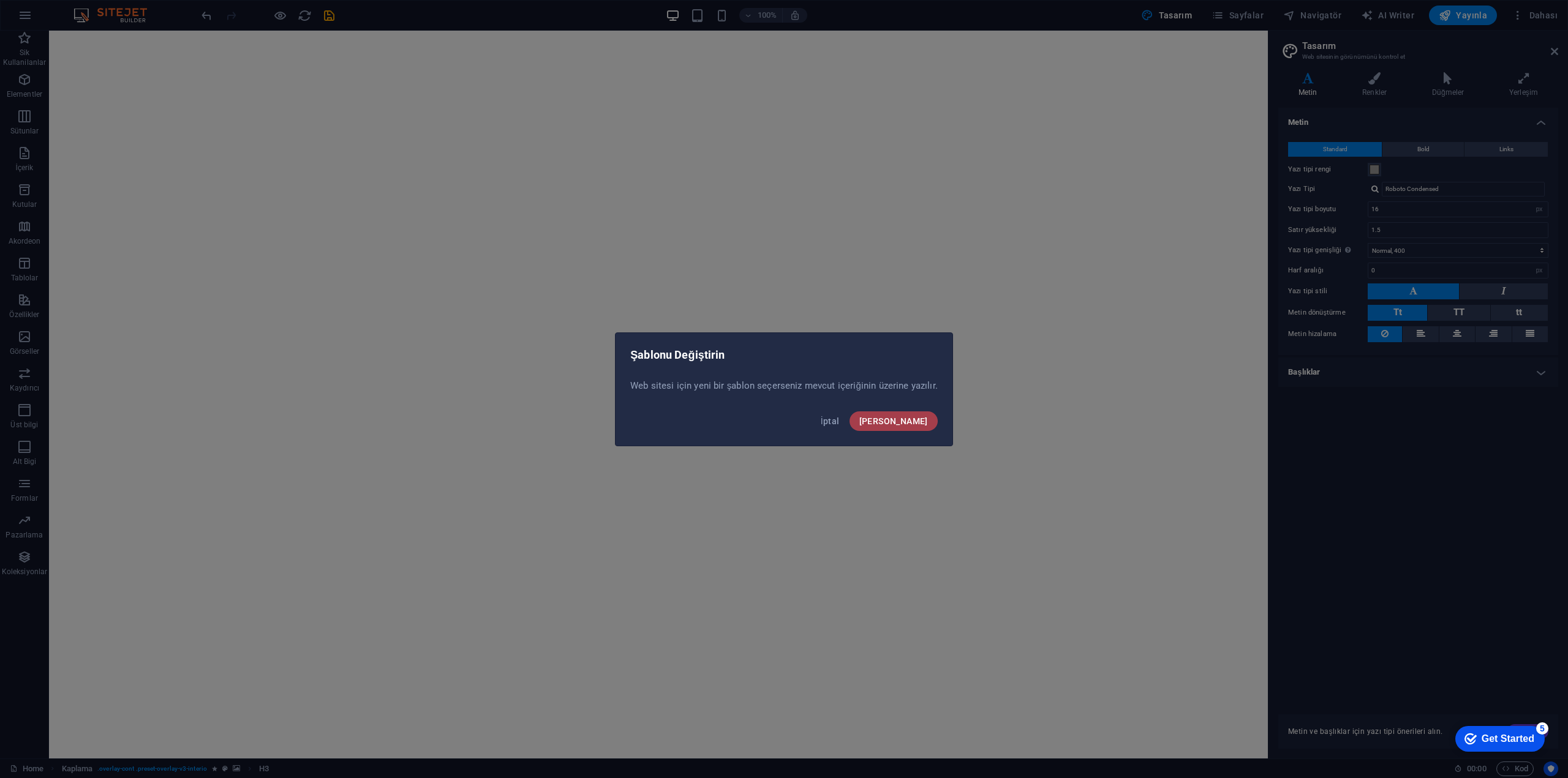
click at [923, 422] on span "Onayla" at bounding box center [893, 421] width 68 height 10
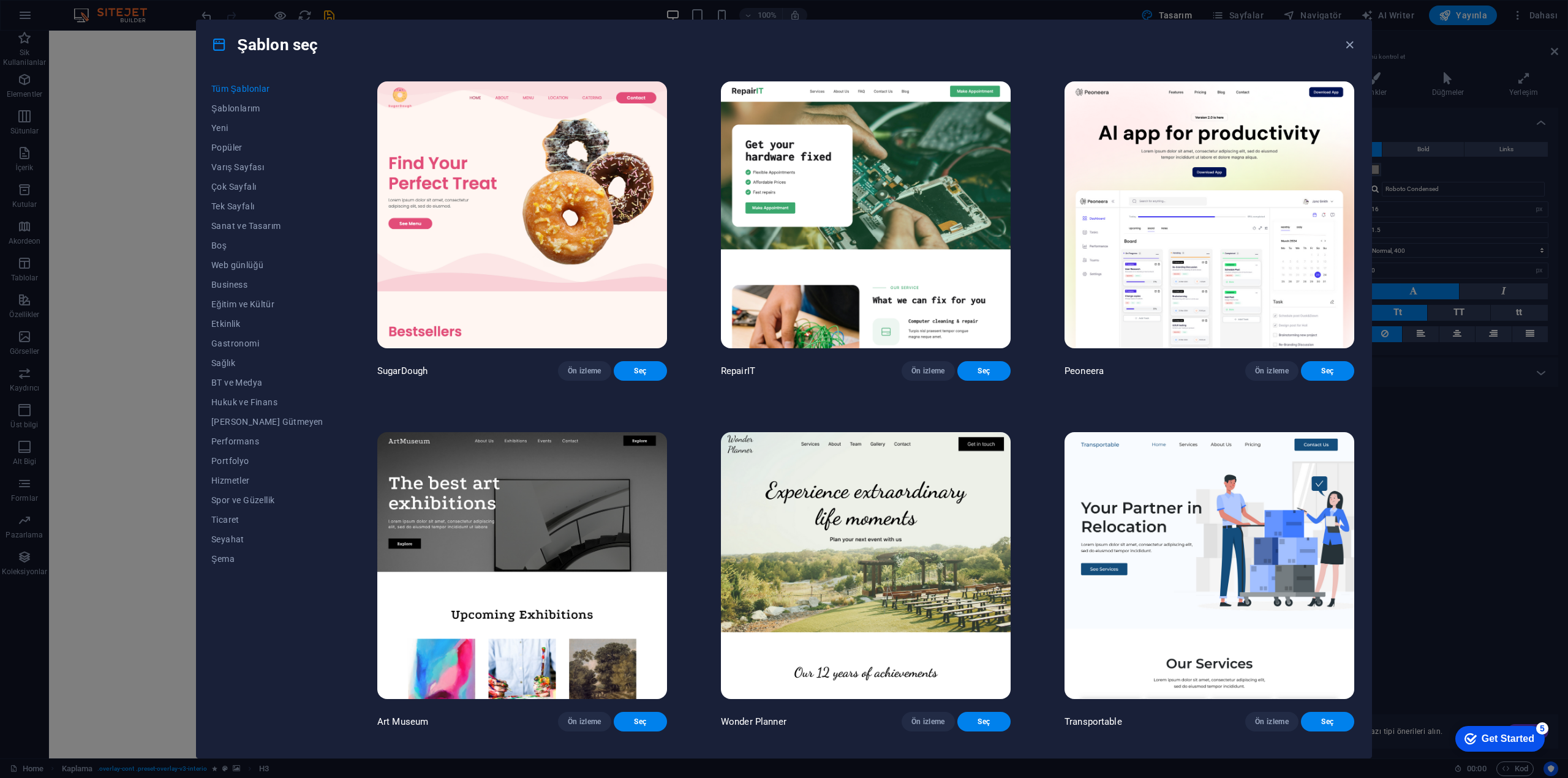
click at [239, 86] on span "Tüm Şablonlar" at bounding box center [267, 88] width 112 height 10
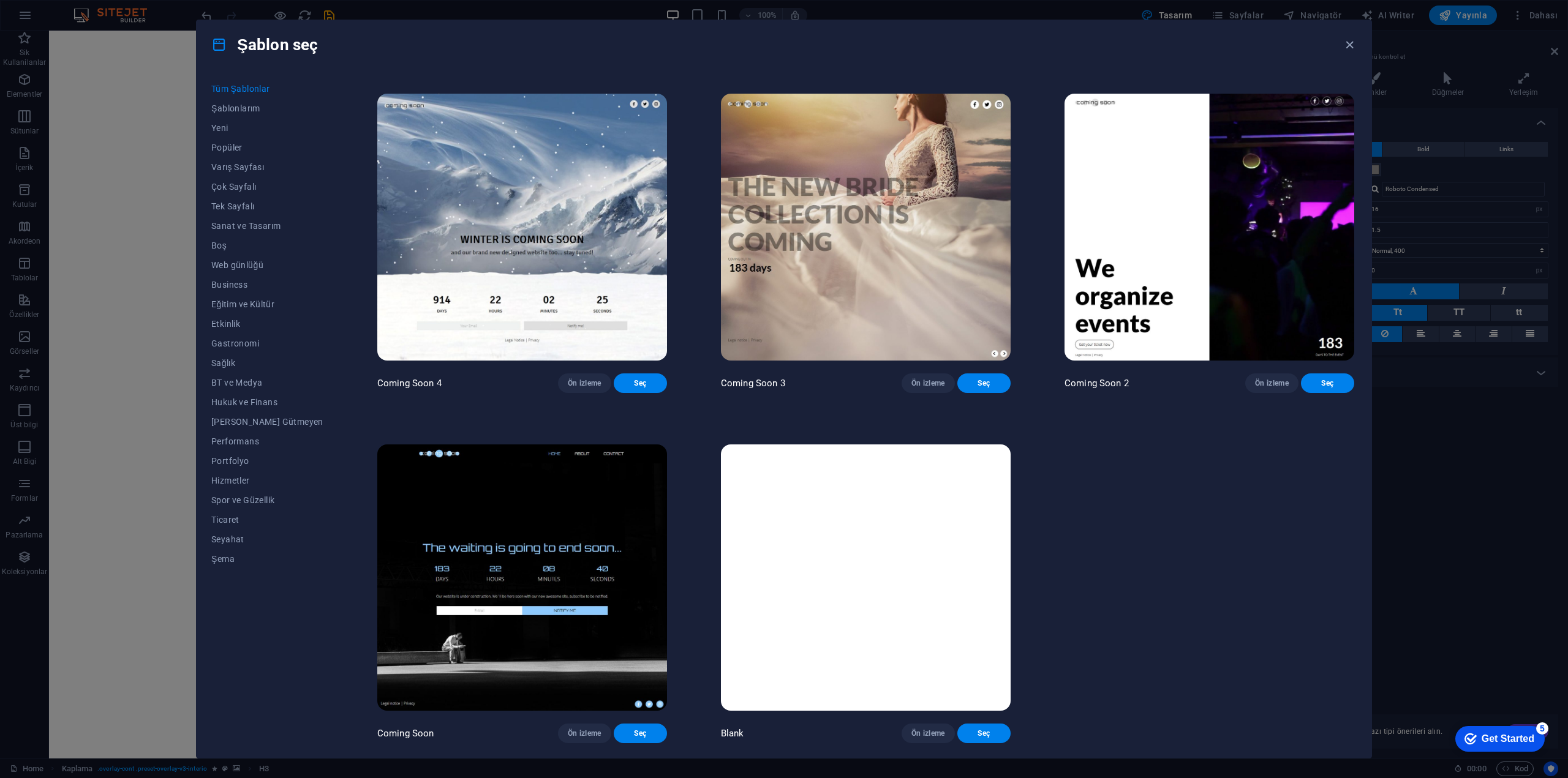
scroll to position [18954, 0]
click at [623, 737] on span "Seç" at bounding box center [640, 733] width 34 height 10
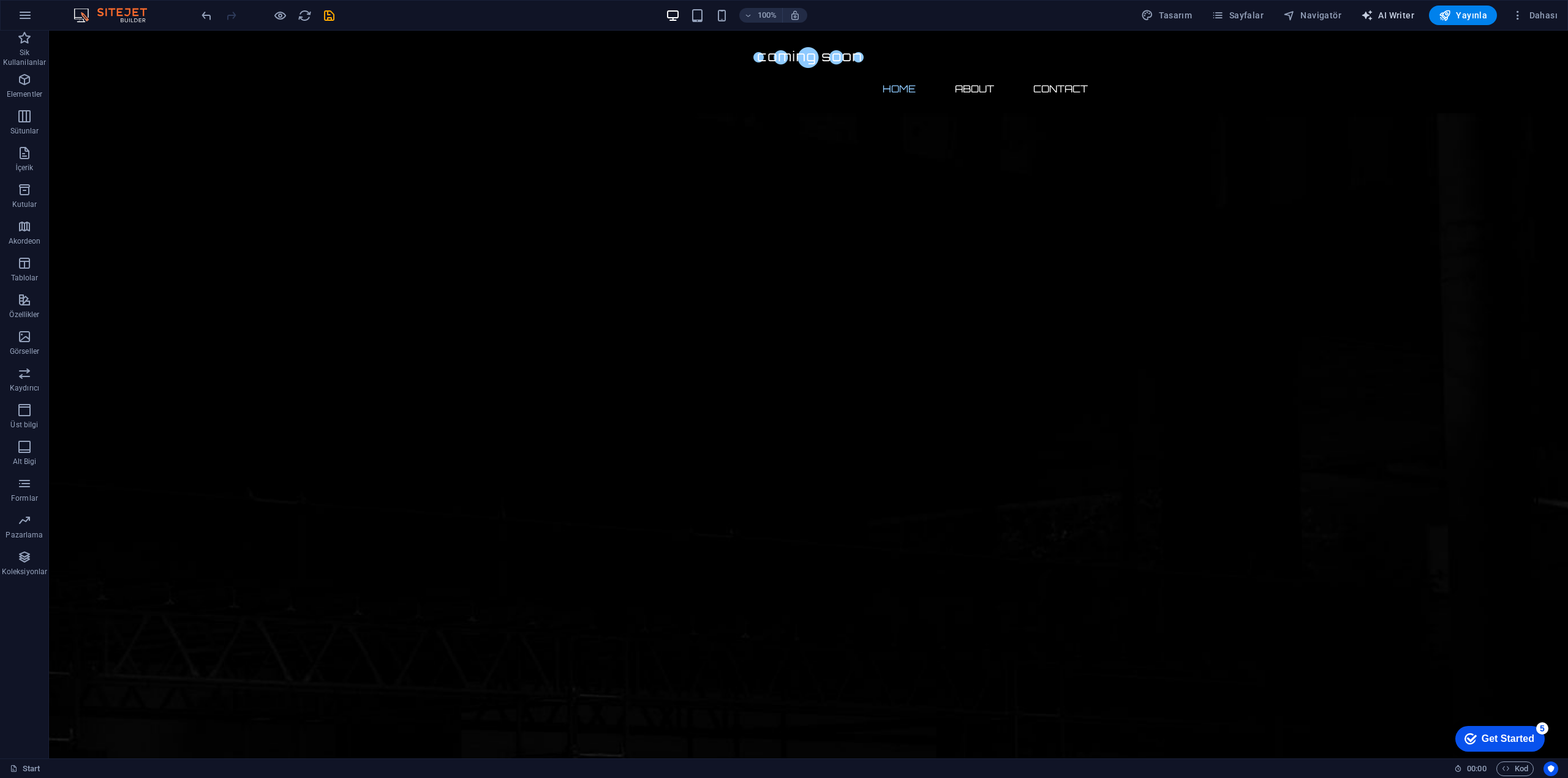
click at [1405, 19] on span "AI Writer" at bounding box center [1388, 15] width 53 height 12
select select "English"
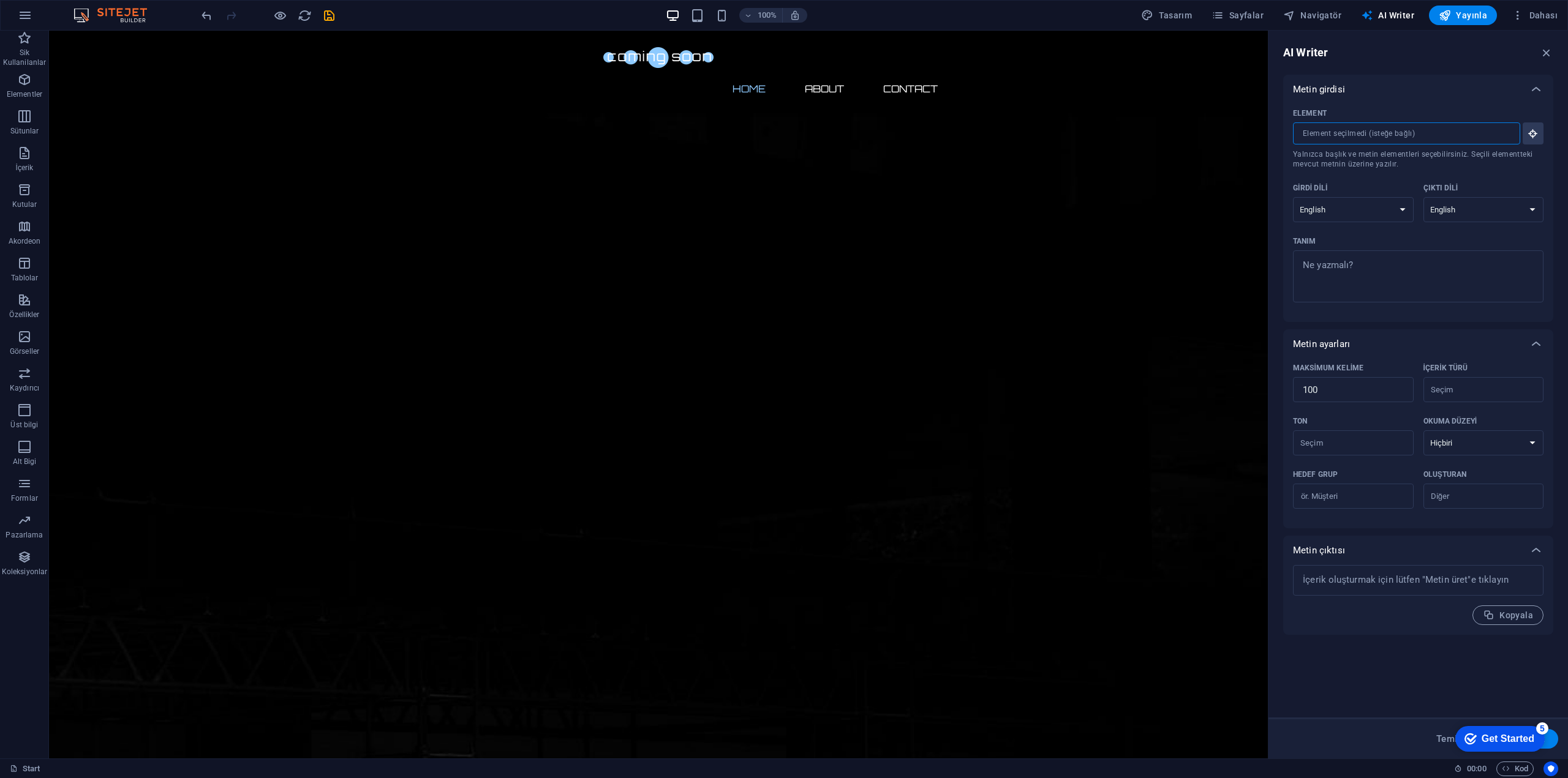
click at [1366, 136] on input "Element ​ Yalnızca başlık ve metin elementleri seçebilirsiniz. Seçili elementte…" at bounding box center [1402, 133] width 219 height 22
click at [1355, 207] on select "Albanian Arabic Armenian Awadhi Azerbaijani Bashkir Basque Belarusian Bengali B…" at bounding box center [1353, 210] width 121 height 25
click at [1366, 209] on select "Albanian Arabic Armenian Awadhi Azerbaijani Bashkir Basque Belarusian Bengali B…" at bounding box center [1353, 210] width 121 height 25
click at [1489, 207] on select "Albanian Arabic Armenian Awadhi Azerbaijani Bashkir Basque Belarusian Bengali B…" at bounding box center [1484, 210] width 121 height 25
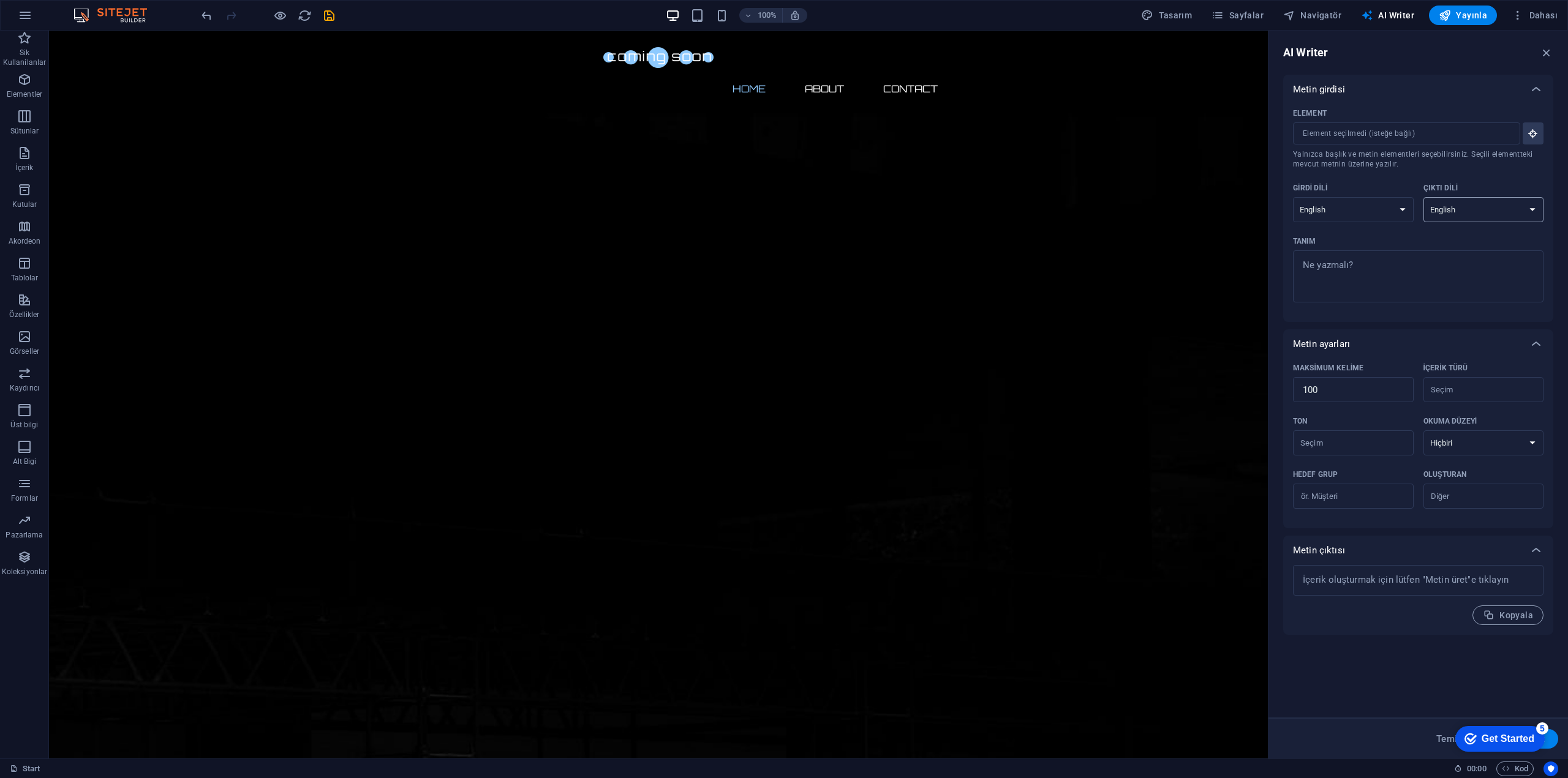
select select "German"
click at [1424, 197] on select "Albanian Arabic Armenian Awadhi Azerbaijani Bashkir Basque Belarusian Bengali B…" at bounding box center [1484, 210] width 121 height 25
type textarea "x"
click at [1359, 264] on textarea "Tanım x ​" at bounding box center [1418, 276] width 238 height 40
type textarea "P"
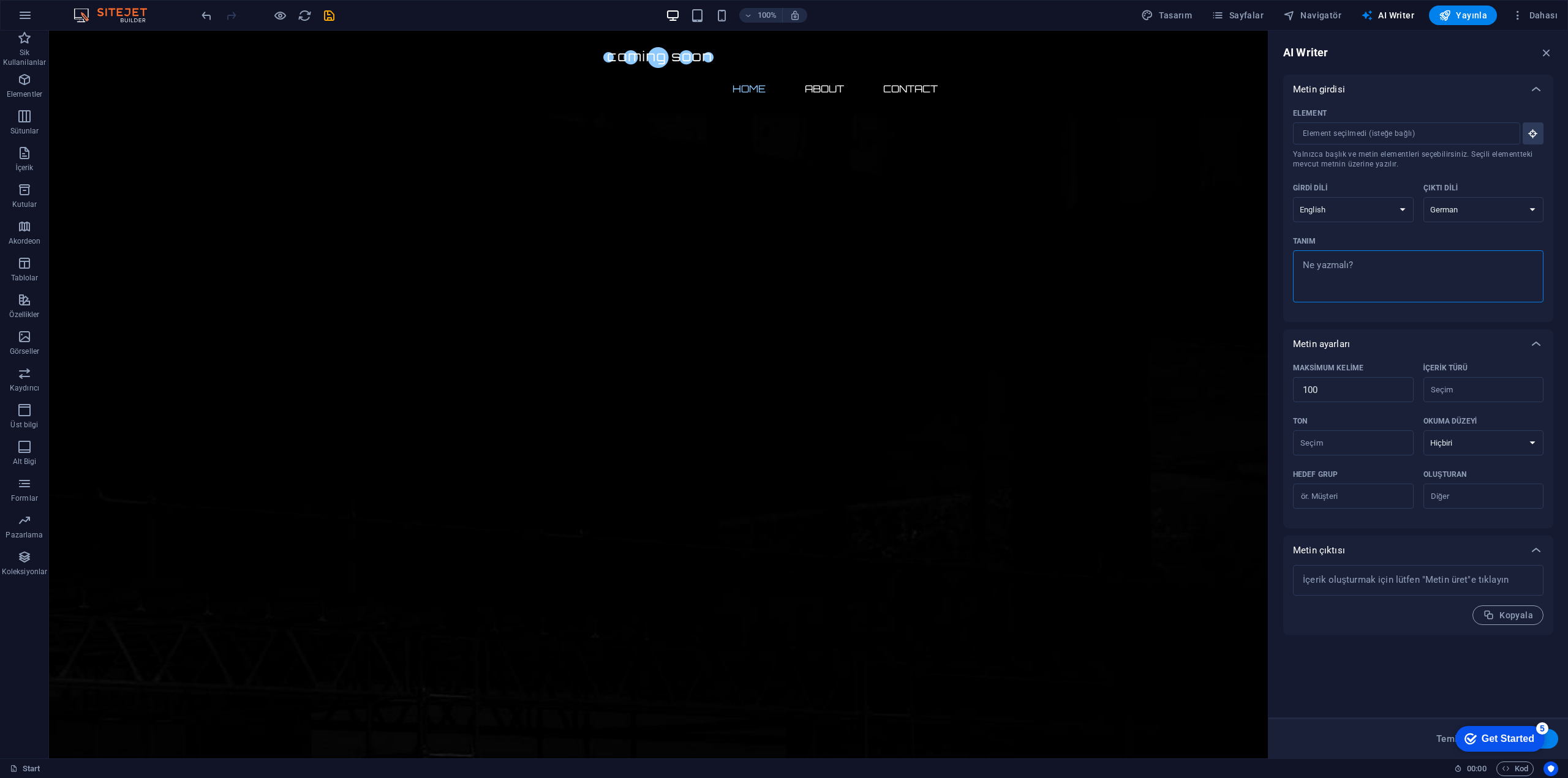
type textarea "x"
type textarea "Pi"
type textarea "x"
type textarea "Pilş"
type textarea "x"
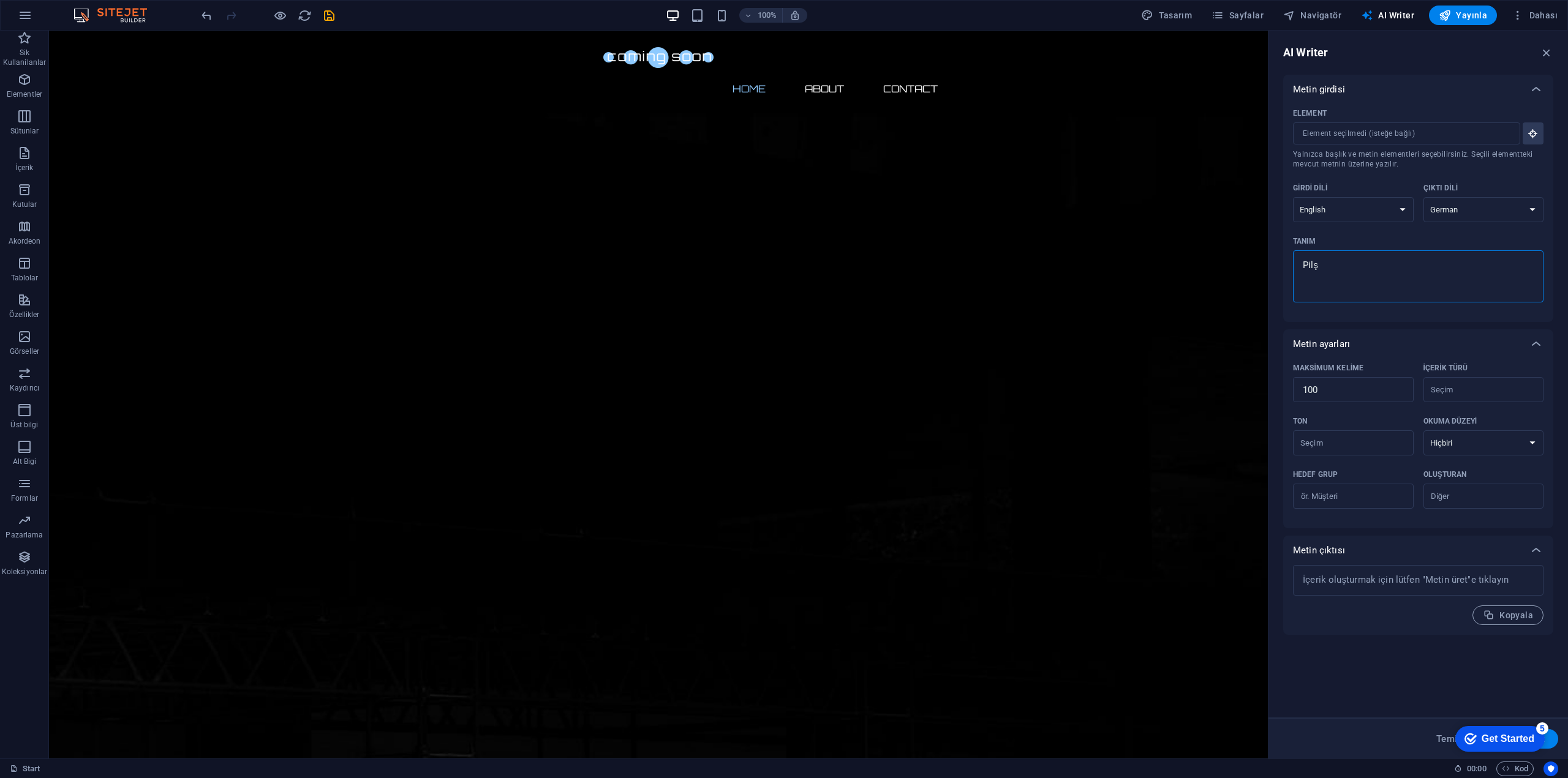
type textarea "Pil"
type textarea "x"
type textarea "Pill"
type textarea "x"
type textarea "Pillo"
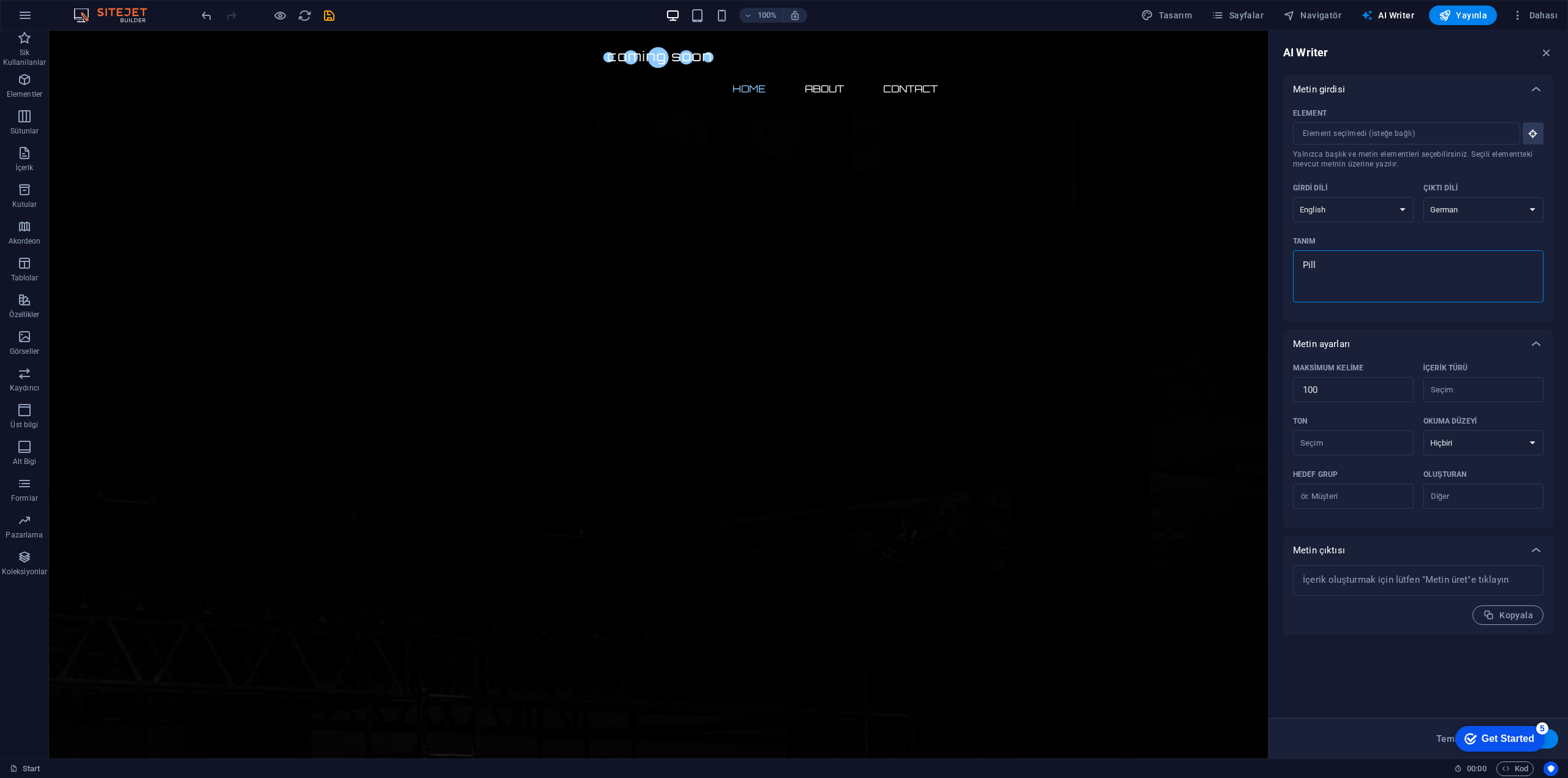
type textarea "x"
type textarea "Pillow"
type textarea "x"
type textarea "Pillow"
type textarea "x"
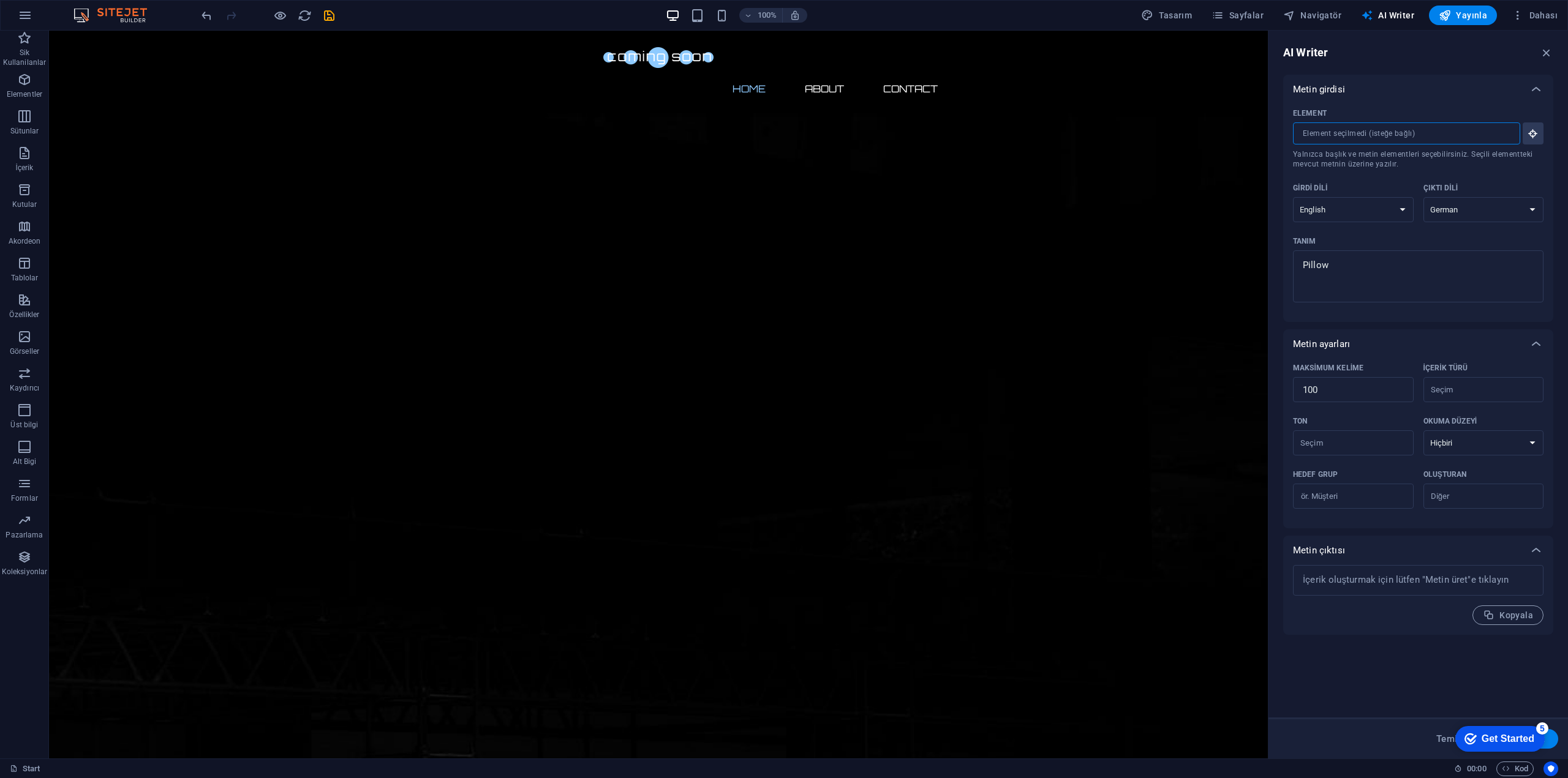
click at [1446, 137] on input "Element ​ Yalnızca başlık ve metin elementleri seçebilirsiniz. Seçili elementte…" at bounding box center [1402, 133] width 219 height 22
click at [1371, 130] on input "Element ​ Yalnızca başlık ve metin elementleri seçebilirsiniz. Seçili elementte…" at bounding box center [1402, 133] width 219 height 22
click at [1484, 134] on input "Element ​ Yalnızca başlık ve metin elementleri seçebilirsiniz. Seçili elementte…" at bounding box center [1402, 133] width 219 height 22
click at [1531, 133] on icon "button" at bounding box center [1533, 134] width 11 height 11
click at [1472, 144] on input "Element ​ Yalnızca başlık ve metin elementleri seçebilirsiniz. Seçili elementte…" at bounding box center [1402, 133] width 219 height 22
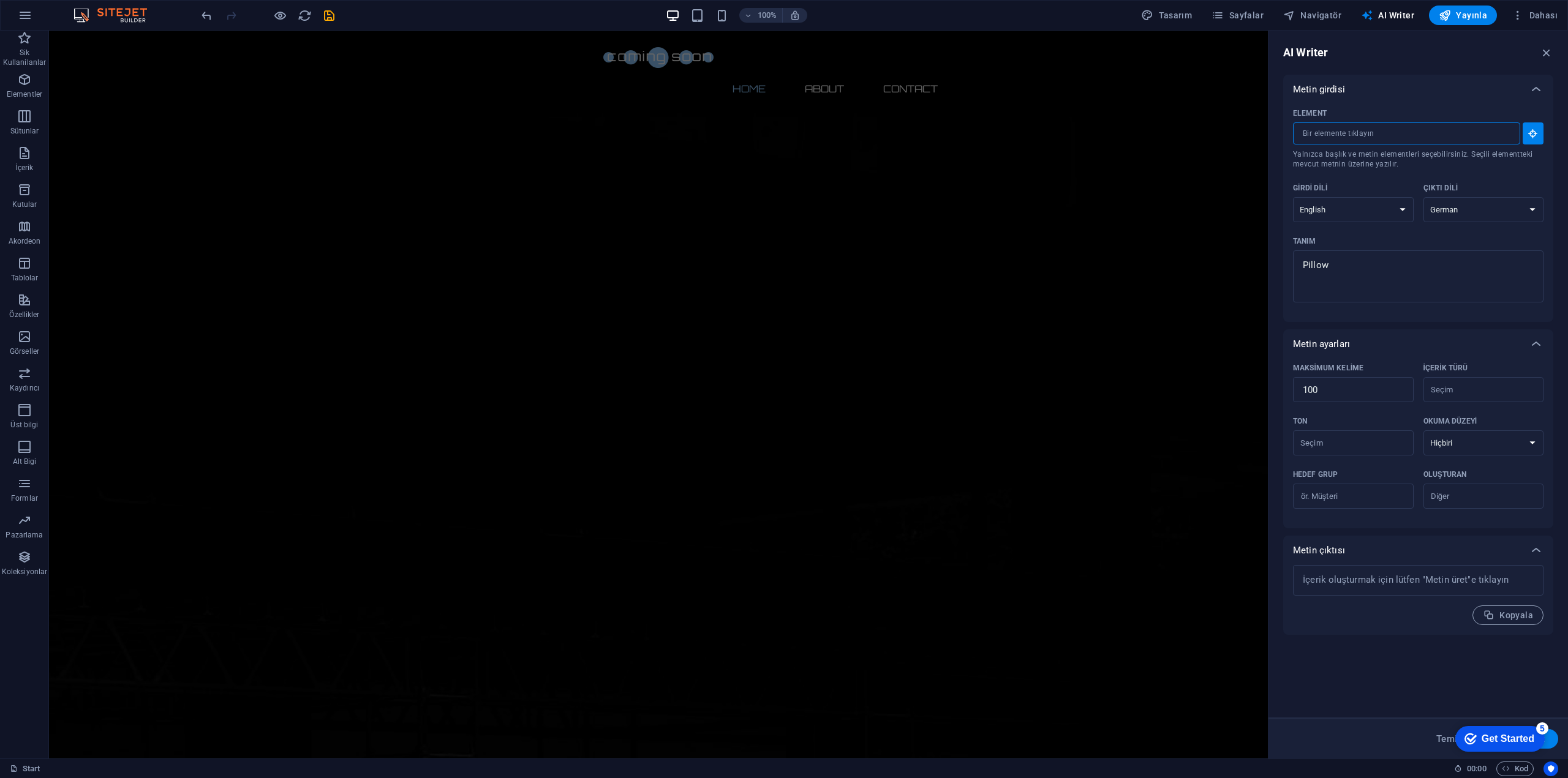
click at [1475, 185] on div "Çıktı dili" at bounding box center [1482, 188] width 116 height 19
click at [1475, 197] on select "Albanian Arabic Armenian Awadhi Azerbaijani Bashkir Basque Belarusian Bengali B…" at bounding box center [1484, 210] width 121 height 25
type input "#ed-903884503"
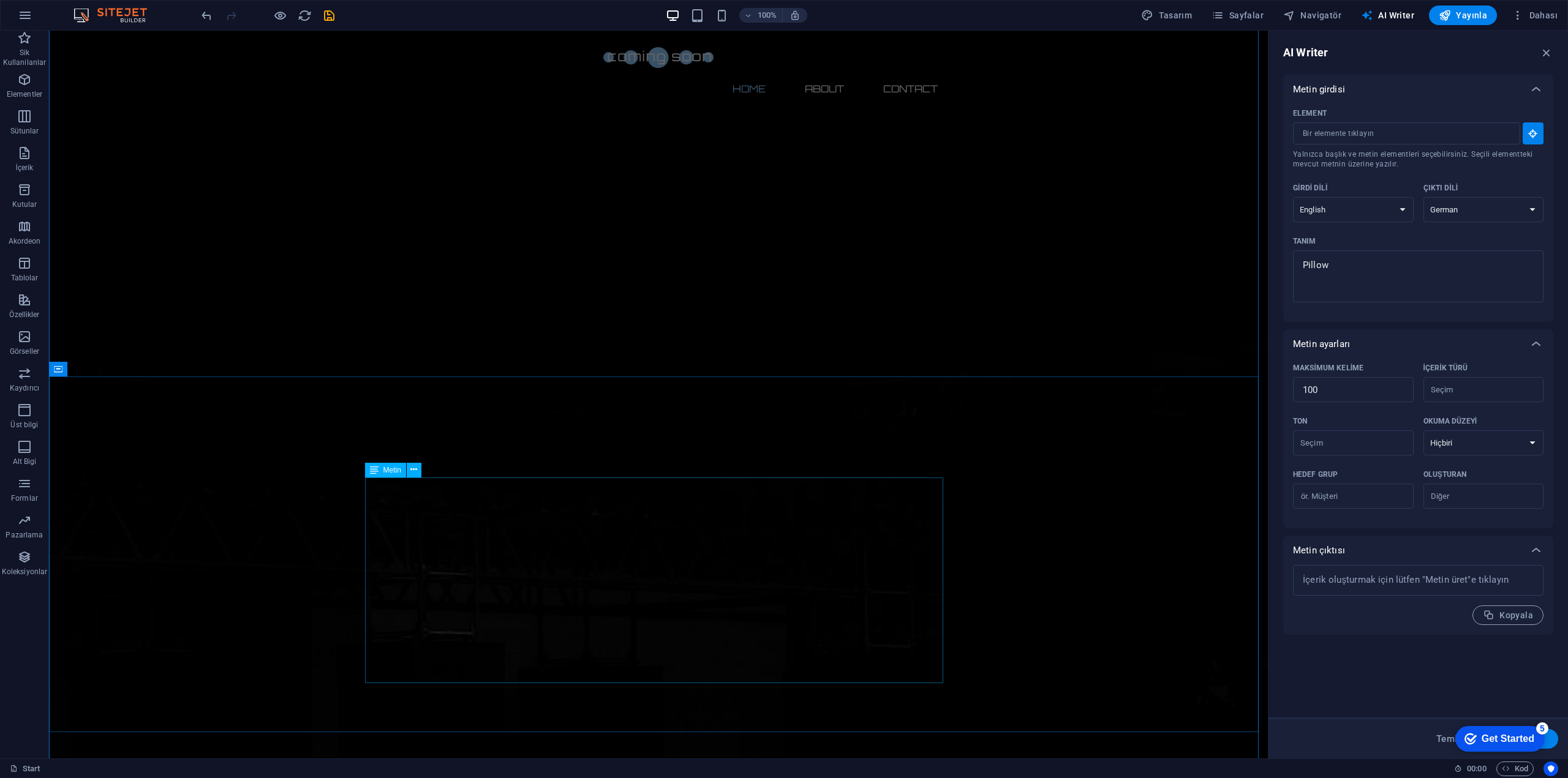
type textarea "x"
type input "213"
type textarea "x"
click at [1558, 741] on div "Temizle Metin üret" at bounding box center [1418, 738] width 300 height 41
click at [1555, 742] on button "Metin üret" at bounding box center [1522, 739] width 71 height 19
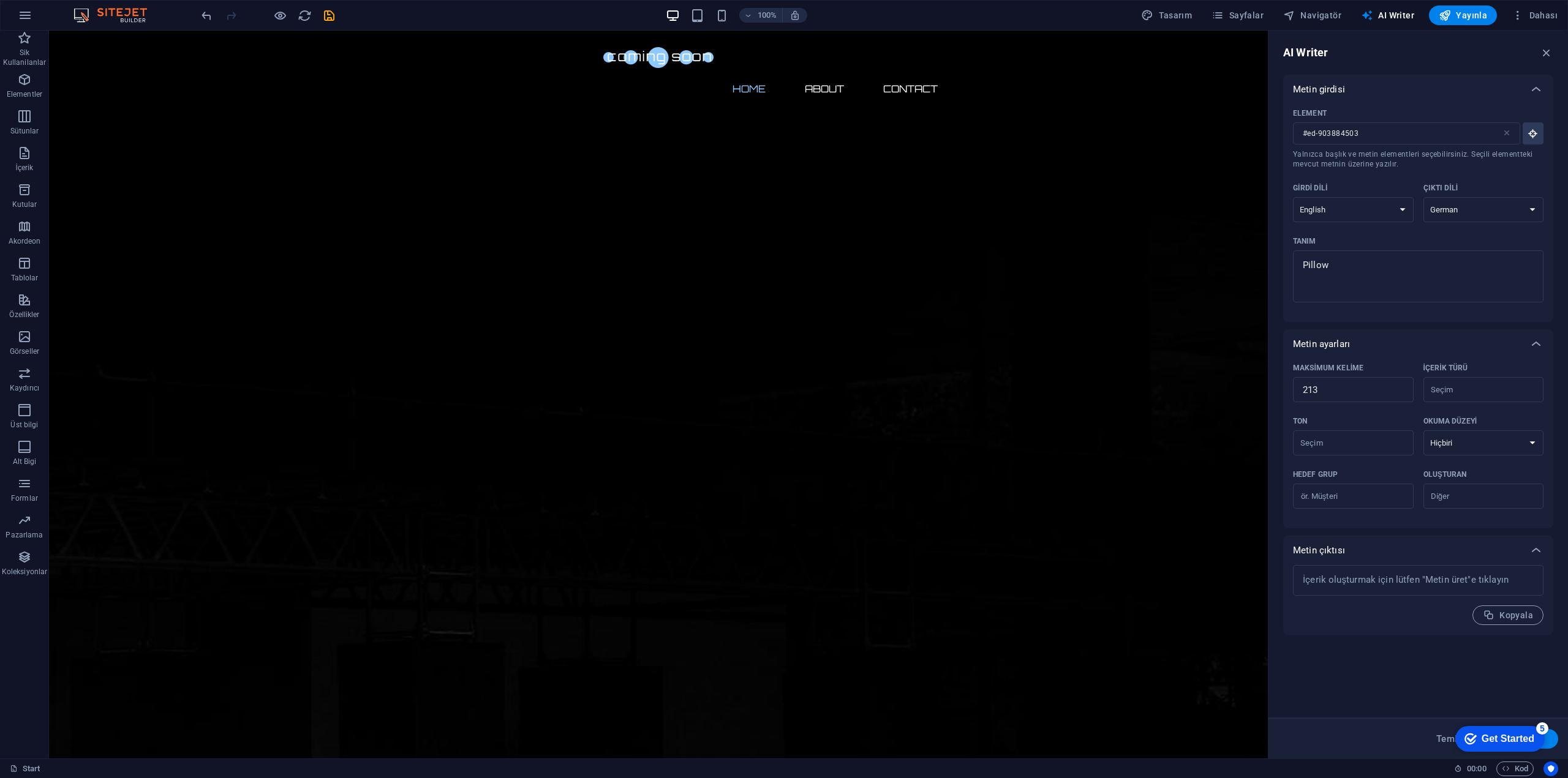
type textarea "x"
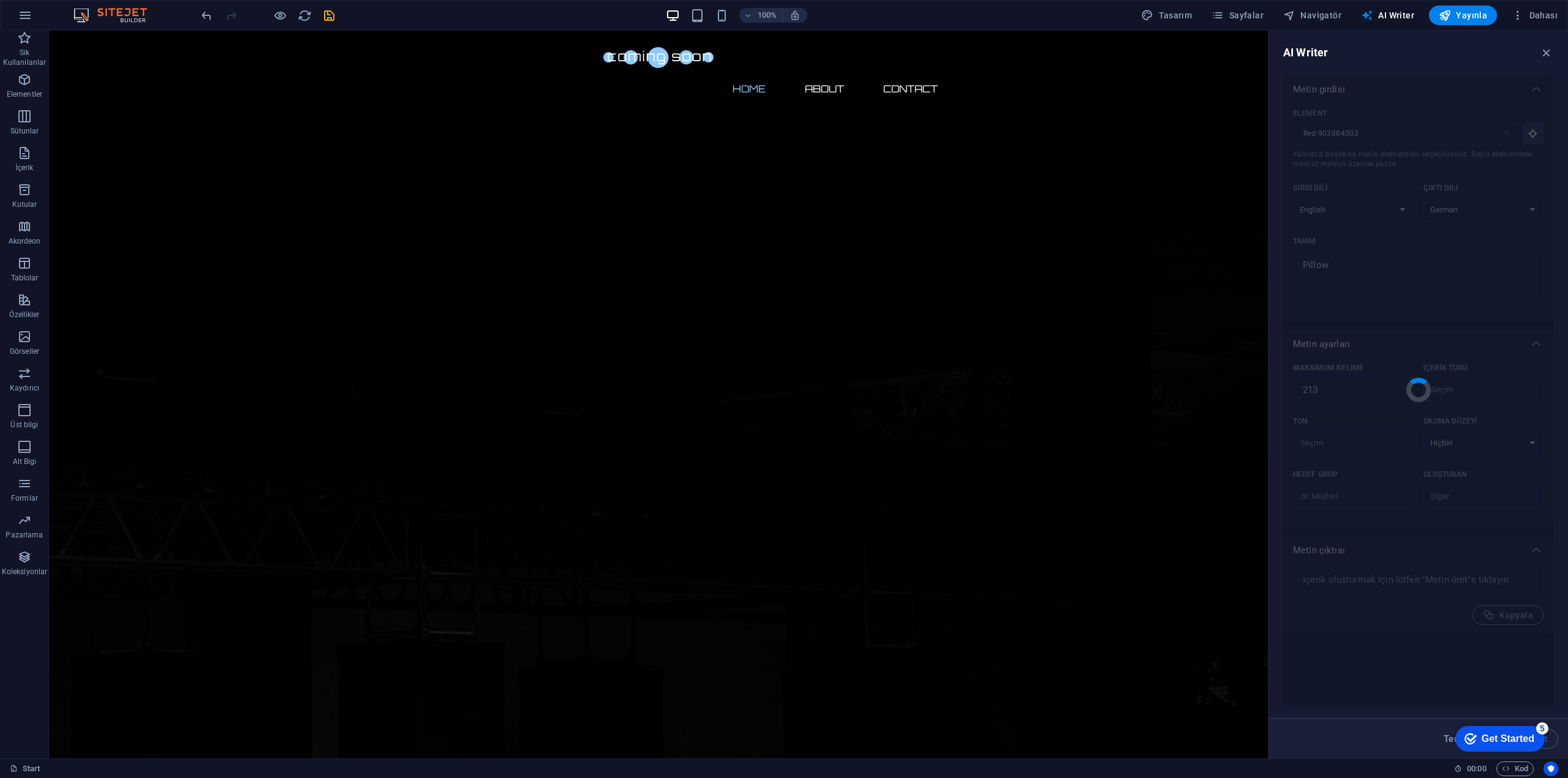
type textarea "x"
type textarea "Ein Kissen ist ein unerlässliches Accessoire für einen erholsamen Schlaf und tr…"
type textarea "x"
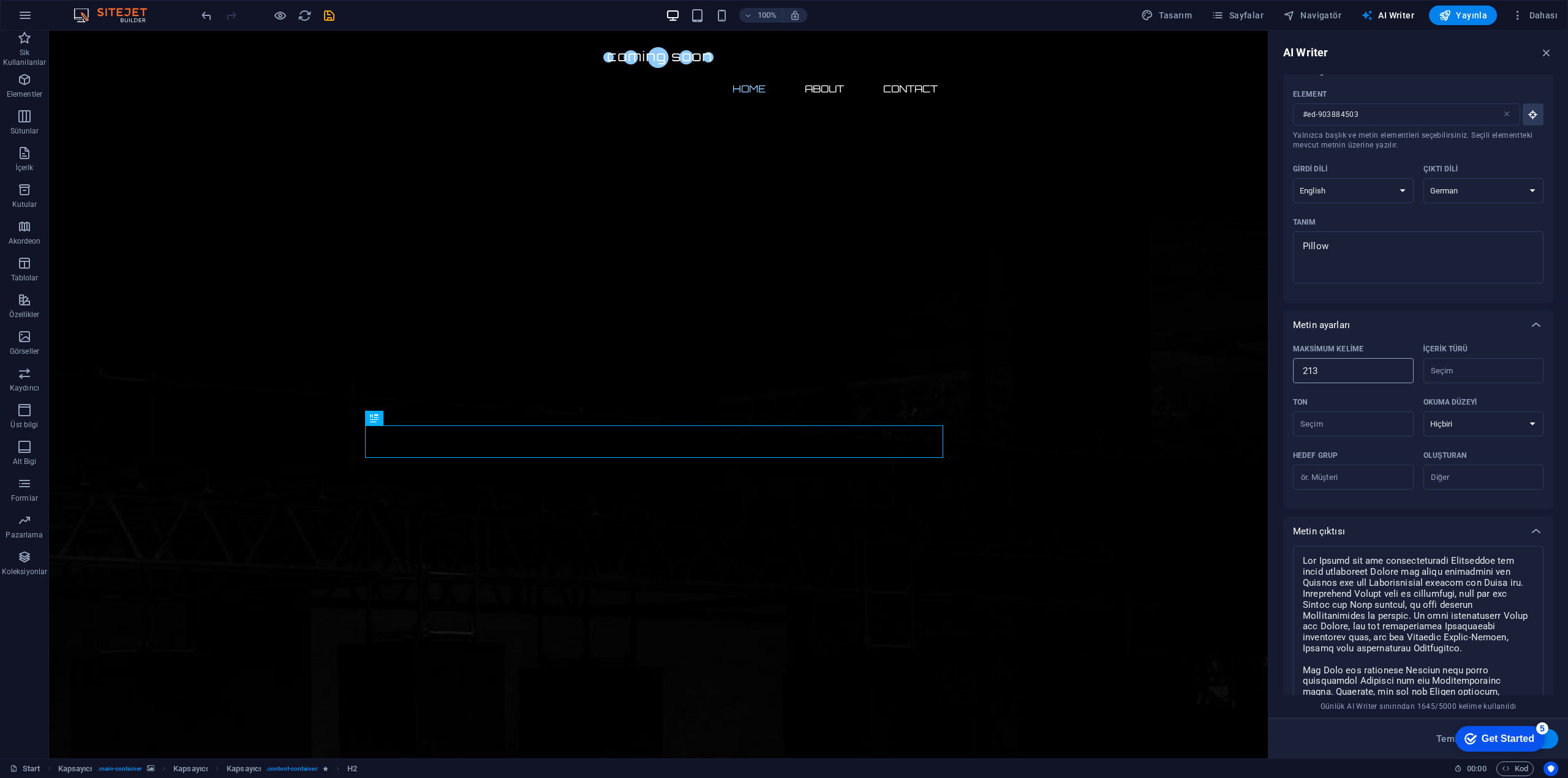
scroll to position [0, 0]
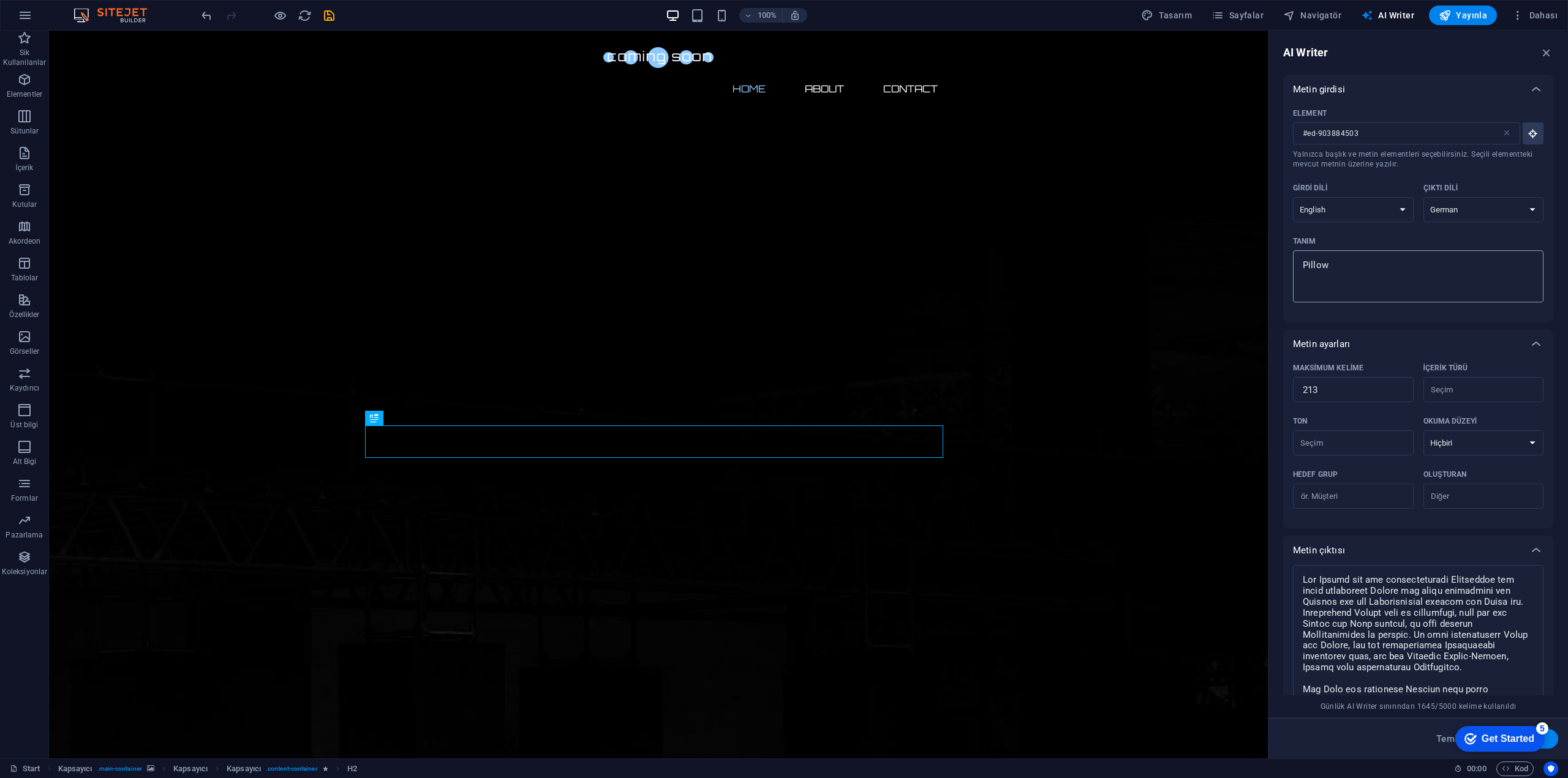
type textarea "x"
click at [1373, 277] on textarea "Pillow" at bounding box center [1418, 276] width 238 height 40
type textarea "x"
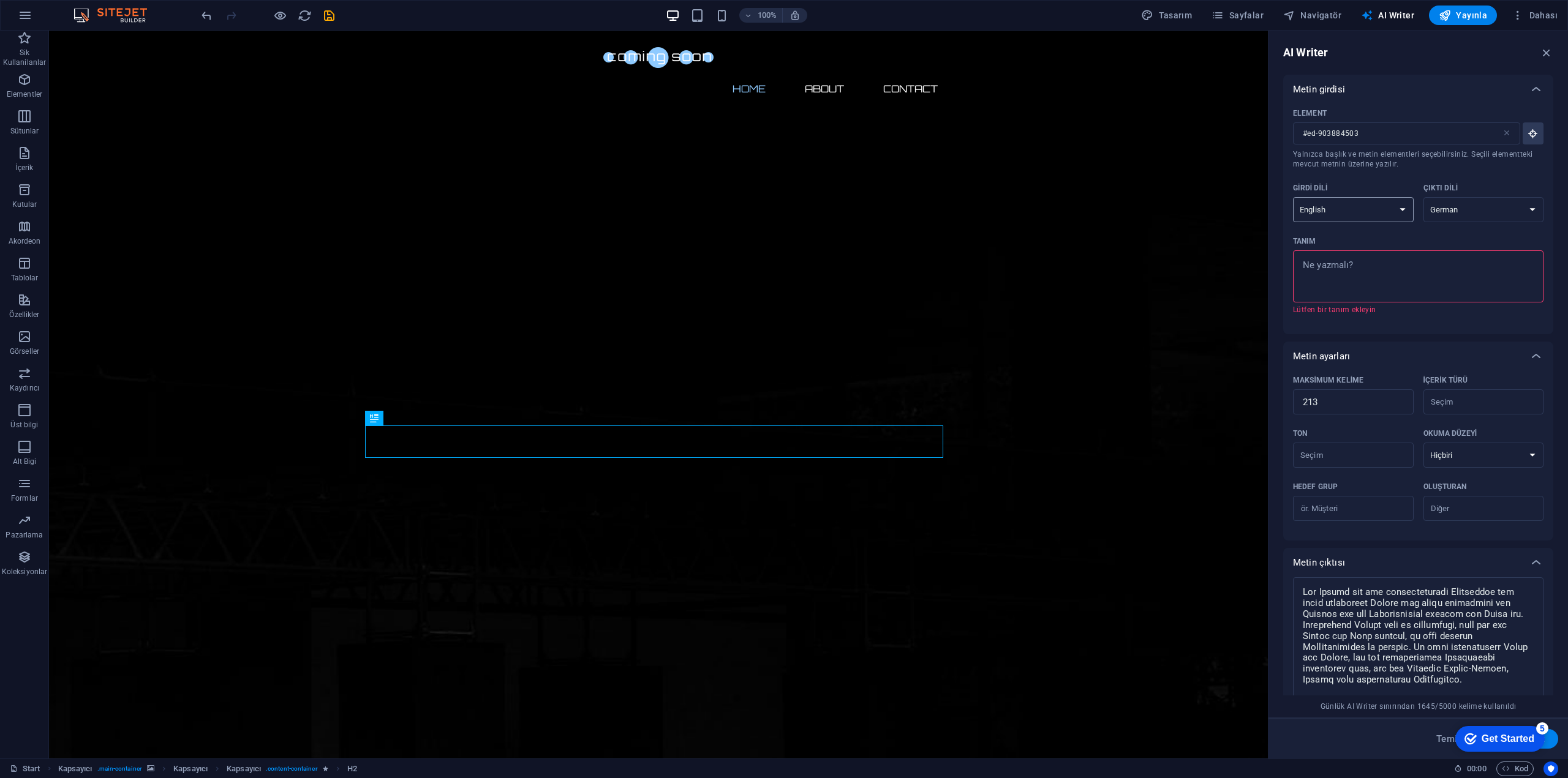
click at [1349, 213] on select "Albanian Arabic Armenian Awadhi Azerbaijani Bashkir Basque Belarusian Bengali B…" at bounding box center [1353, 210] width 121 height 25
click at [1487, 735] on div "Get Started" at bounding box center [1508, 739] width 53 height 11
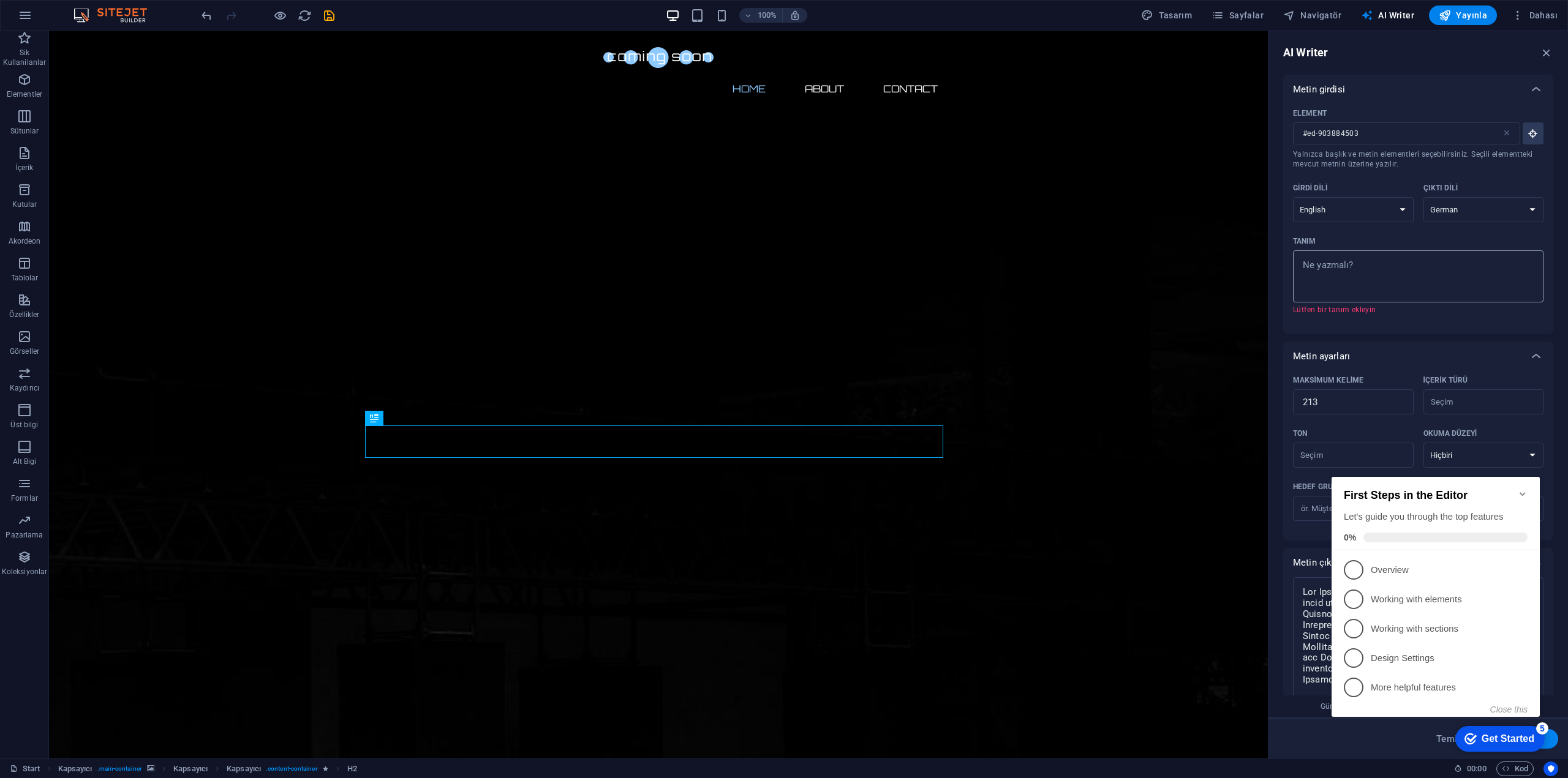
click at [1361, 269] on textarea "Tanım x ​ Lütfen bir tanım ekleyin" at bounding box center [1418, 276] width 238 height 40
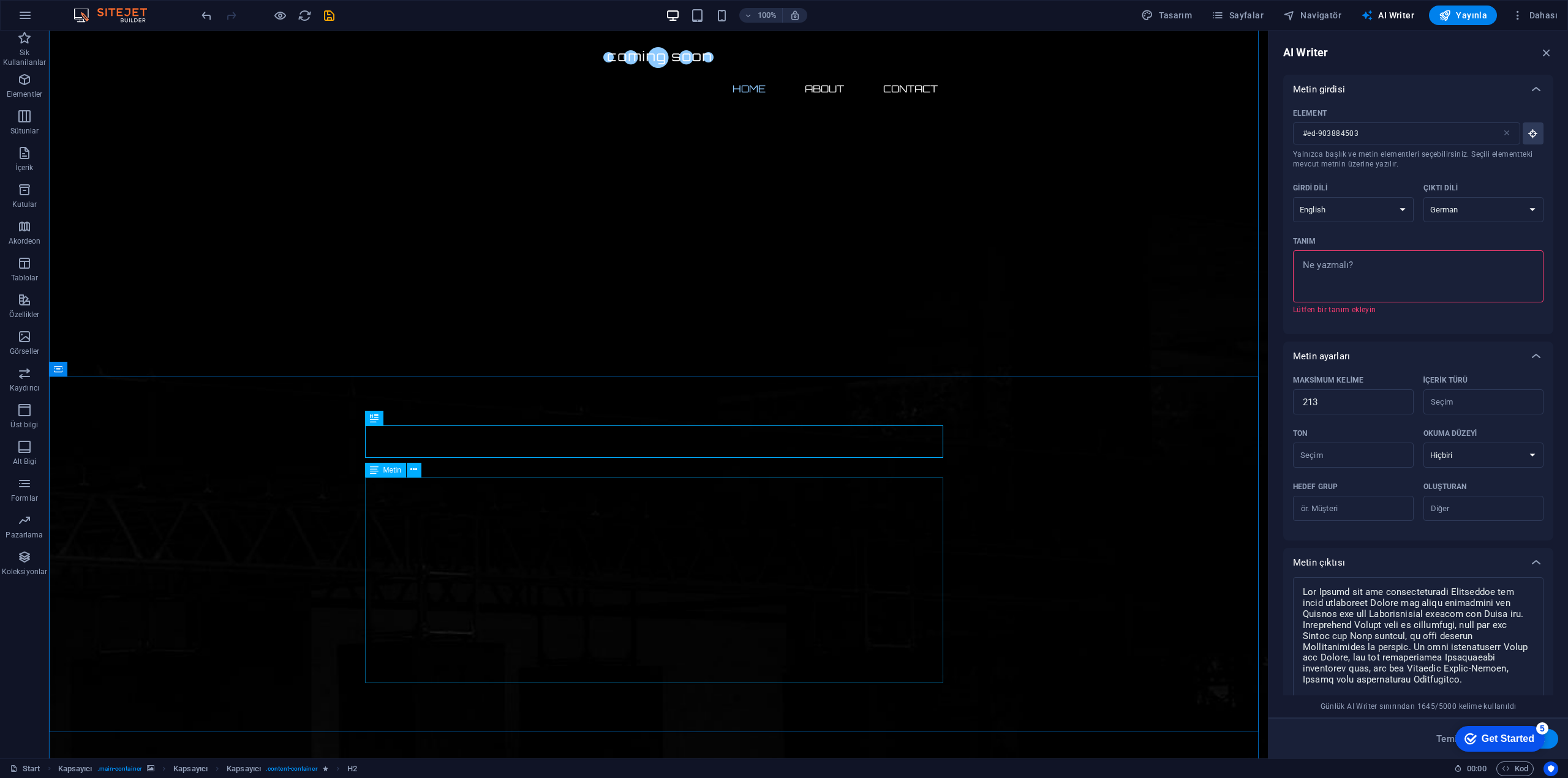
type textarea "x"
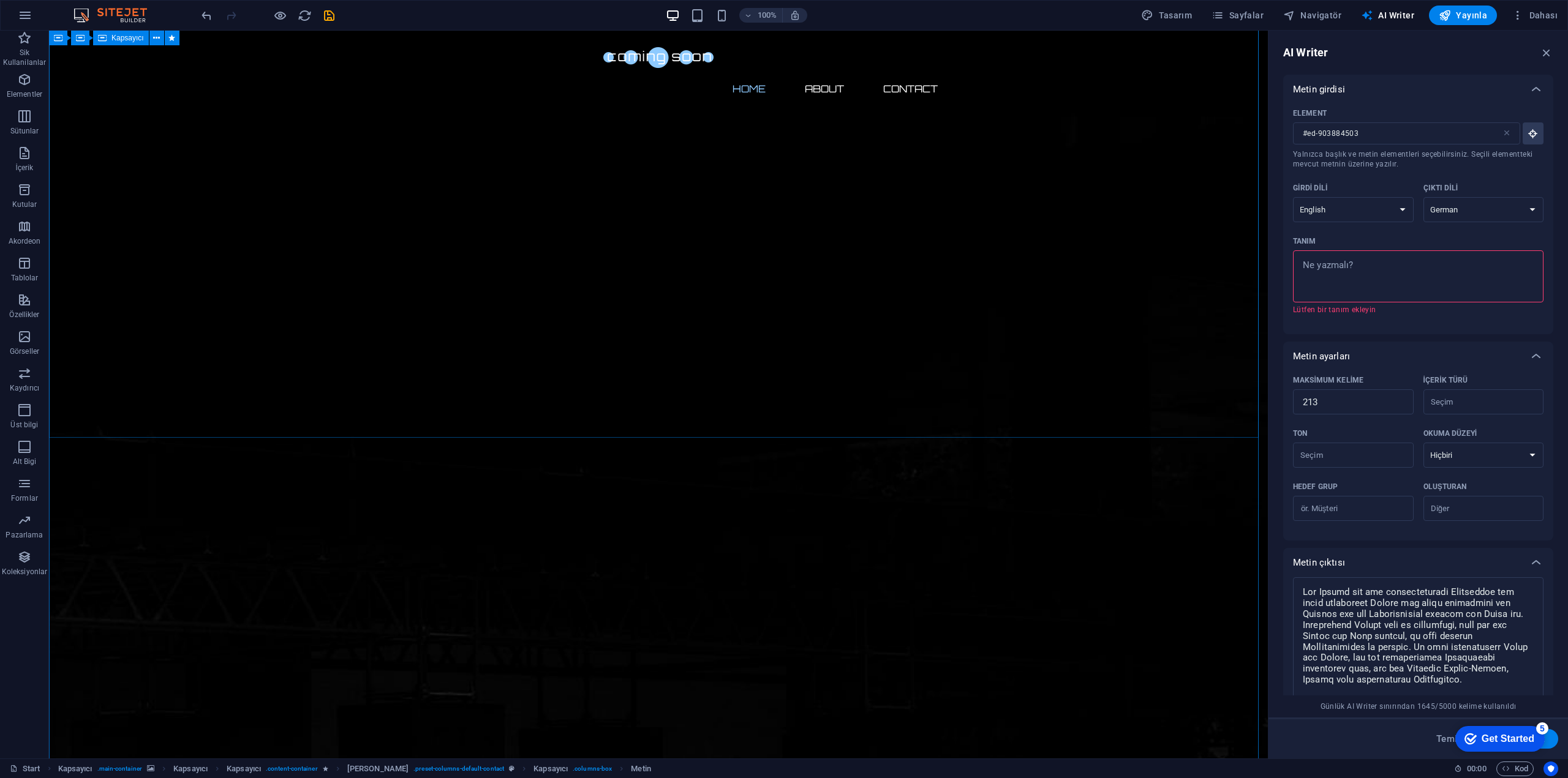
scroll to position [0, 0]
click at [1473, 18] on span "Yayınla" at bounding box center [1463, 15] width 49 height 12
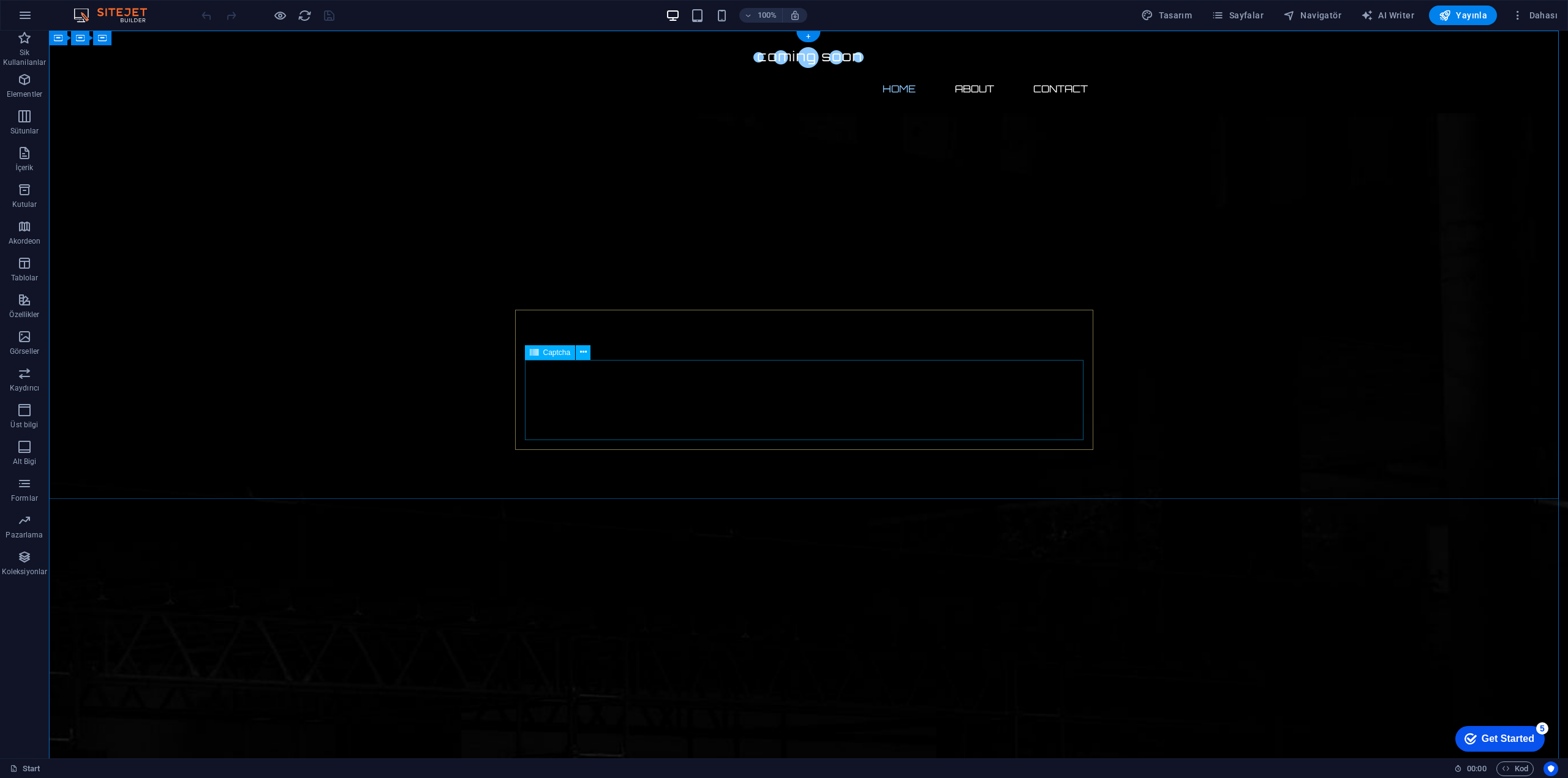
click div "Okunaksız mı? Yeni yükle"
click div
click div "Notify me"
click div "I have read and understand the privacy policy."
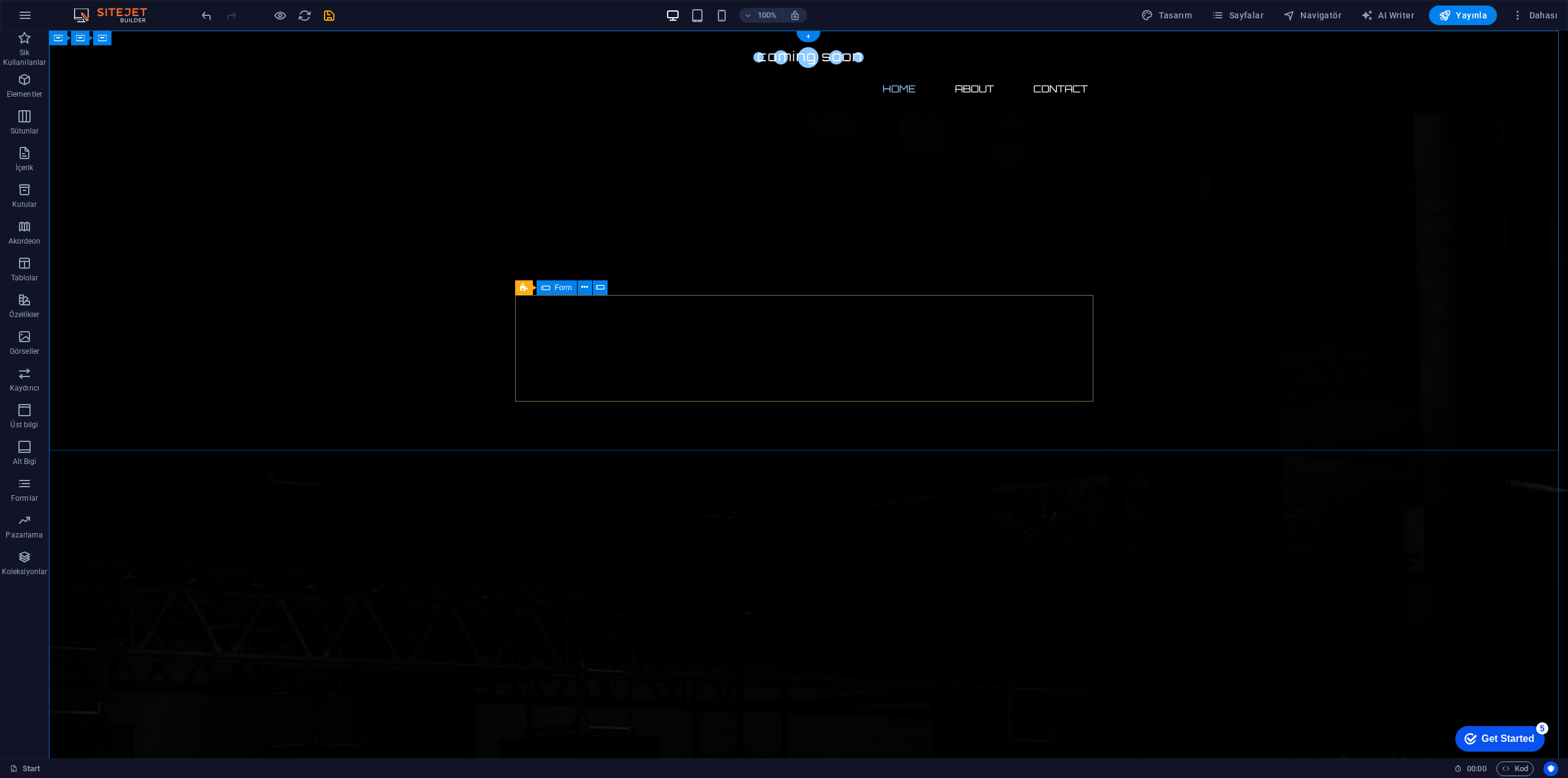
click div "İçeriği buraya bırak veya Element ekle Panoyu yapıştır"
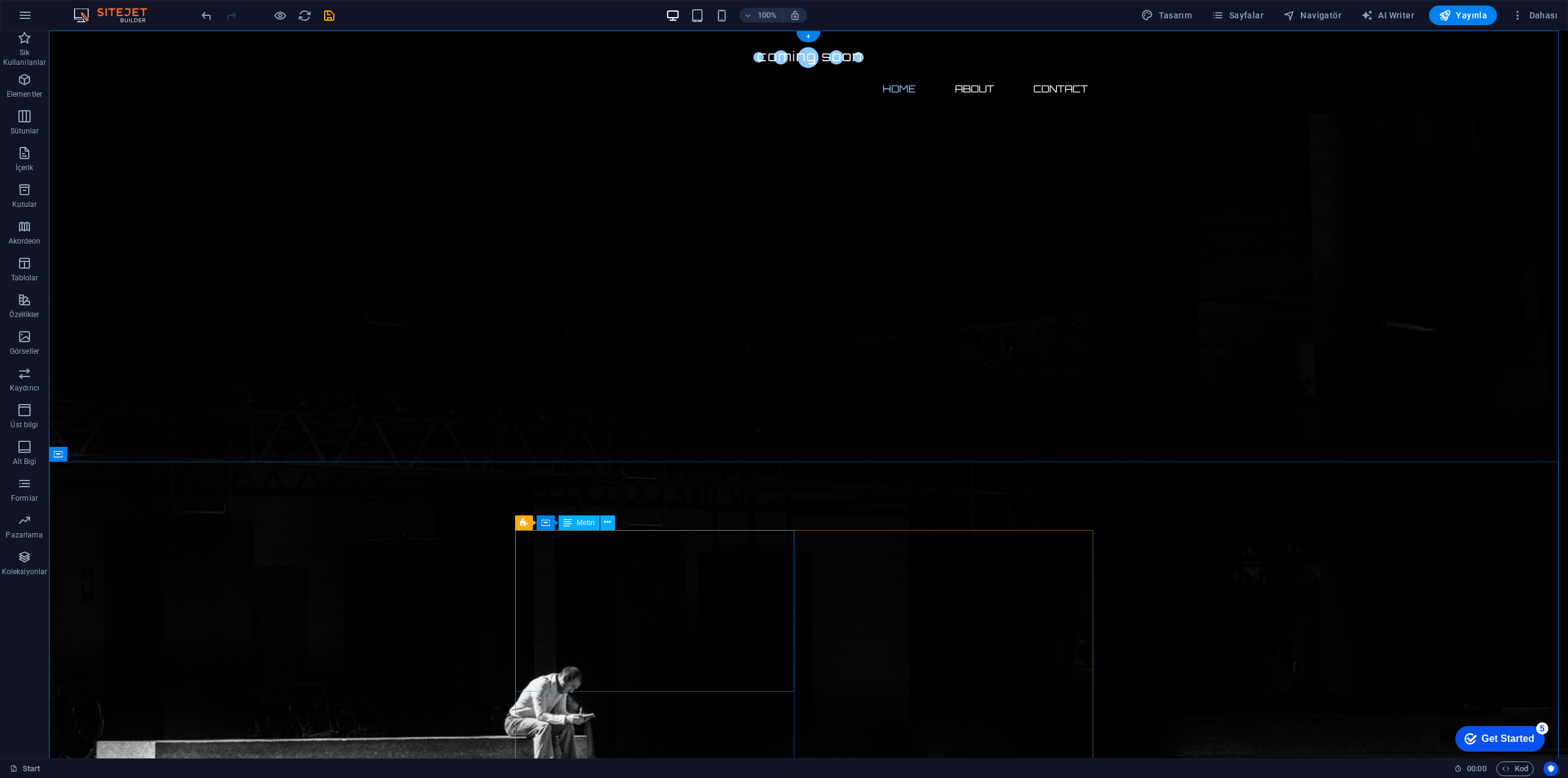
click div
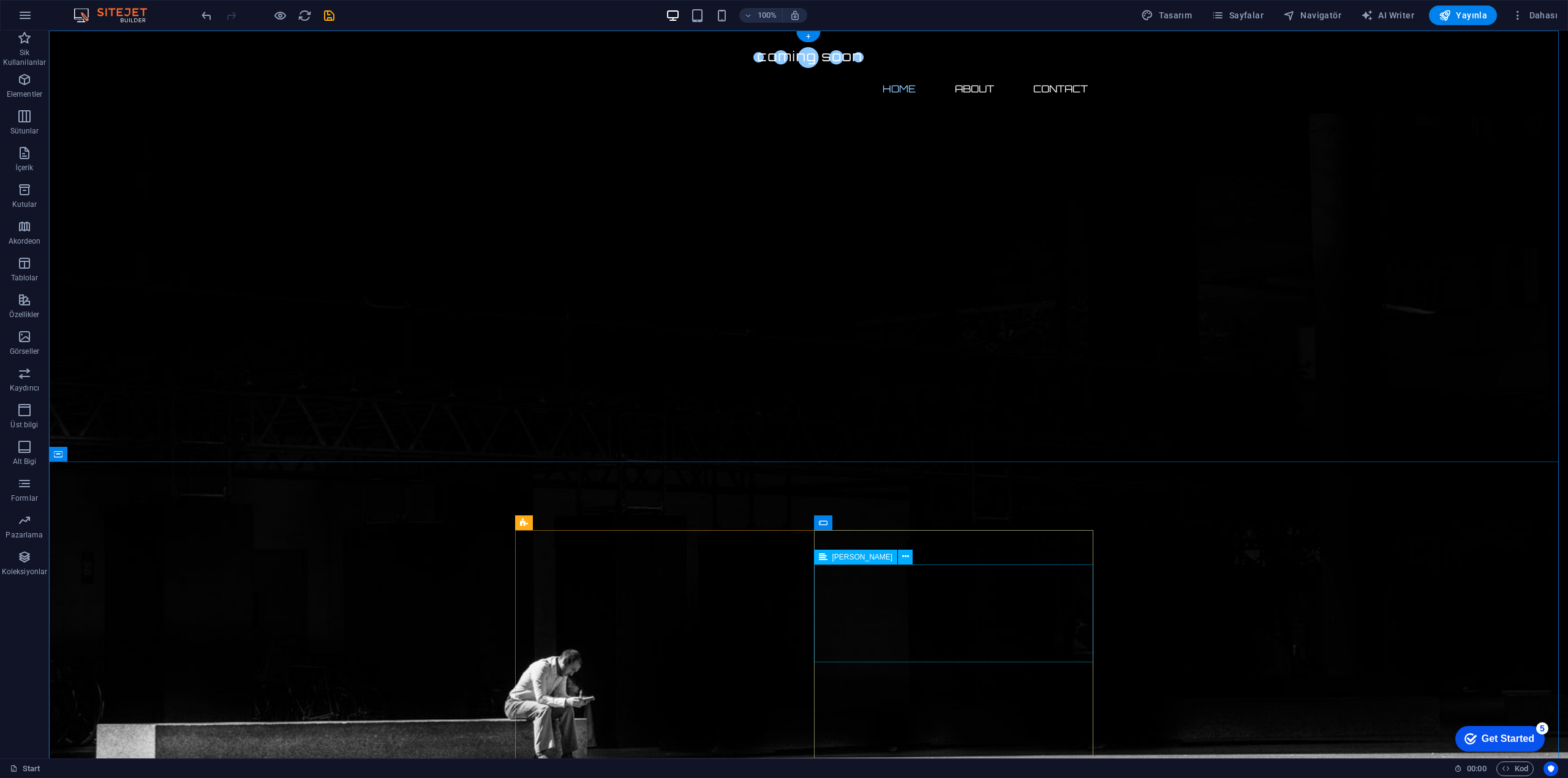
click div
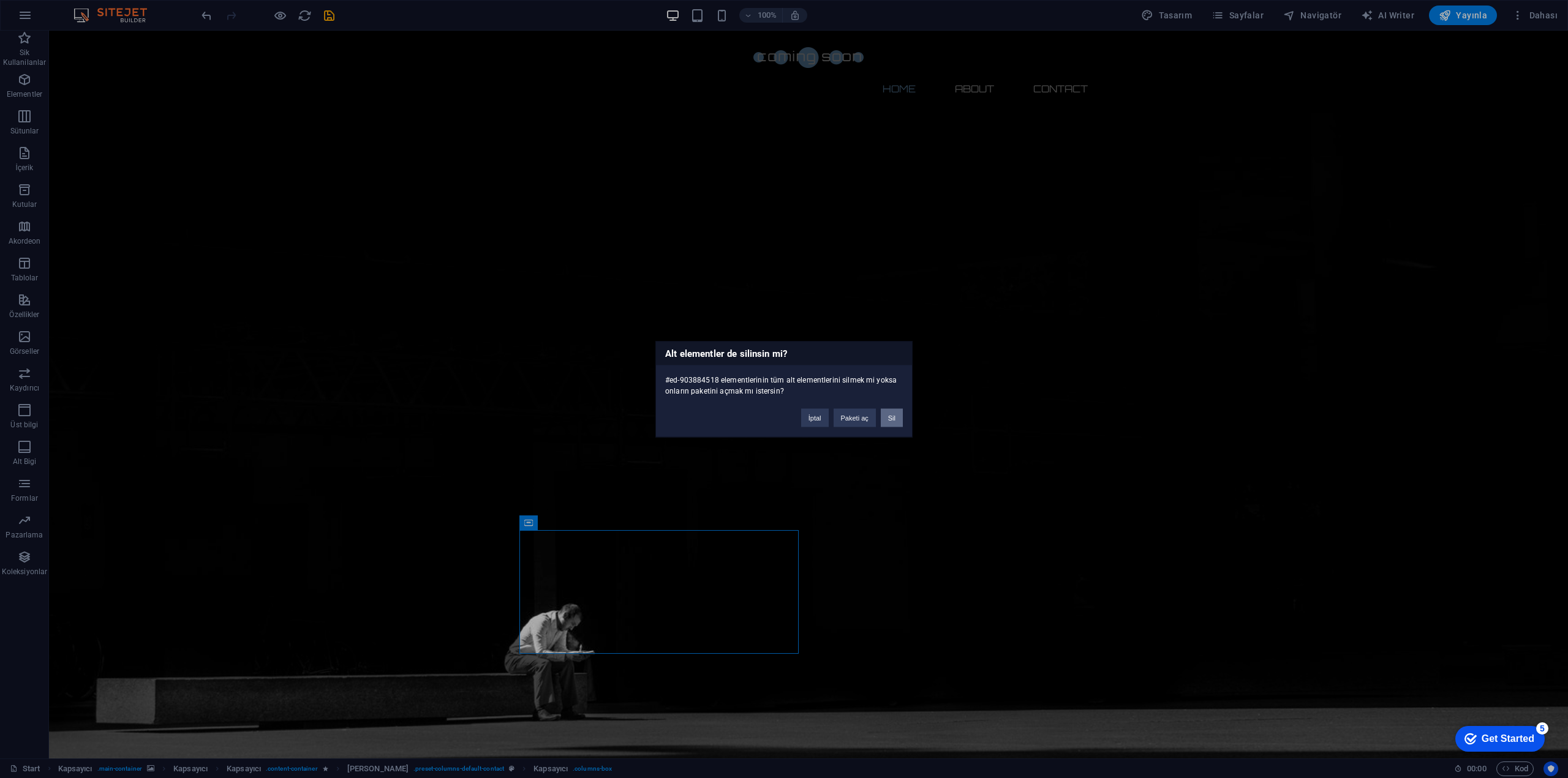
click at [891, 419] on button "Sil" at bounding box center [891, 418] width 22 height 19
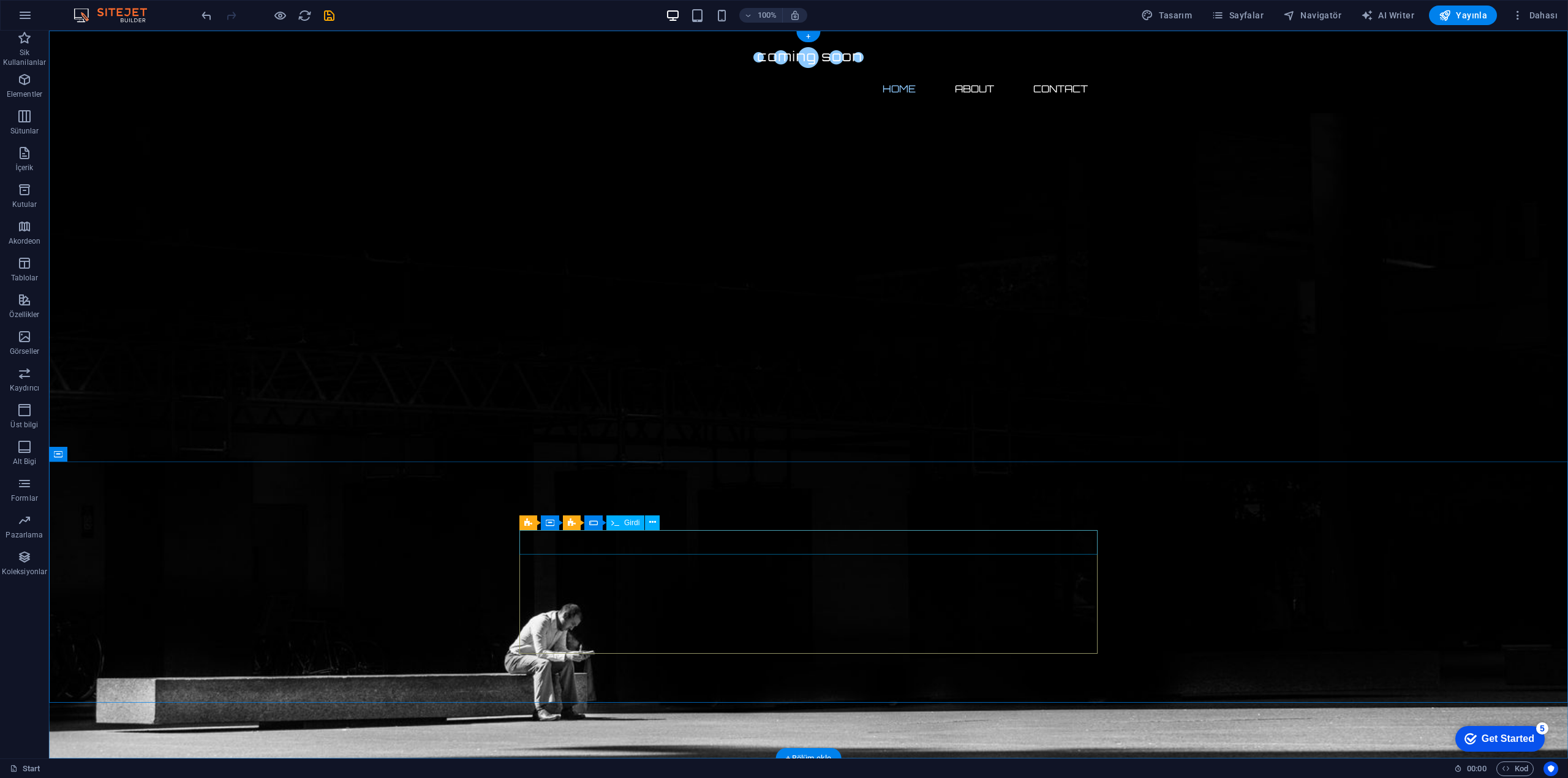
click div
click div "Okunaksız mı? Yeni yükle"
click div "I have read and understand the privacy policy."
click div "Submit"
click div "İçeriği buraya bırak veya Element ekle Panoyu yapıştır"
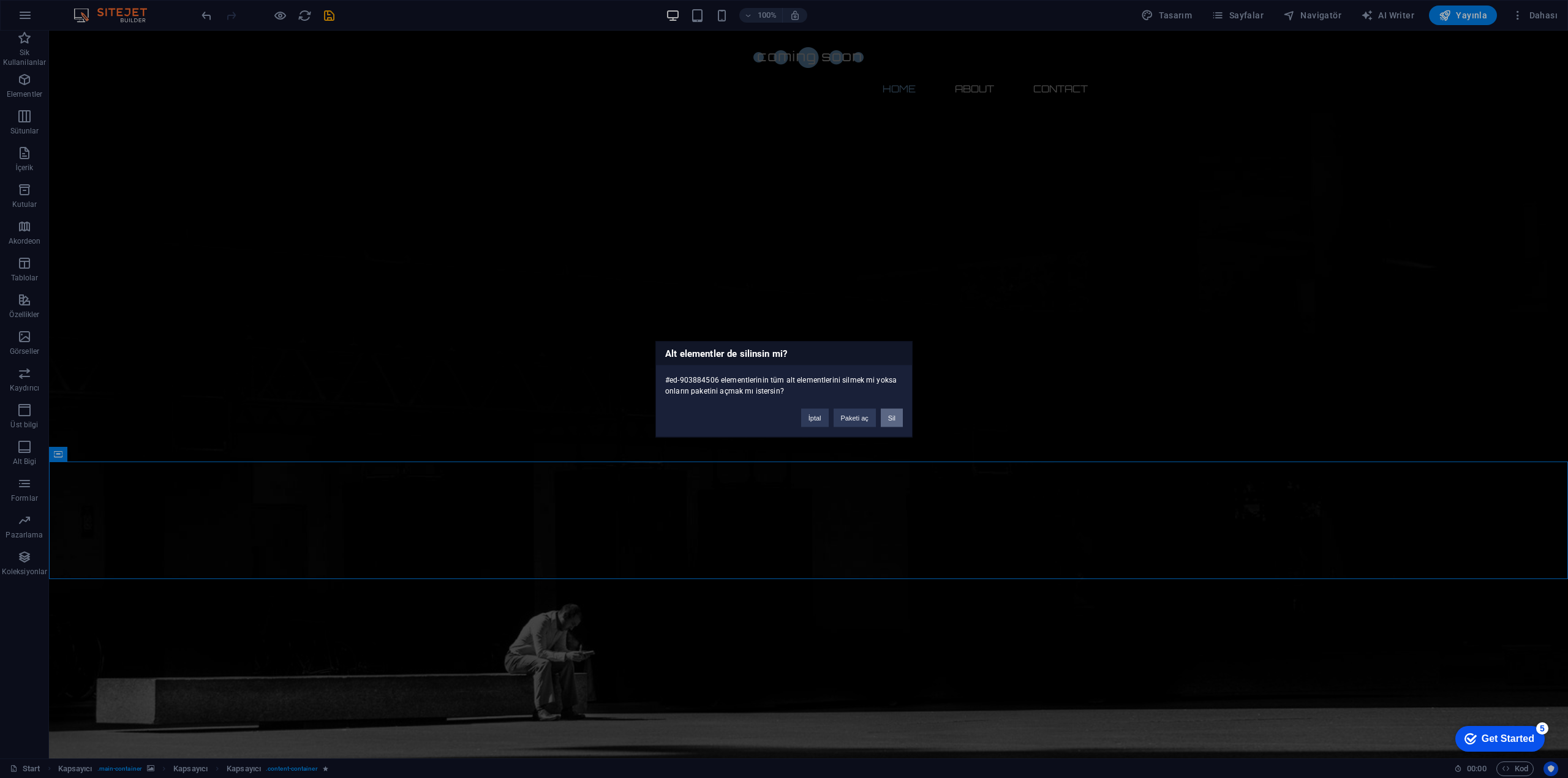
click at [887, 423] on button "Sil" at bounding box center [891, 418] width 22 height 19
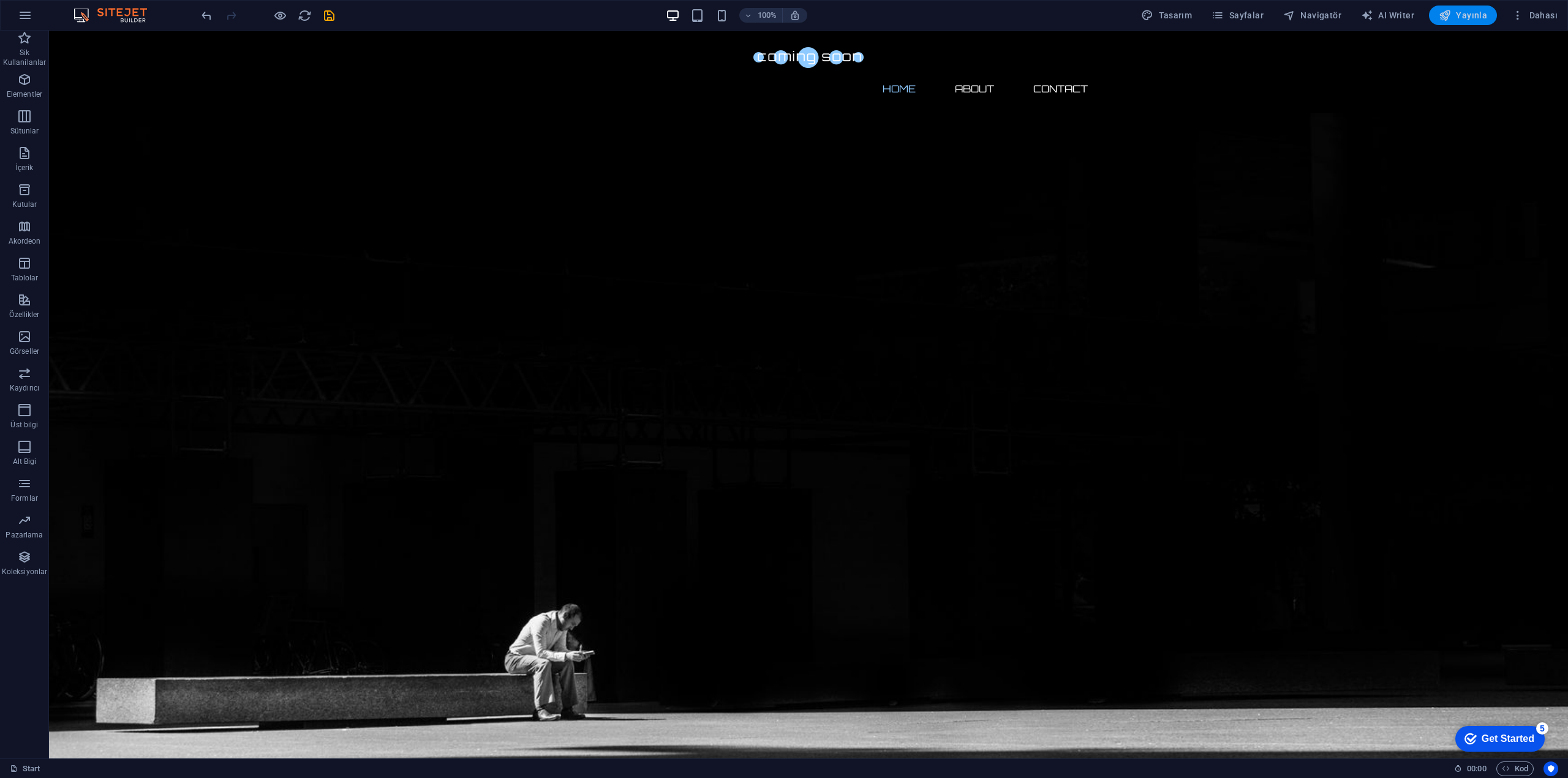
click at [1468, 24] on button "Yayınla" at bounding box center [1463, 15] width 68 height 19
